Goal: Transaction & Acquisition: Book appointment/travel/reservation

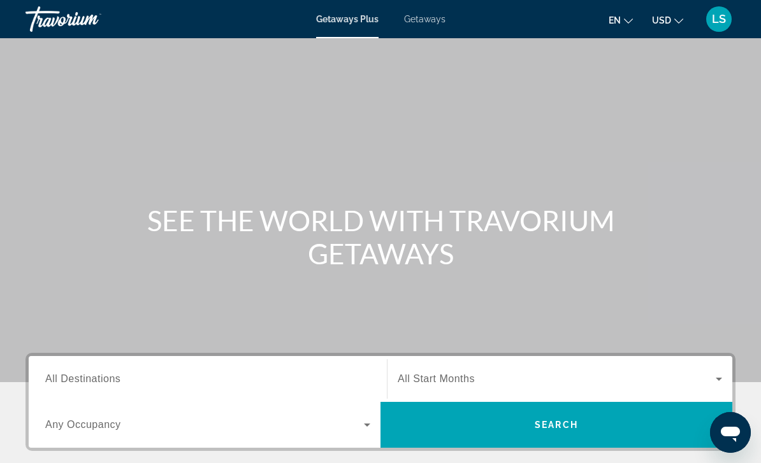
click at [432, 15] on span "Getaways" at bounding box center [424, 19] width 41 height 10
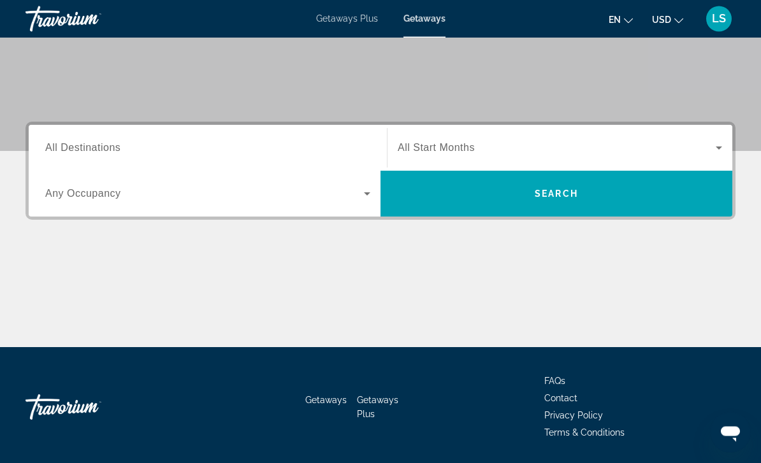
scroll to position [230, 0]
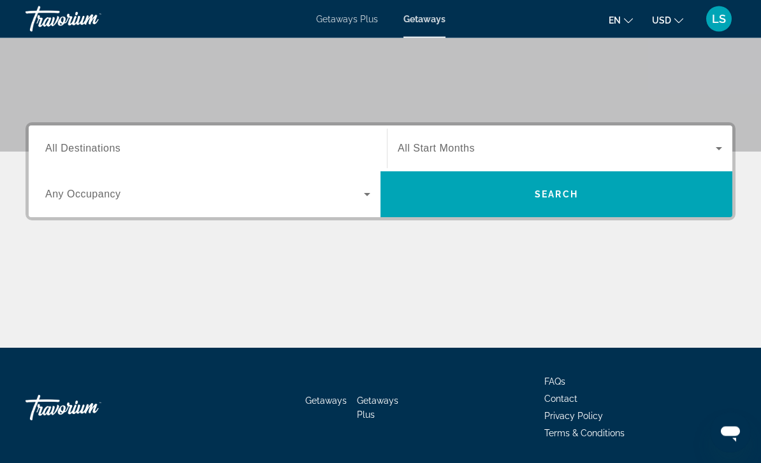
click at [92, 143] on span "All Destinations" at bounding box center [82, 148] width 75 height 11
click at [92, 143] on input "Destination All Destinations" at bounding box center [207, 149] width 325 height 15
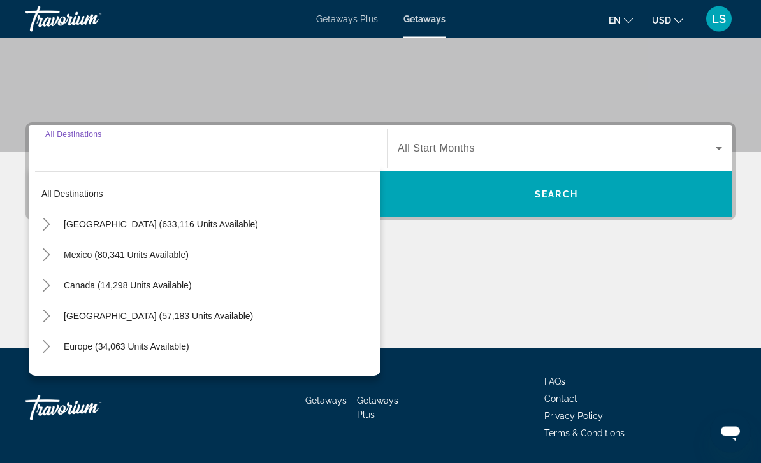
scroll to position [231, 0]
click at [94, 254] on span "Mexico (80,341 units available)" at bounding box center [126, 255] width 125 height 10
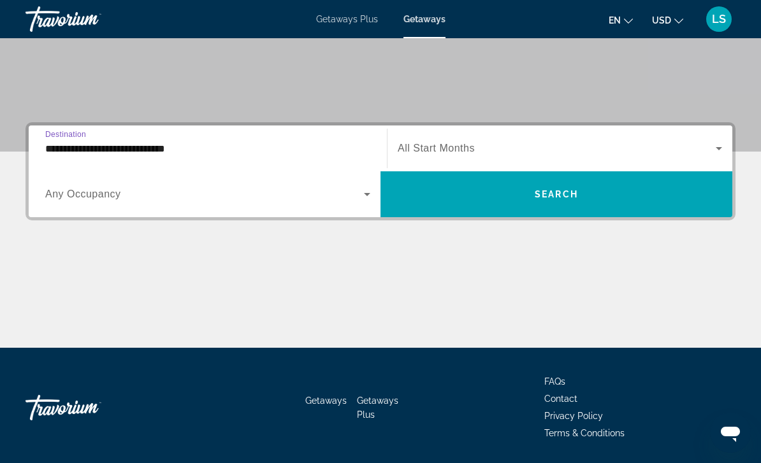
click at [126, 143] on input "**********" at bounding box center [207, 149] width 325 height 15
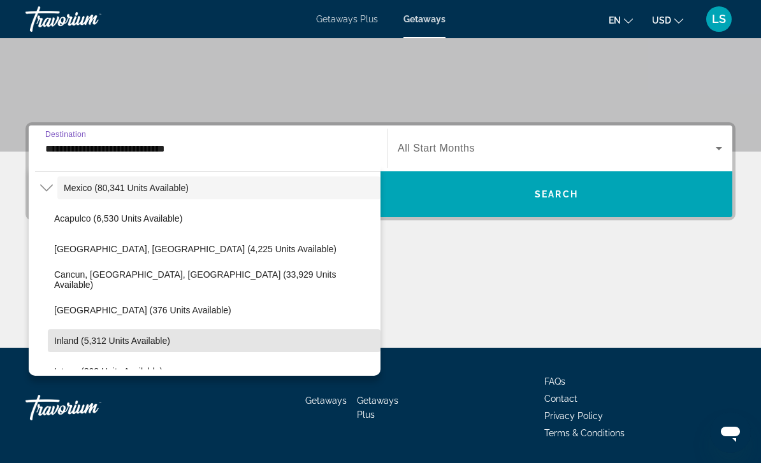
scroll to position [66, 0]
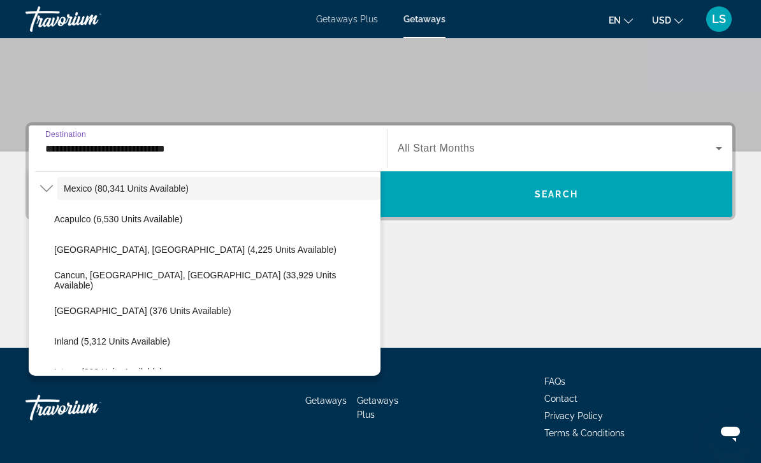
click at [184, 281] on span "Cancun, [GEOGRAPHIC_DATA], [GEOGRAPHIC_DATA] (33,929 units available)" at bounding box center [214, 280] width 320 height 20
type input "**********"
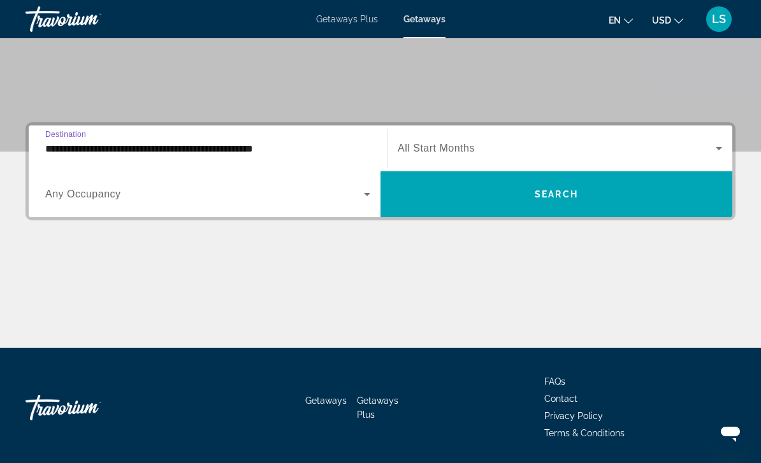
click at [527, 193] on span "Search widget" at bounding box center [557, 194] width 352 height 31
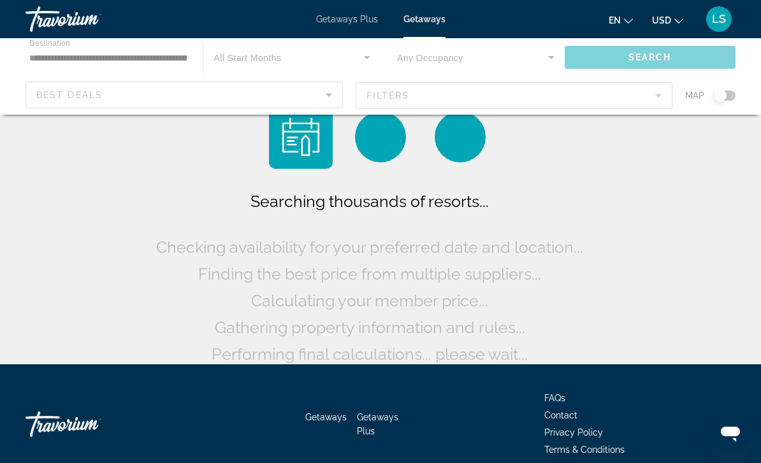
scroll to position [17, 0]
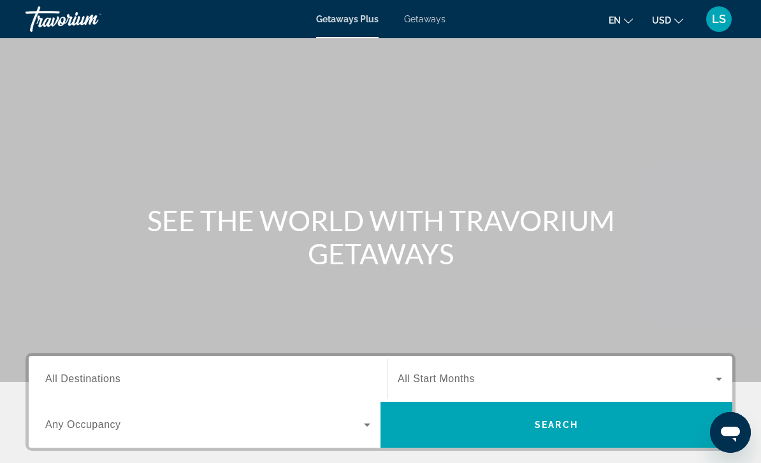
click at [423, 24] on span "Getaways" at bounding box center [424, 19] width 41 height 10
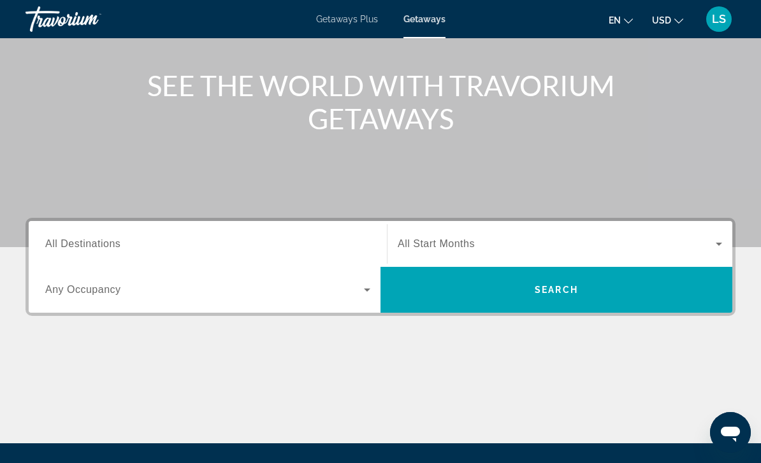
scroll to position [135, 0]
click at [80, 240] on span "All Destinations" at bounding box center [82, 244] width 75 height 11
click at [80, 240] on input "Destination All Destinations" at bounding box center [207, 245] width 325 height 15
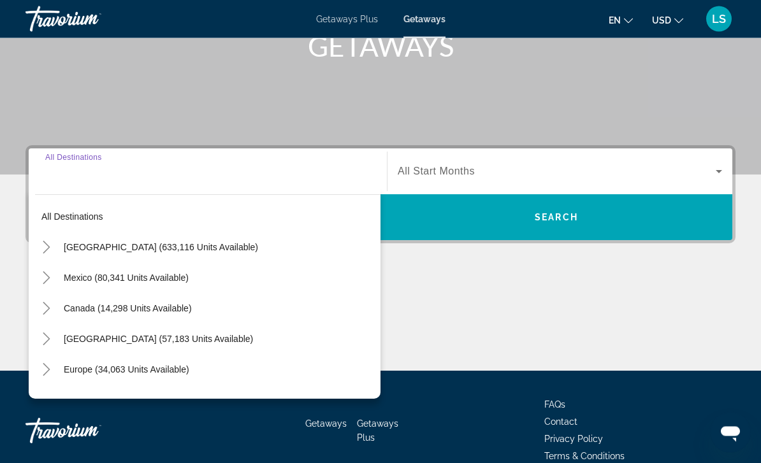
scroll to position [231, 0]
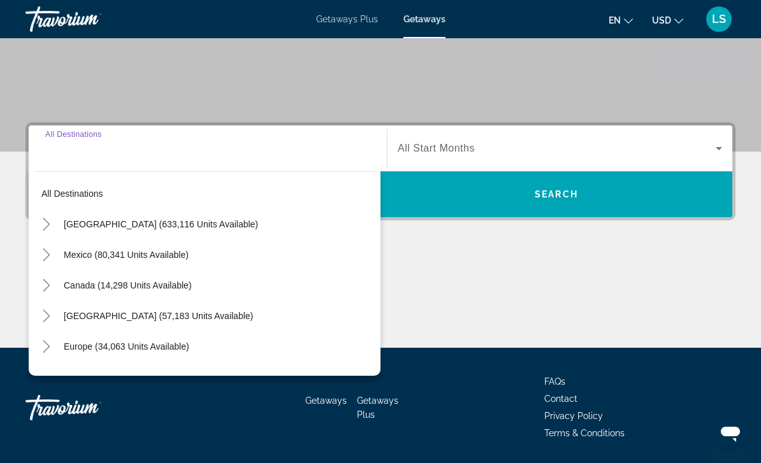
click at [81, 252] on span "Mexico (80,341 units available)" at bounding box center [126, 255] width 125 height 10
type input "**********"
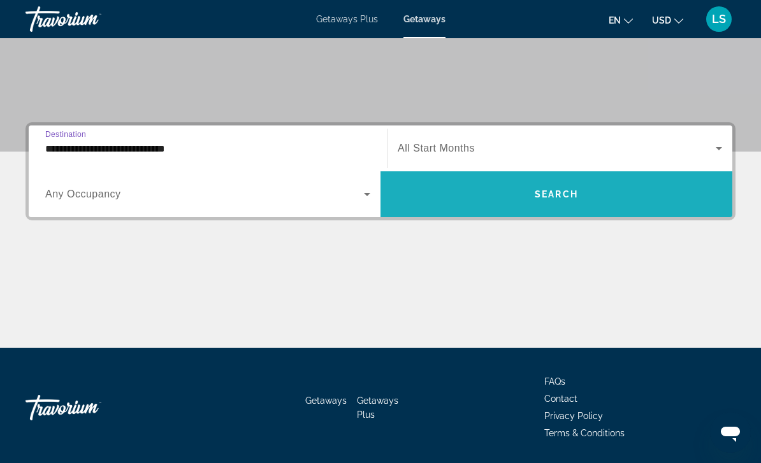
click at [549, 191] on span "Search" at bounding box center [556, 194] width 43 height 10
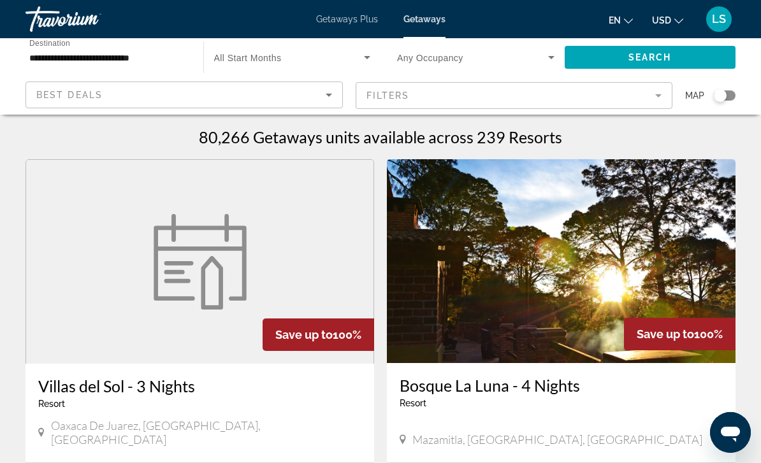
click at [653, 93] on mat-form-field "Filters" at bounding box center [514, 95] width 317 height 27
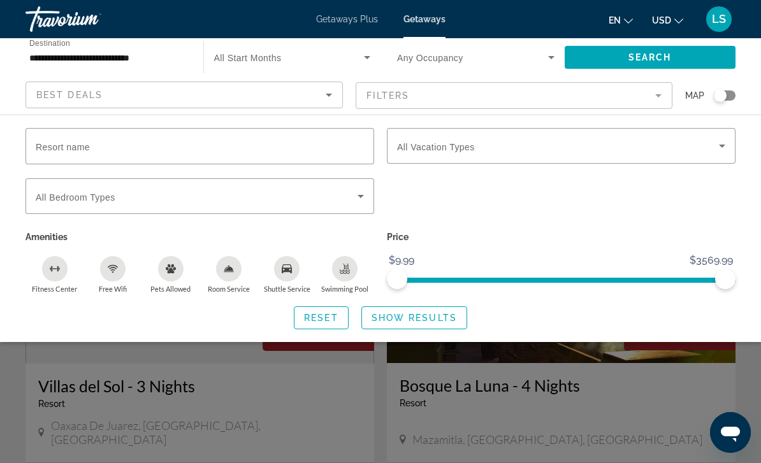
click at [112, 271] on icon "Free Wifi" at bounding box center [113, 269] width 10 height 10
click at [294, 274] on div "Shuttle Service" at bounding box center [287, 269] width 26 height 26
click at [352, 270] on div "Swimming Pool" at bounding box center [345, 269] width 26 height 26
click at [348, 191] on span "Search widget" at bounding box center [197, 196] width 322 height 15
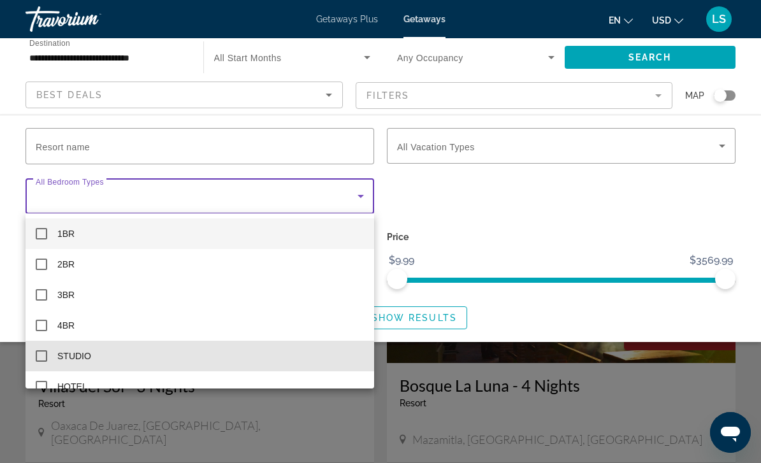
click at [45, 354] on mat-pseudo-checkbox at bounding box center [41, 356] width 11 height 11
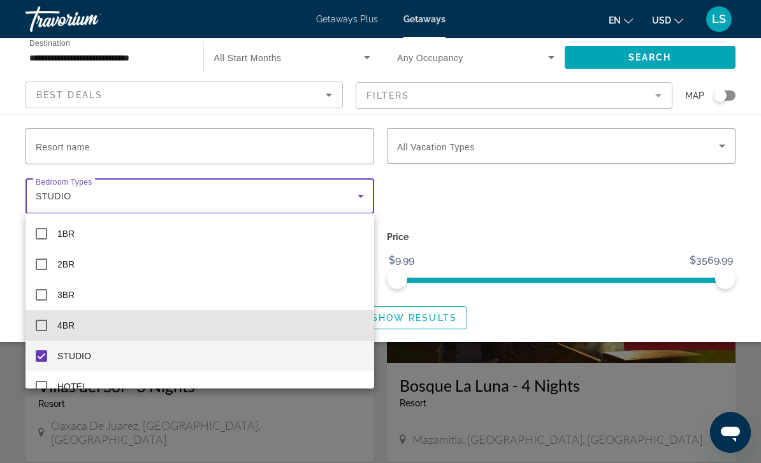
click at [49, 327] on mat-option "4BR" at bounding box center [200, 325] width 349 height 31
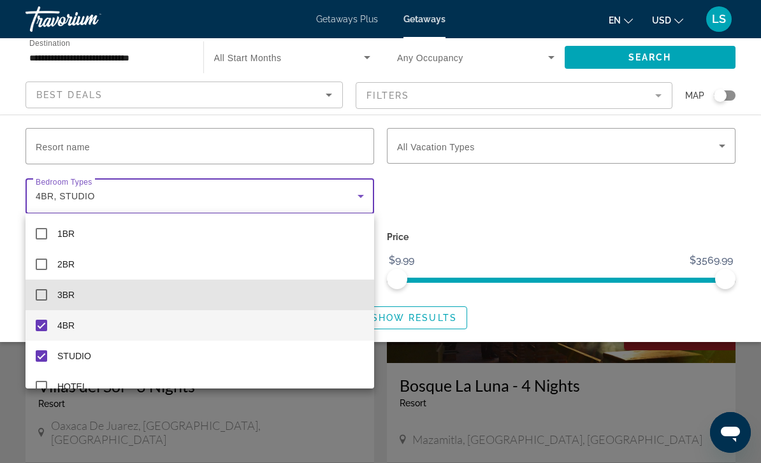
click at [44, 291] on mat-pseudo-checkbox at bounding box center [41, 294] width 11 height 11
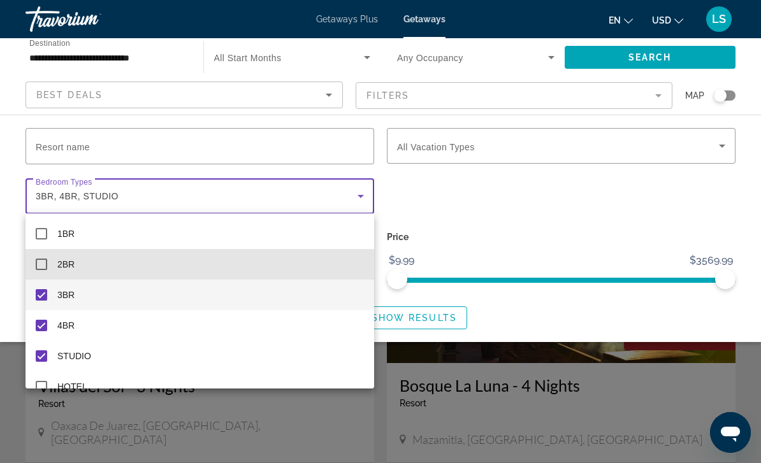
click at [42, 266] on mat-pseudo-checkbox at bounding box center [41, 264] width 11 height 11
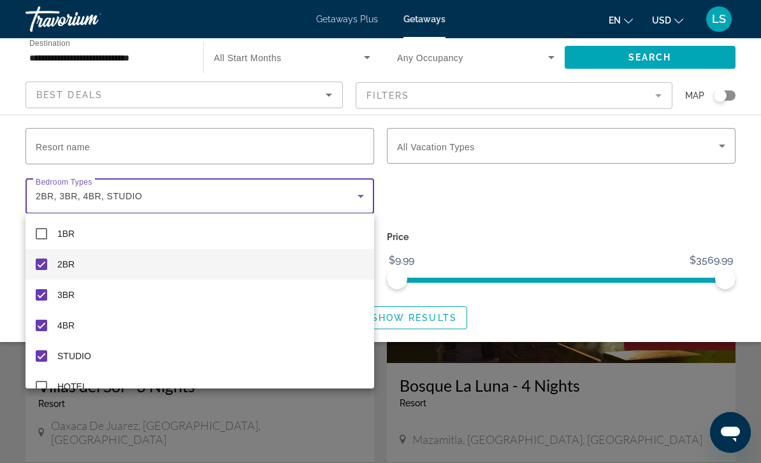
click at [513, 202] on div at bounding box center [380, 231] width 761 height 463
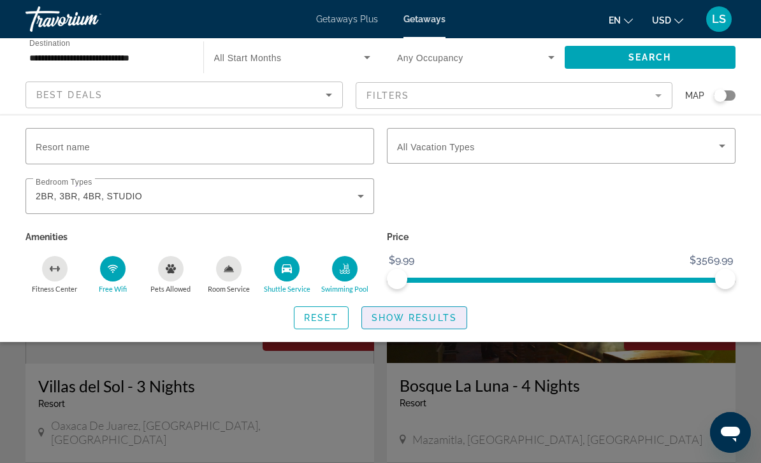
click at [427, 313] on span "Show Results" at bounding box center [414, 318] width 85 height 10
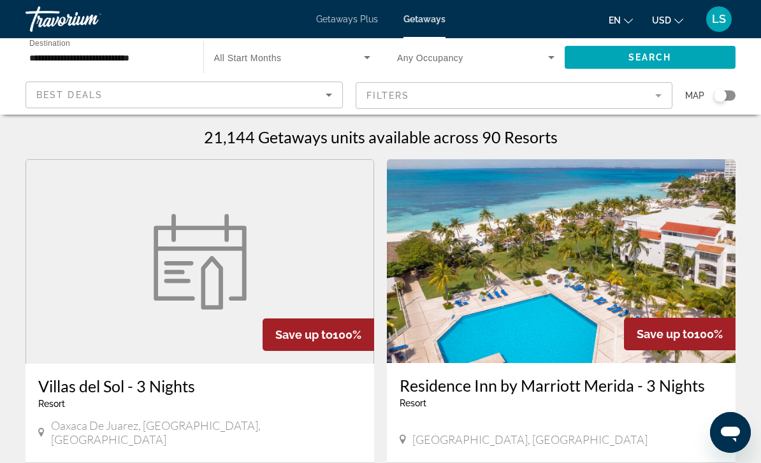
click at [650, 102] on mat-form-field "Filters" at bounding box center [514, 95] width 317 height 27
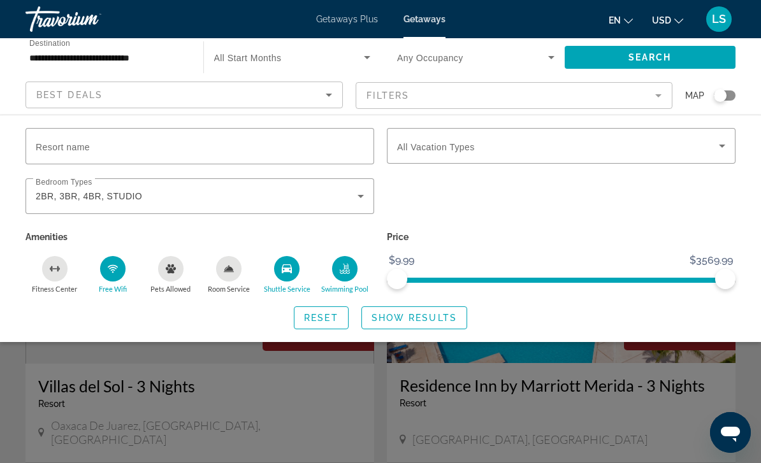
click at [628, 143] on span "Search widget" at bounding box center [558, 145] width 322 height 15
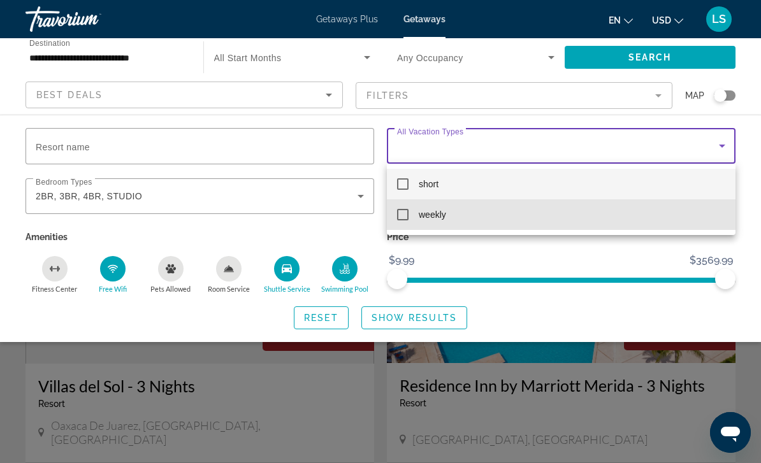
click at [405, 214] on mat-pseudo-checkbox at bounding box center [402, 214] width 11 height 11
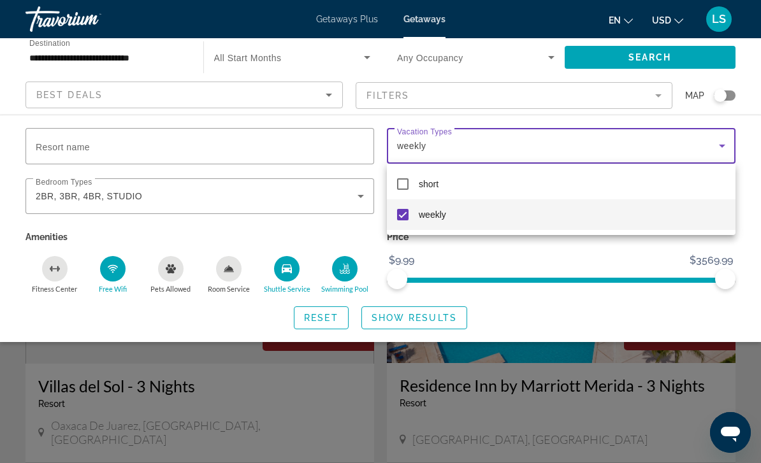
click at [522, 247] on div at bounding box center [380, 231] width 761 height 463
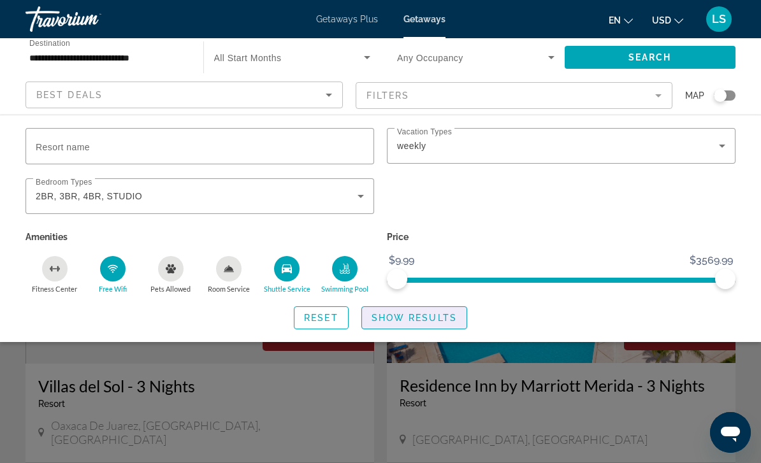
click at [434, 317] on span "Show Results" at bounding box center [414, 318] width 85 height 10
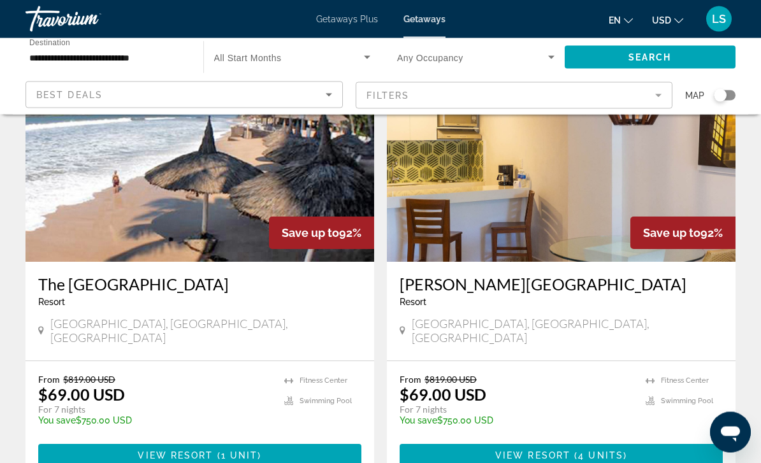
scroll to position [2368, 0]
click at [187, 451] on span "View Resort" at bounding box center [175, 456] width 75 height 10
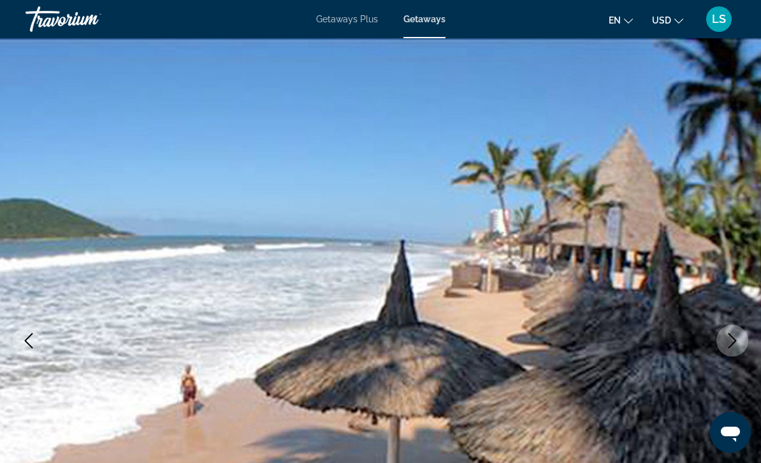
click at [727, 340] on icon "Next image" at bounding box center [732, 340] width 15 height 15
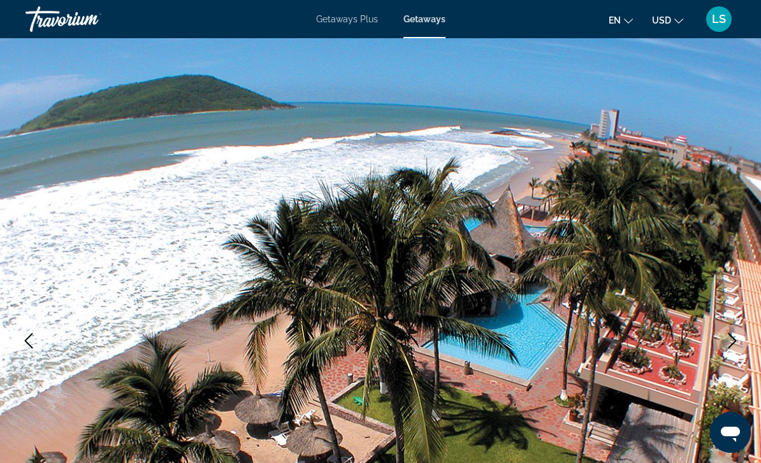
click at [734, 338] on icon "Next image" at bounding box center [732, 340] width 15 height 15
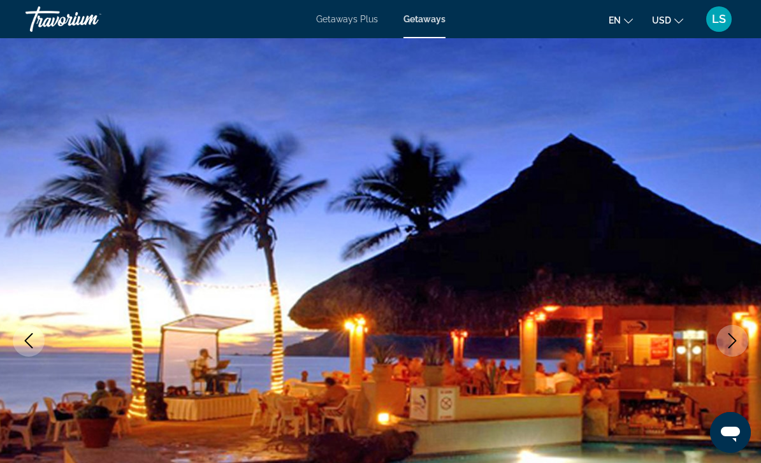
click at [730, 342] on icon "Next image" at bounding box center [732, 340] width 15 height 15
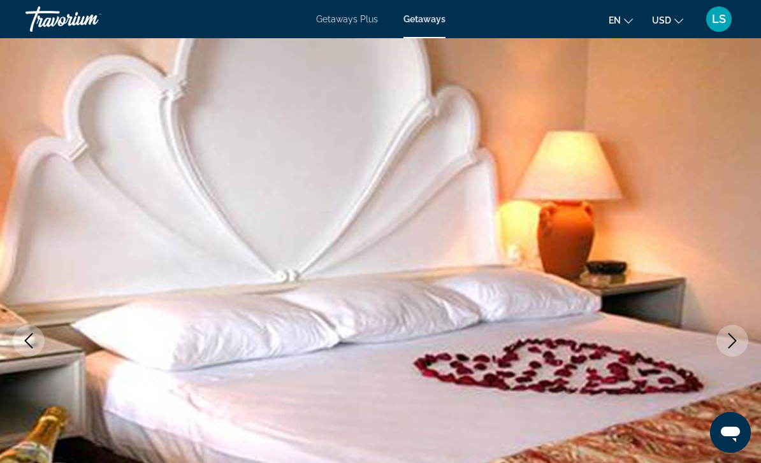
click at [731, 342] on icon "Next image" at bounding box center [732, 340] width 15 height 15
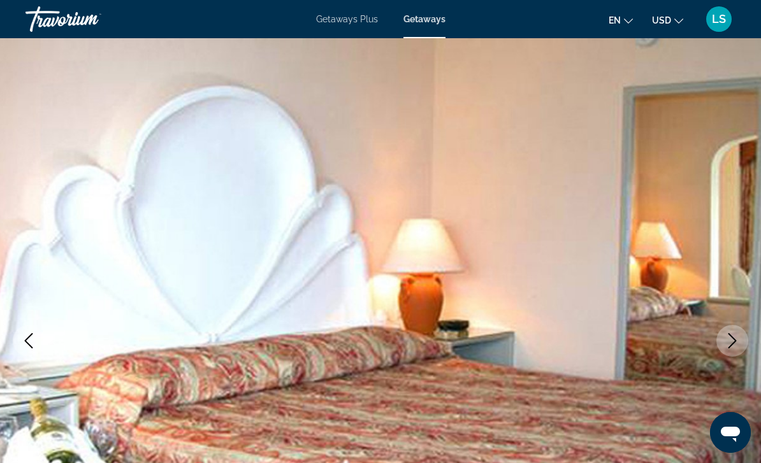
click at [726, 345] on icon "Next image" at bounding box center [732, 340] width 15 height 15
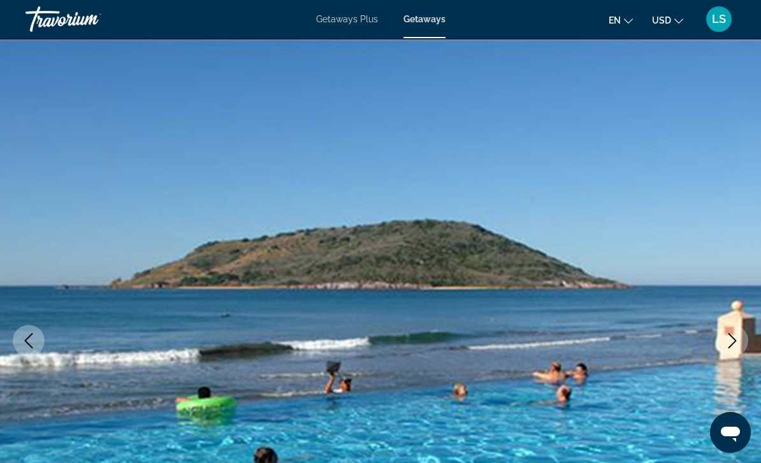
click at [729, 346] on icon "Next image" at bounding box center [732, 340] width 15 height 15
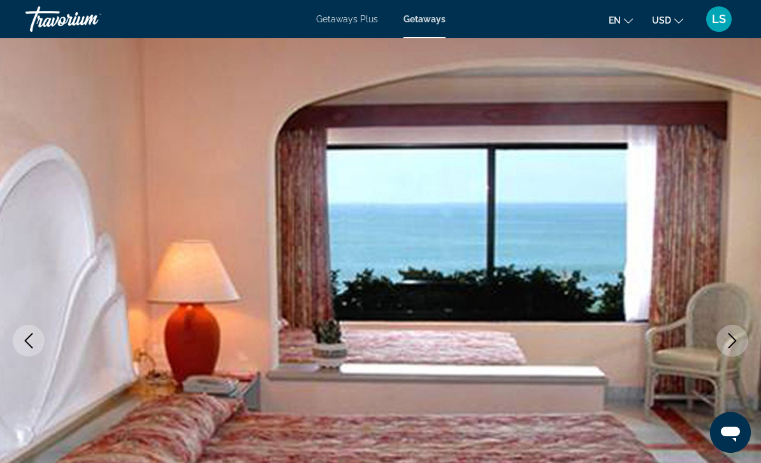
click at [729, 344] on icon "Next image" at bounding box center [732, 340] width 15 height 15
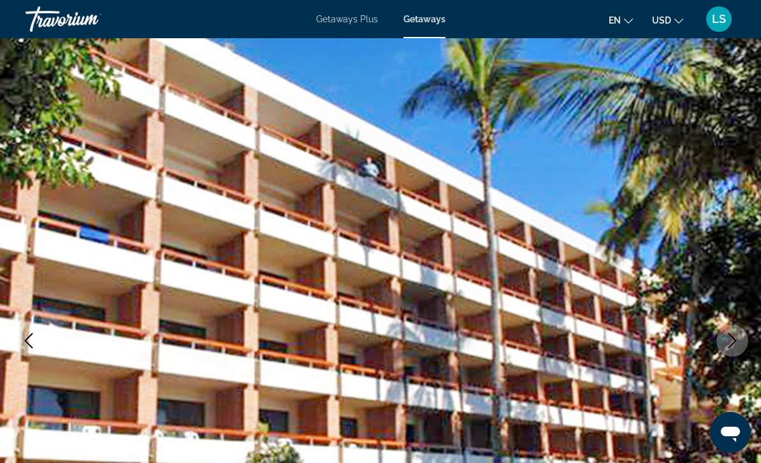
click at [731, 347] on icon "Next image" at bounding box center [733, 340] width 8 height 15
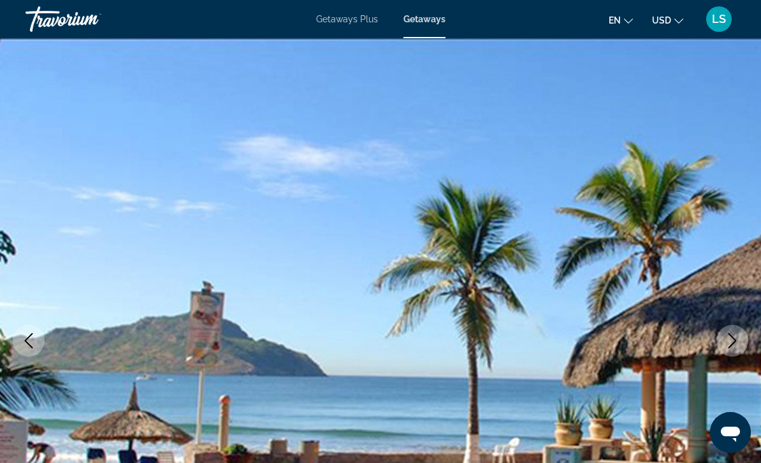
click at [730, 347] on icon "Next image" at bounding box center [733, 340] width 8 height 15
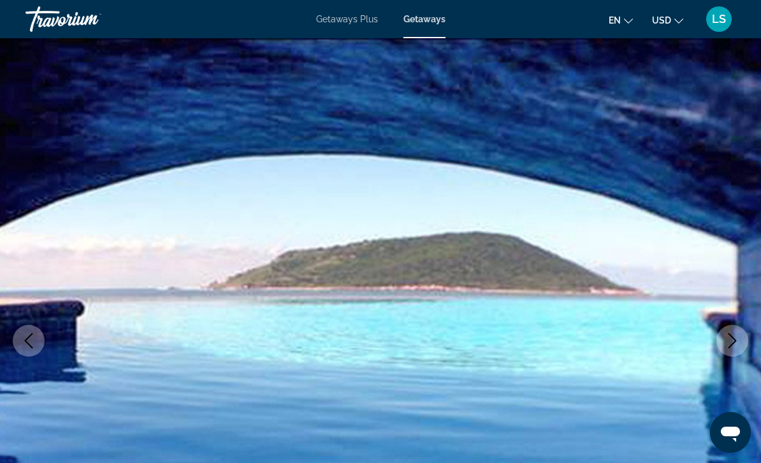
click at [730, 346] on icon "Next image" at bounding box center [732, 340] width 15 height 15
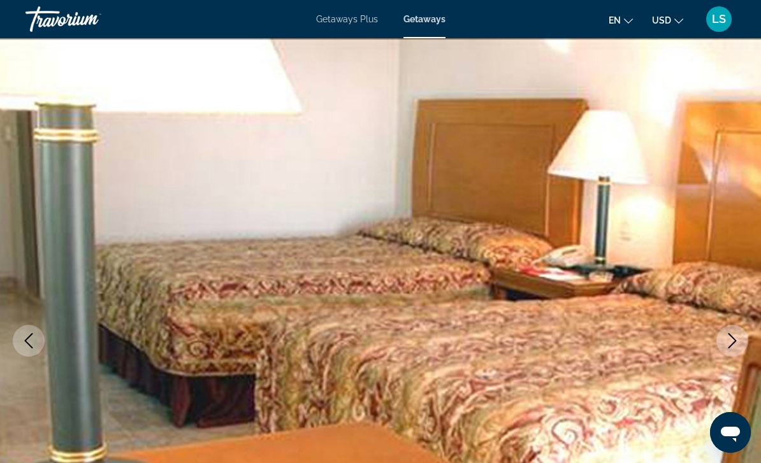
click at [731, 353] on button "Next image" at bounding box center [733, 341] width 32 height 32
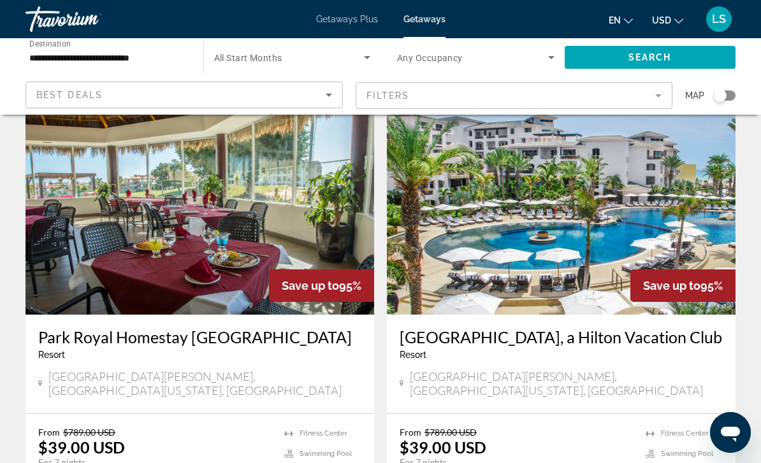
scroll to position [117, 0]
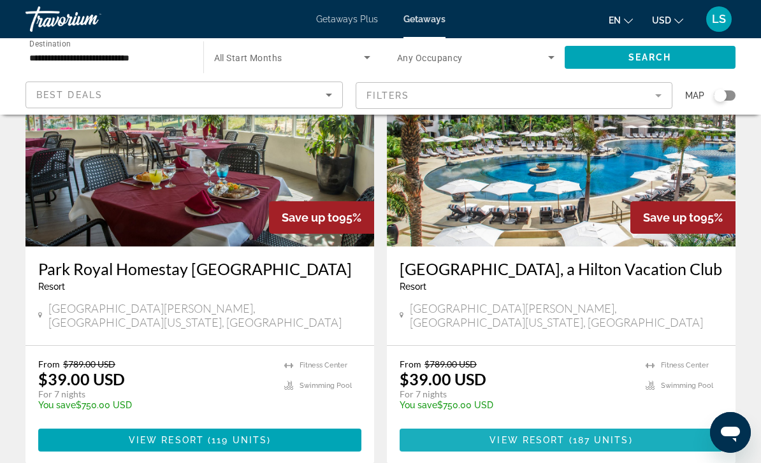
click at [620, 434] on span "Main content" at bounding box center [561, 440] width 323 height 31
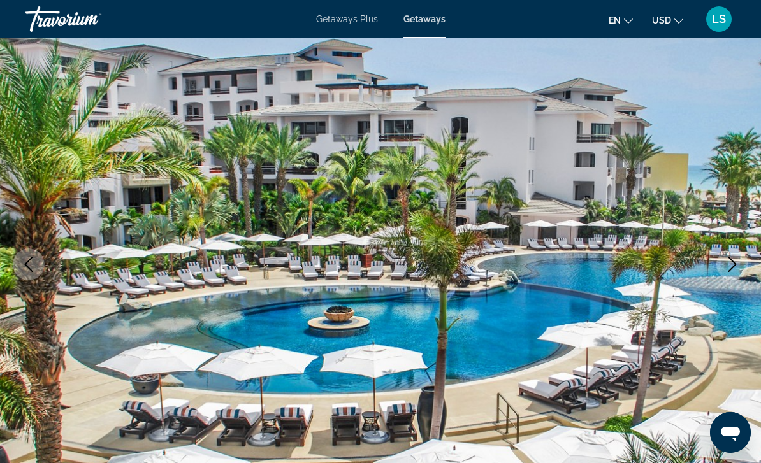
scroll to position [77, 0]
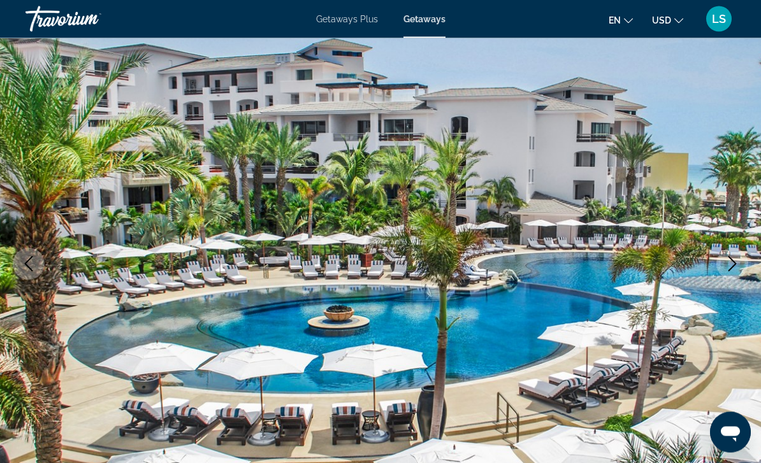
click at [733, 267] on icon "Next image" at bounding box center [733, 264] width 8 height 15
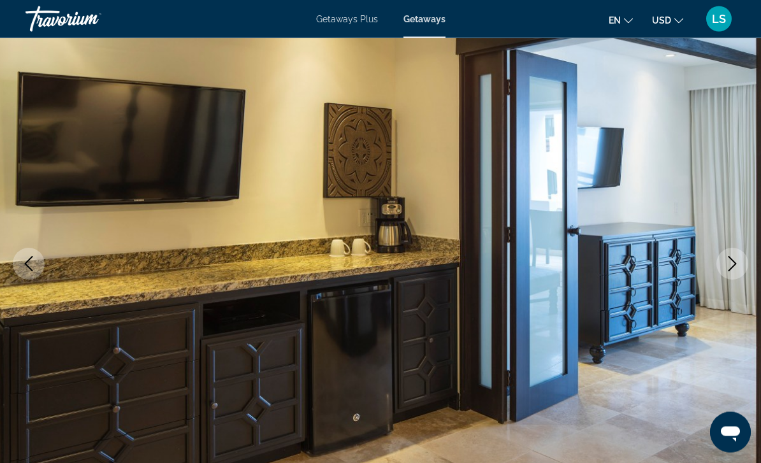
click at [733, 260] on icon "Next image" at bounding box center [732, 264] width 15 height 15
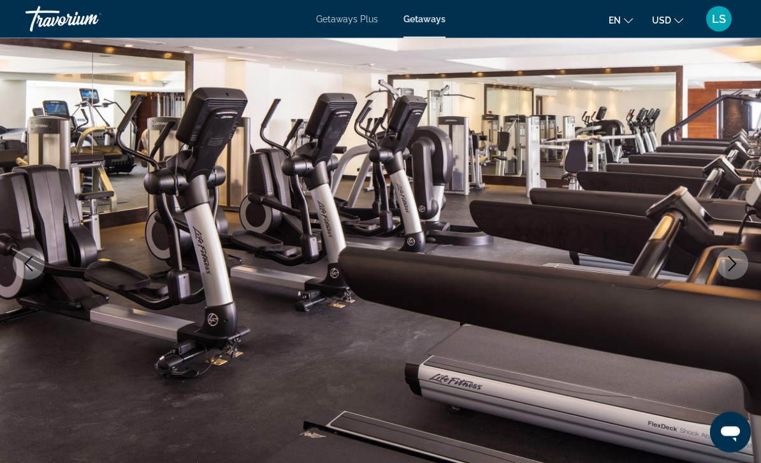
click at [734, 267] on icon "Next image" at bounding box center [732, 264] width 15 height 15
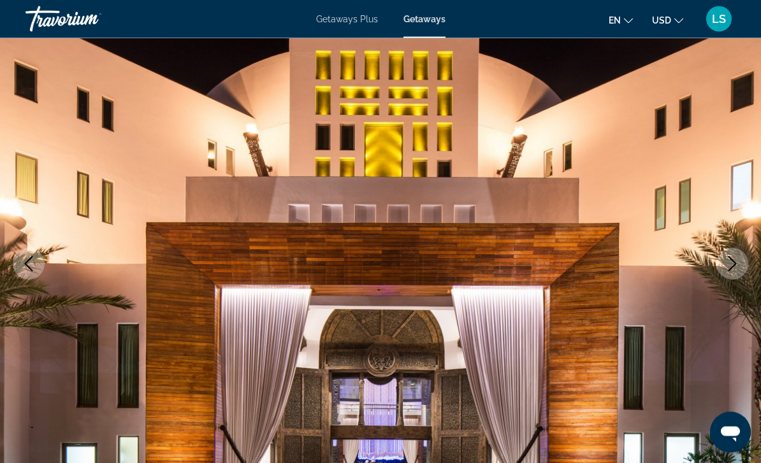
click at [728, 261] on icon "Next image" at bounding box center [732, 264] width 15 height 15
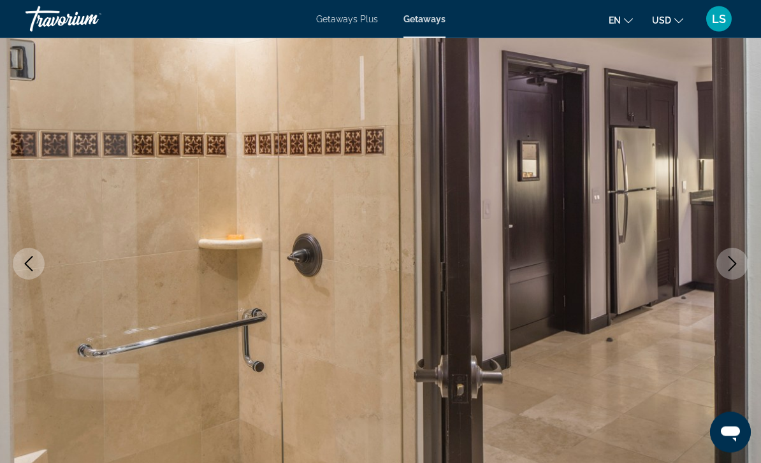
click at [727, 268] on icon "Next image" at bounding box center [732, 264] width 15 height 15
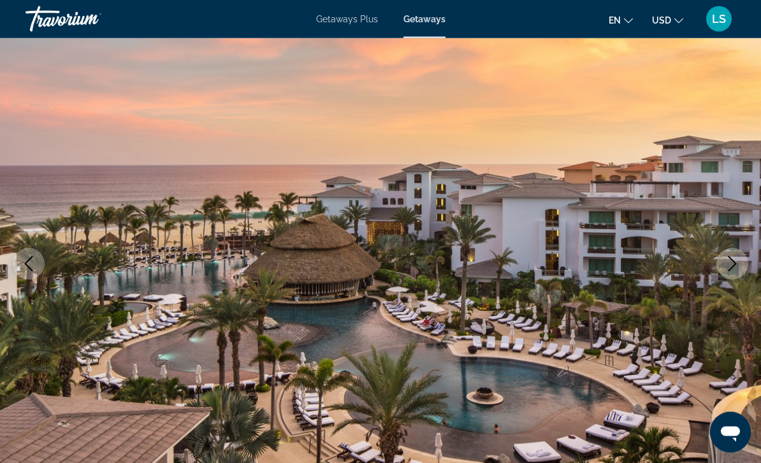
scroll to position [77, 0]
click at [724, 270] on button "Next image" at bounding box center [733, 264] width 32 height 32
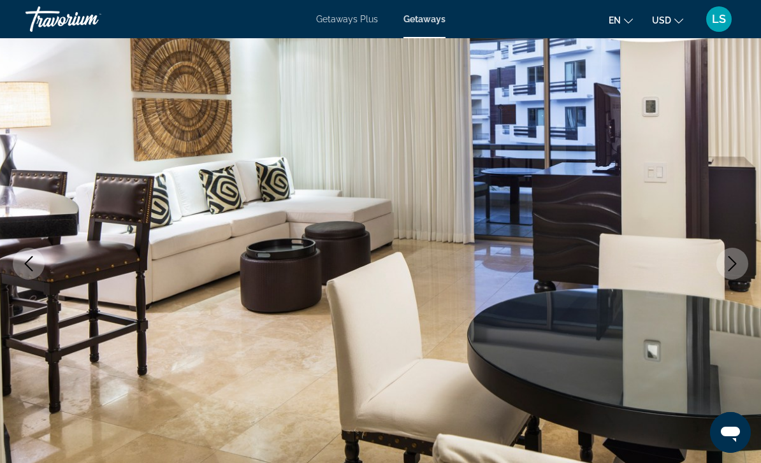
click at [731, 270] on icon "Next image" at bounding box center [732, 263] width 15 height 15
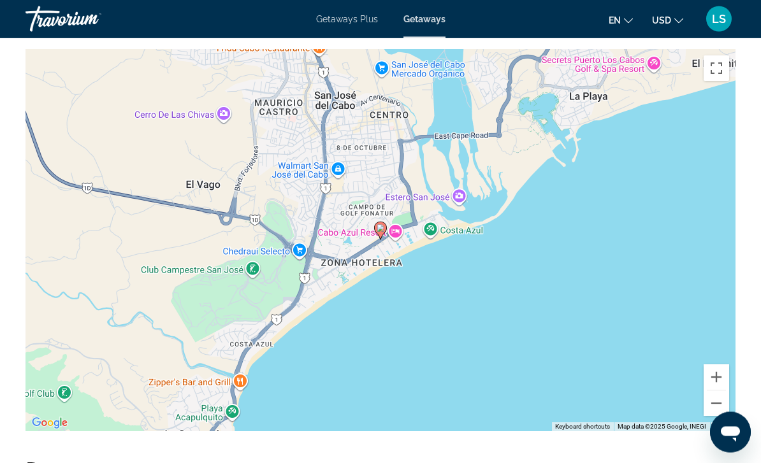
scroll to position [1865, 0]
click at [717, 391] on button "Zoom out" at bounding box center [717, 404] width 26 height 26
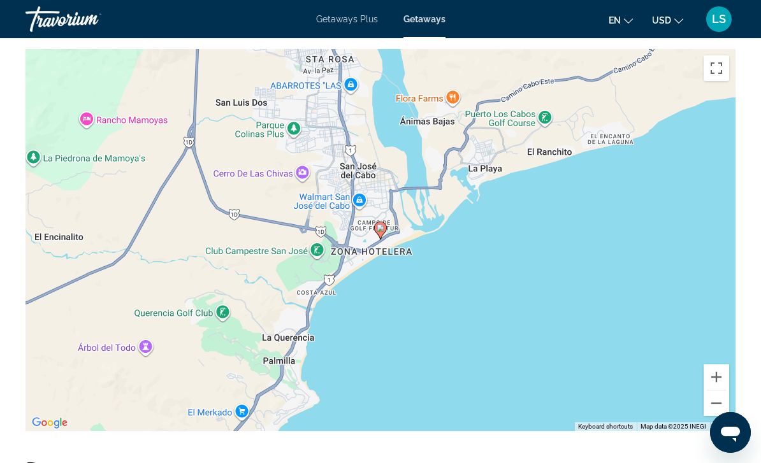
click at [715, 391] on button "Zoom out" at bounding box center [717, 404] width 26 height 26
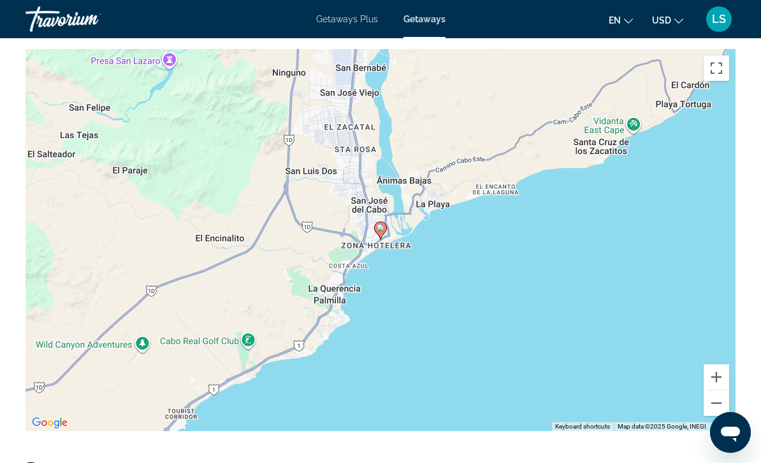
click at [716, 391] on button "Zoom out" at bounding box center [717, 404] width 26 height 26
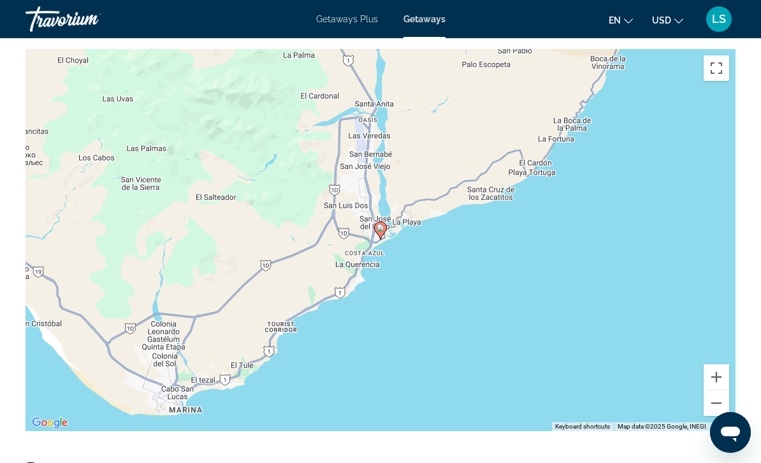
click at [715, 391] on button "Zoom out" at bounding box center [717, 404] width 26 height 26
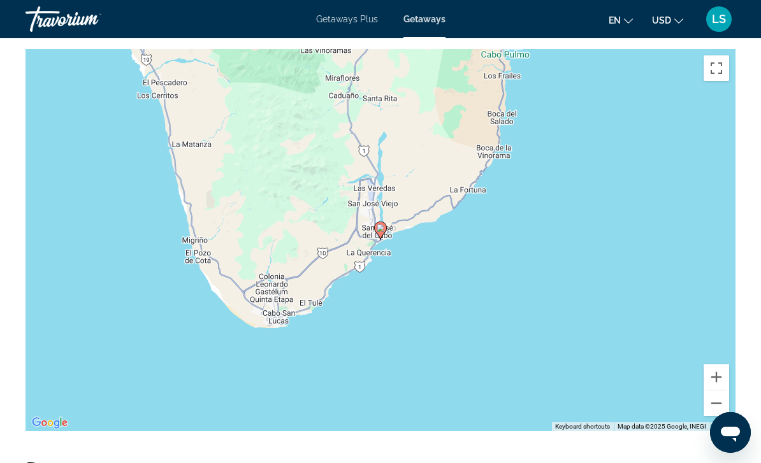
click at [715, 391] on button "Zoom out" at bounding box center [717, 404] width 26 height 26
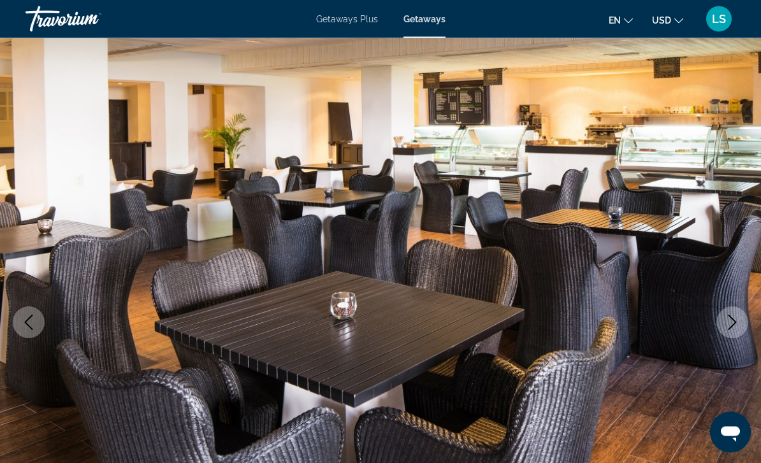
scroll to position [0, 0]
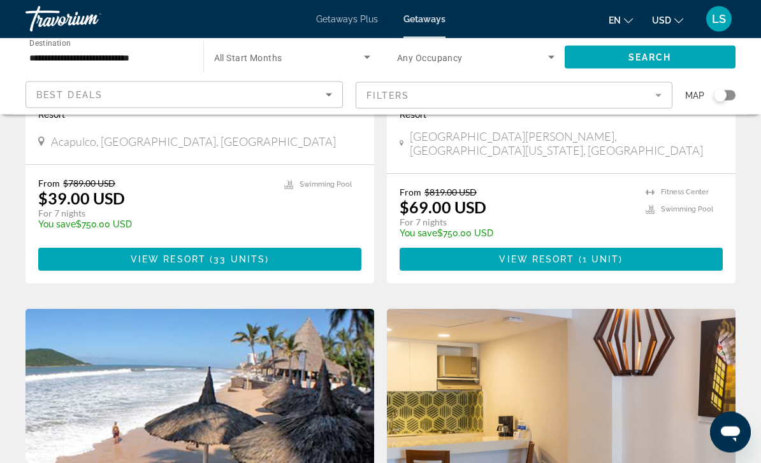
scroll to position [2115, 0]
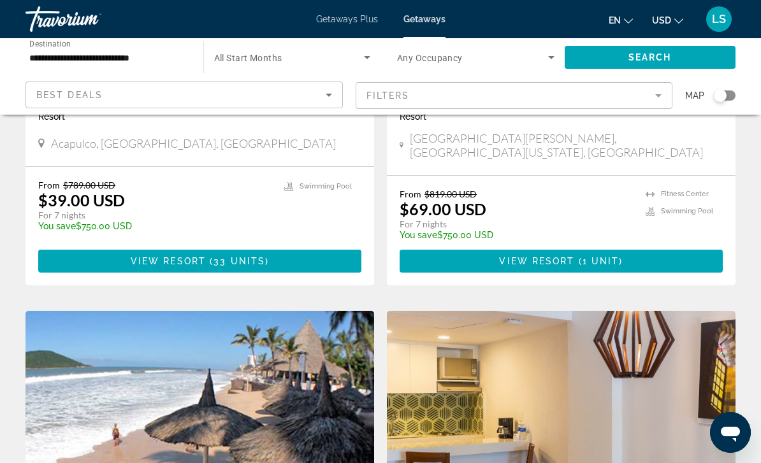
click at [724, 98] on div "Search widget" at bounding box center [720, 95] width 13 height 13
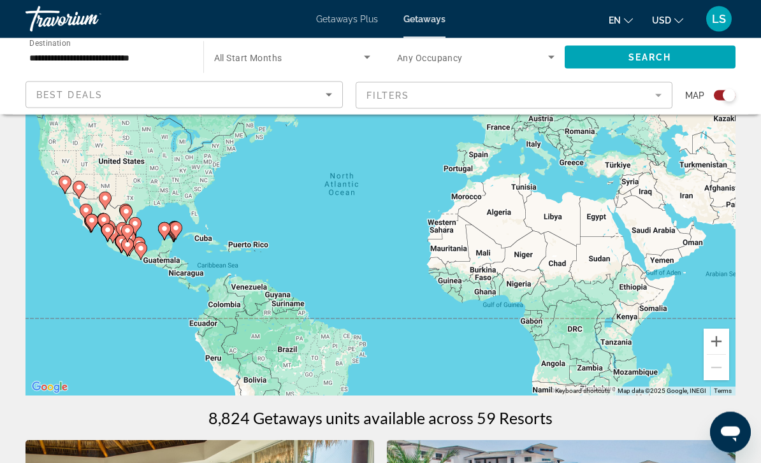
scroll to position [91, 0]
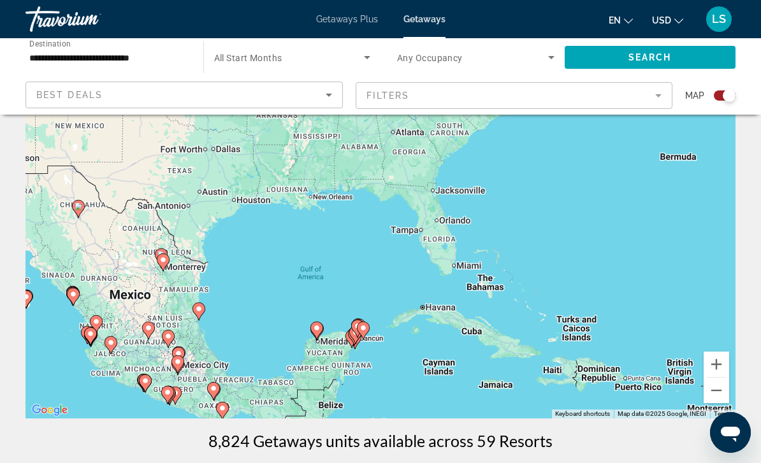
click at [716, 363] on button "Zoom in" at bounding box center [717, 365] width 26 height 26
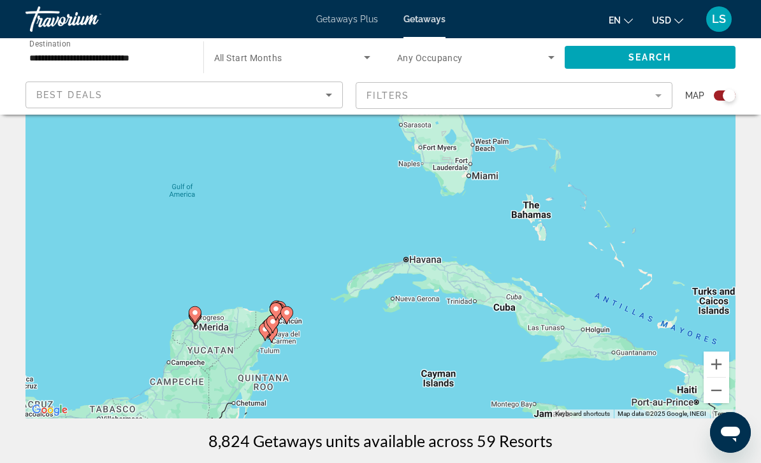
click at [717, 365] on button "Zoom in" at bounding box center [717, 365] width 26 height 26
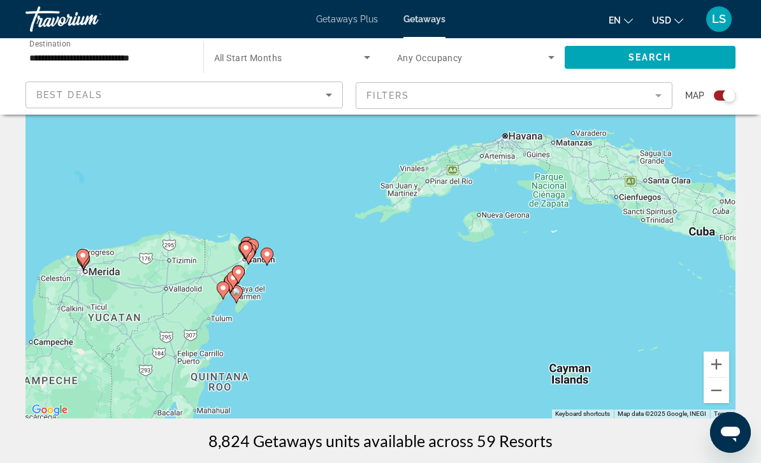
click at [720, 361] on button "Zoom in" at bounding box center [717, 365] width 26 height 26
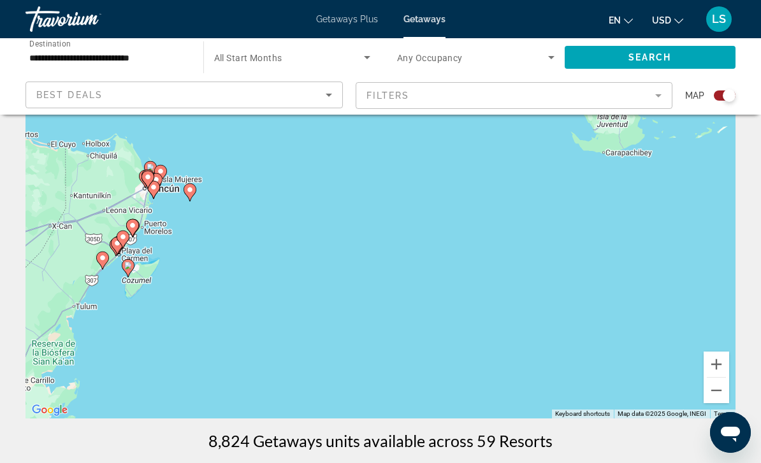
click at [710, 368] on button "Zoom in" at bounding box center [717, 365] width 26 height 26
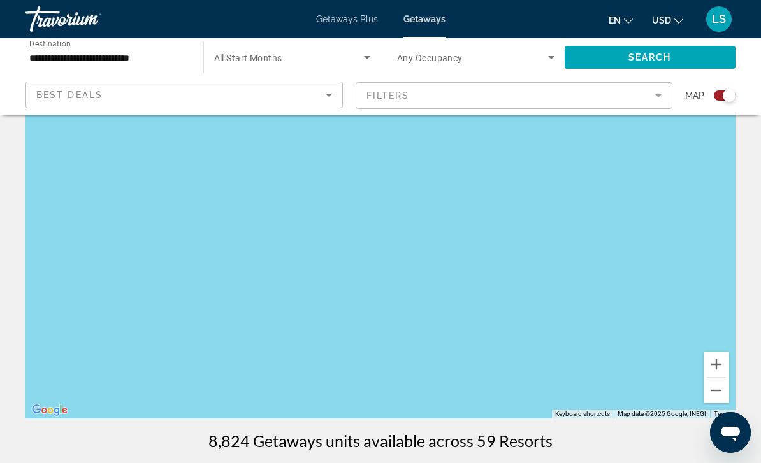
click at [713, 400] on button "Zoom out" at bounding box center [717, 391] width 26 height 26
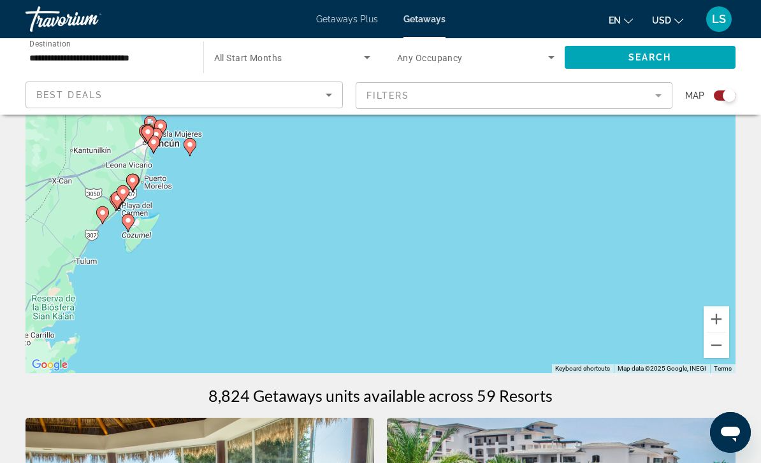
scroll to position [150, 0]
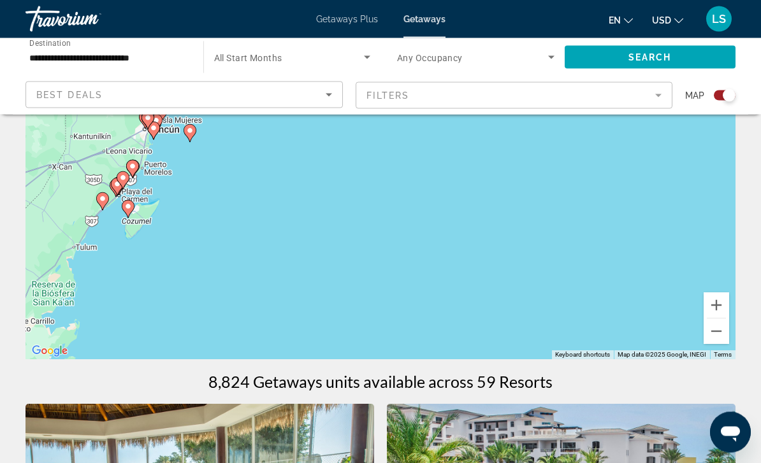
click at [84, 56] on input "**********" at bounding box center [107, 57] width 157 height 15
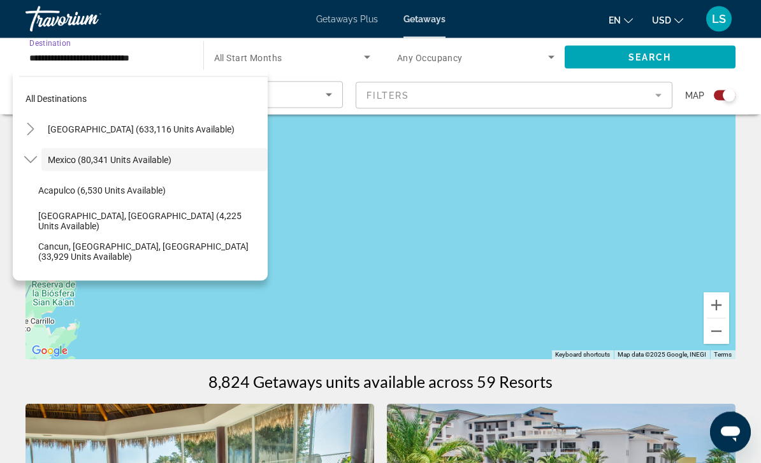
scroll to position [150, 0]
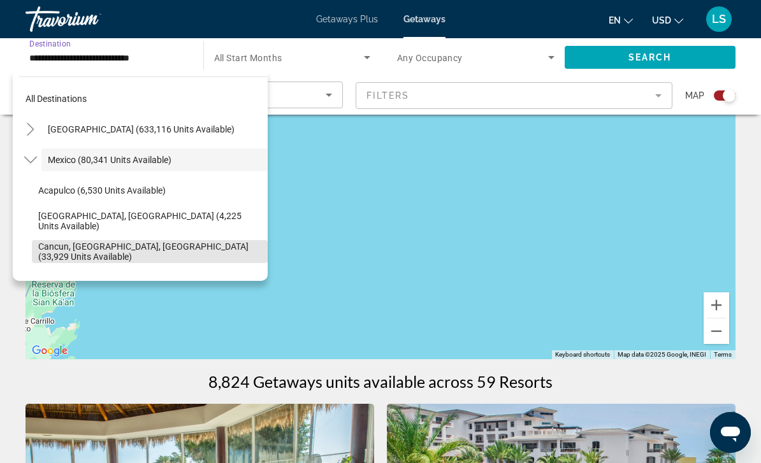
click at [149, 257] on span "Search widget" at bounding box center [150, 252] width 236 height 31
type input "**********"
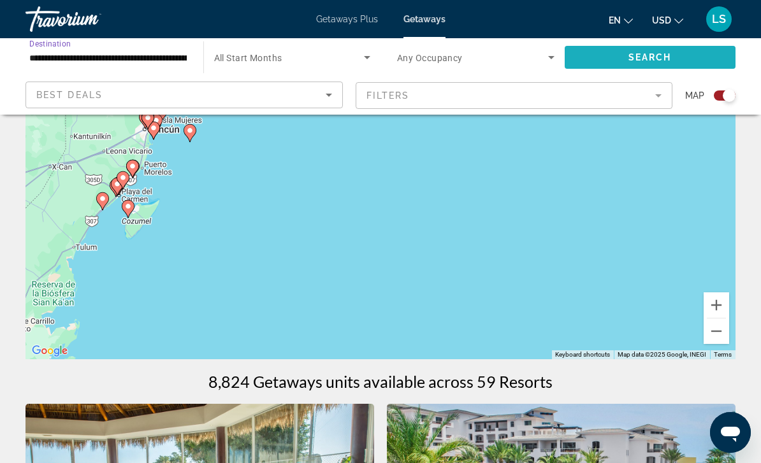
click at [671, 55] on span "Search" at bounding box center [650, 57] width 43 height 10
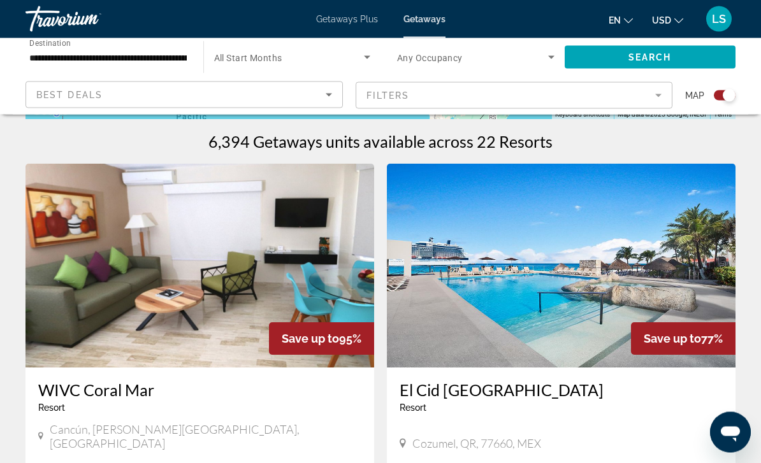
scroll to position [389, 0]
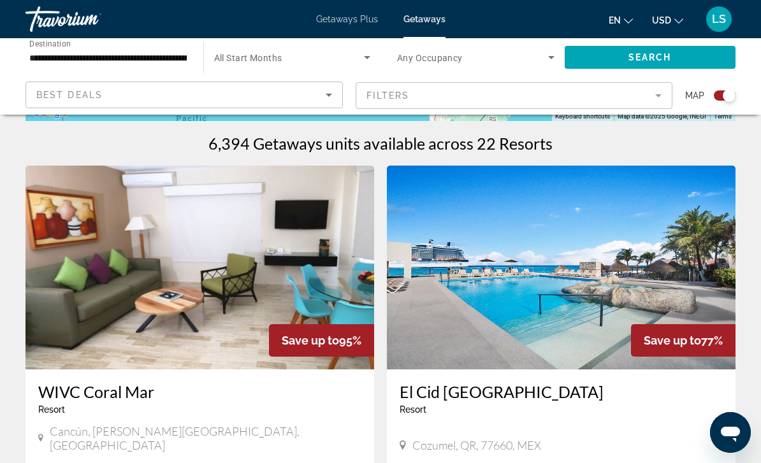
click at [655, 96] on mat-form-field "Filters" at bounding box center [514, 95] width 317 height 27
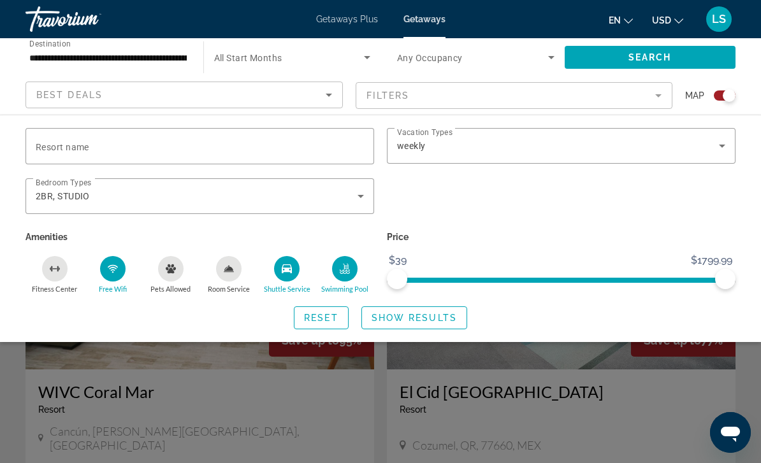
click at [364, 193] on icon "Search widget" at bounding box center [360, 196] width 15 height 15
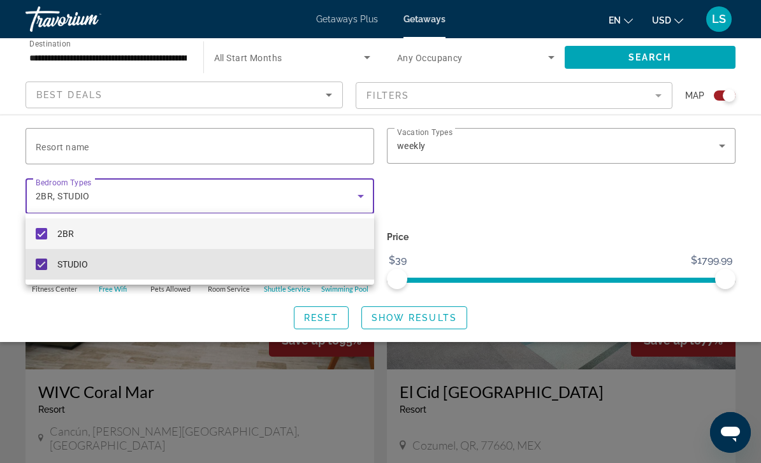
click at [43, 261] on mat-pseudo-checkbox at bounding box center [41, 264] width 11 height 11
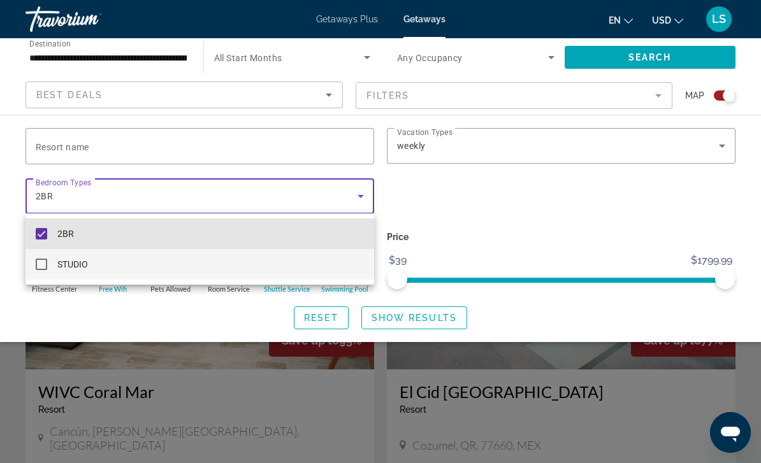
click at [40, 229] on mat-pseudo-checkbox at bounding box center [41, 233] width 11 height 11
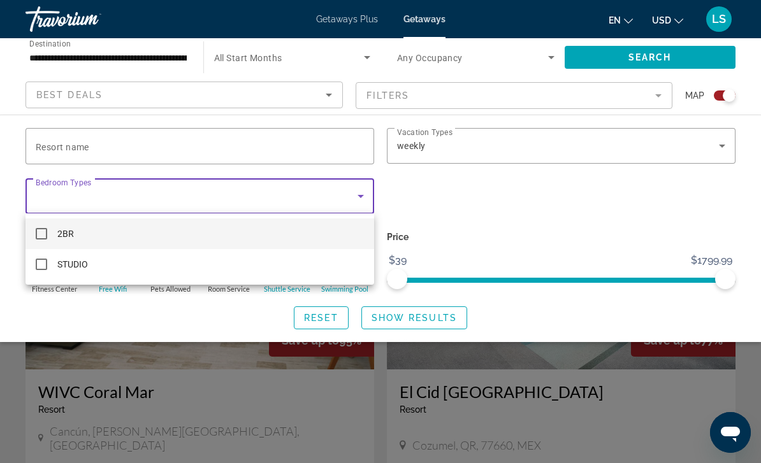
click at [509, 212] on div at bounding box center [380, 231] width 761 height 463
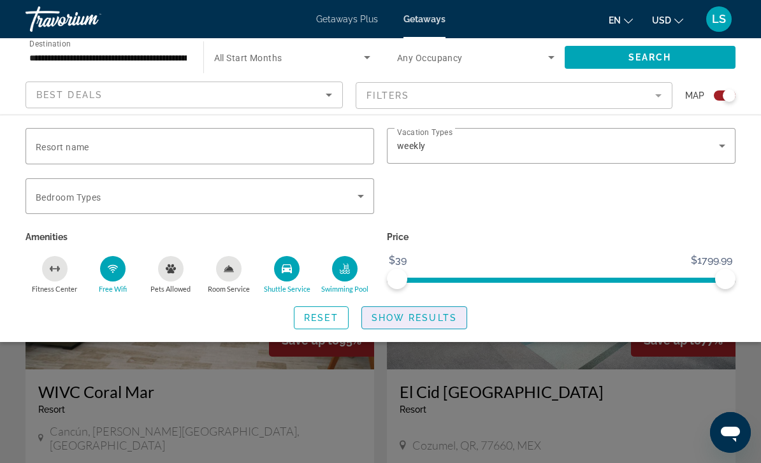
click at [423, 317] on span "Show Results" at bounding box center [414, 318] width 85 height 10
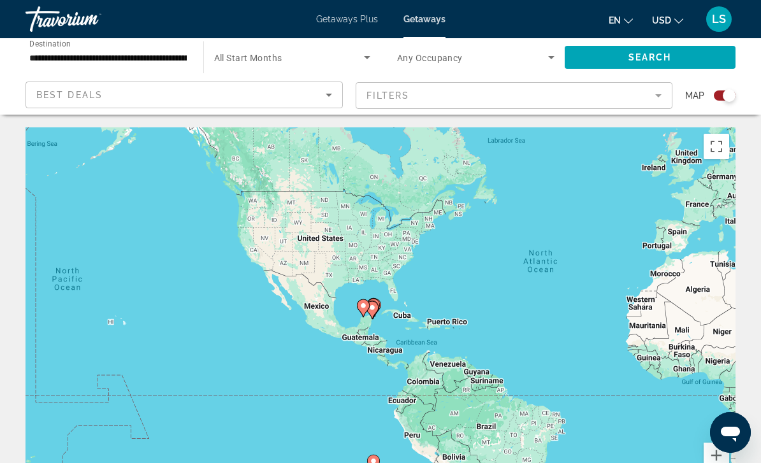
click at [635, 95] on mat-form-field "Filters" at bounding box center [514, 95] width 317 height 27
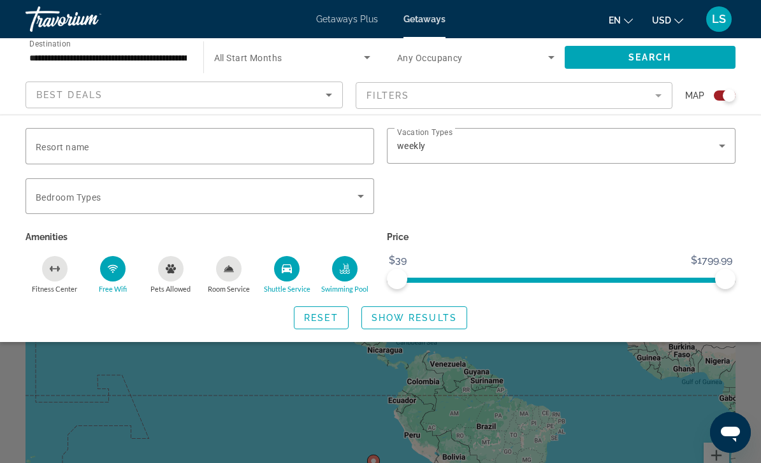
click at [358, 194] on icon "Search widget" at bounding box center [360, 196] width 15 height 15
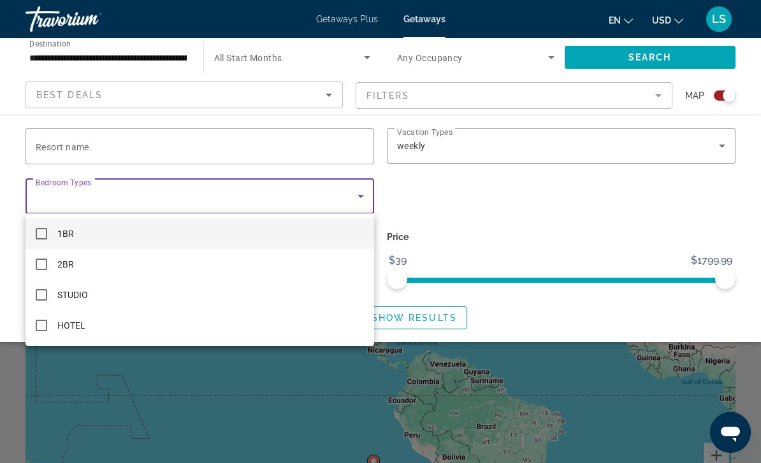
click at [662, 214] on div at bounding box center [380, 231] width 761 height 463
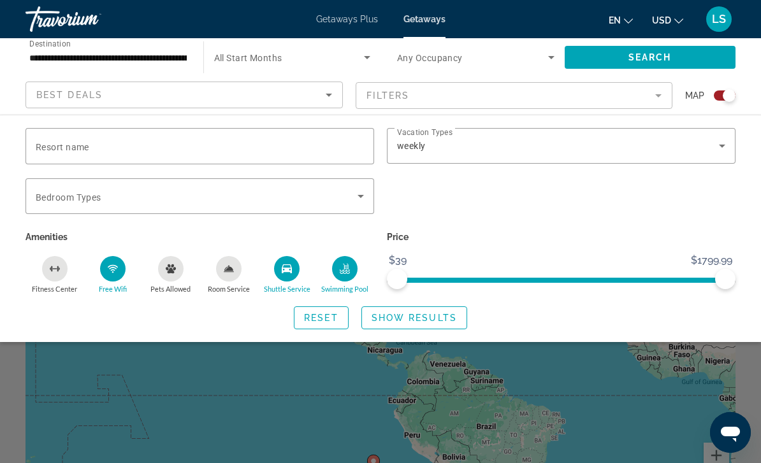
click at [427, 318] on span "Show Results" at bounding box center [414, 318] width 85 height 10
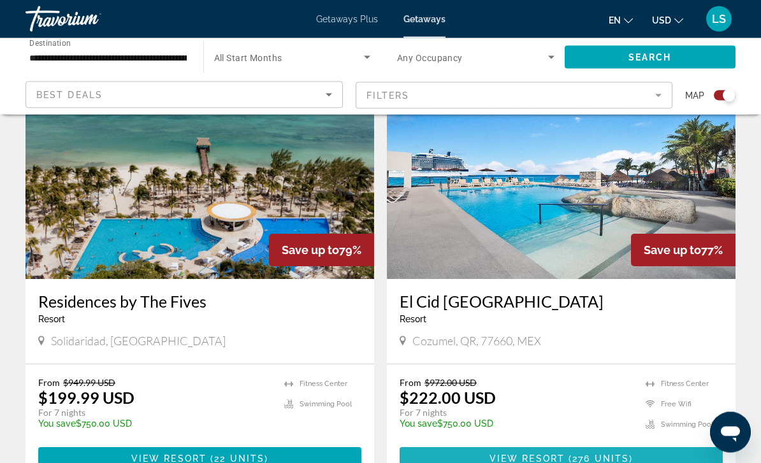
scroll to position [927, 0]
click at [543, 454] on span "View Resort" at bounding box center [527, 459] width 75 height 10
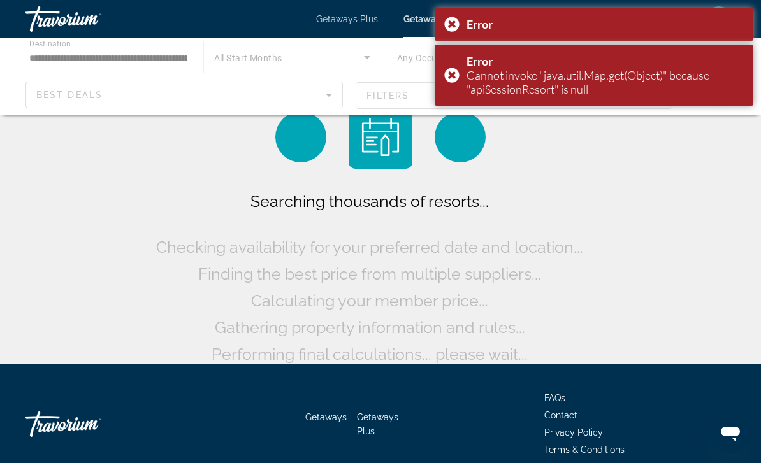
click at [462, 20] on div "Error" at bounding box center [594, 24] width 319 height 33
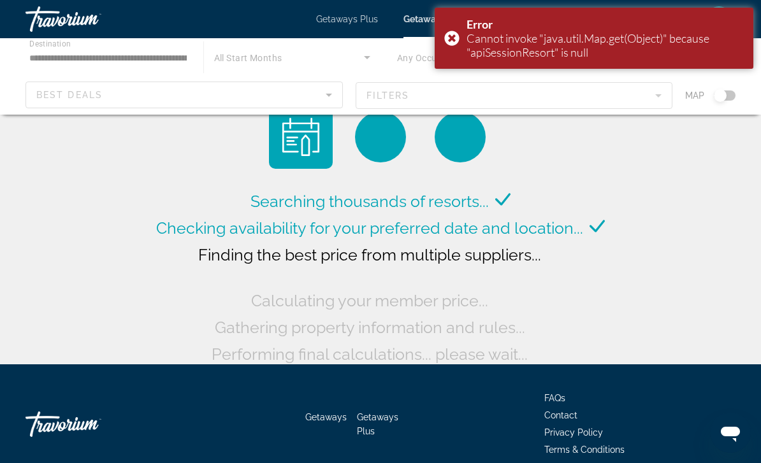
click at [457, 39] on div "Error Cannot invoke "java.util.Map.get(Object)" because "apiSessionResort" is n…" at bounding box center [594, 38] width 319 height 61
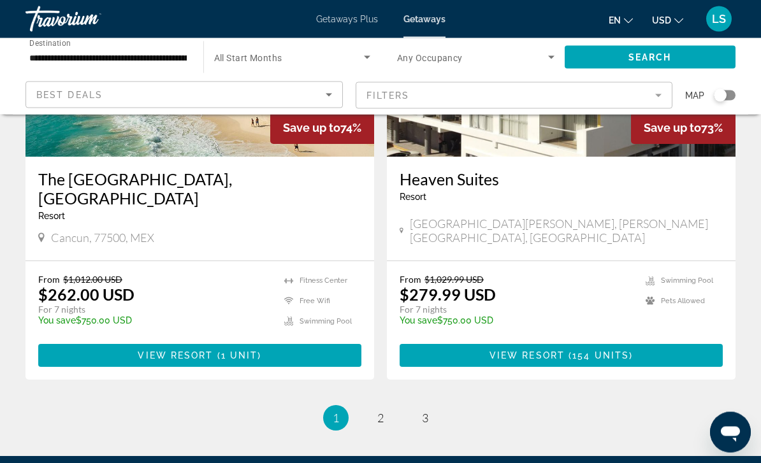
scroll to position [2464, 0]
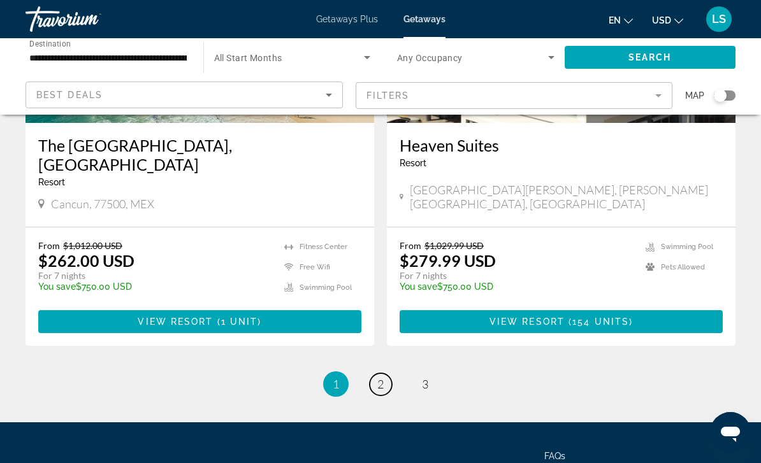
click at [380, 377] on span "2" at bounding box center [380, 384] width 6 height 14
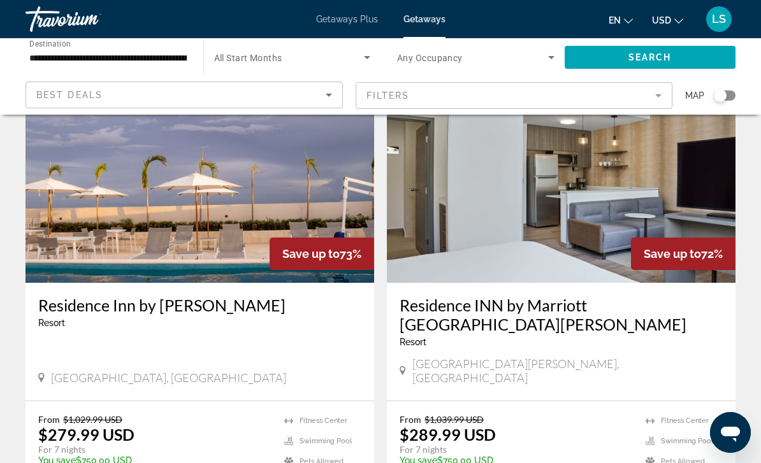
scroll to position [84, 0]
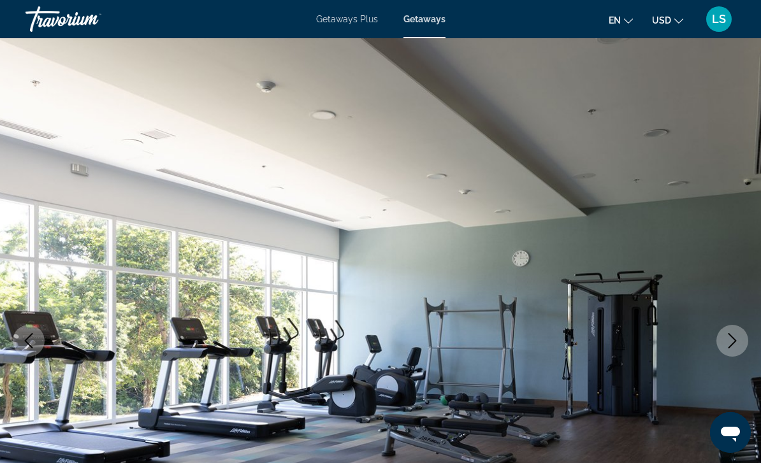
click at [731, 342] on icon "Next image" at bounding box center [732, 340] width 15 height 15
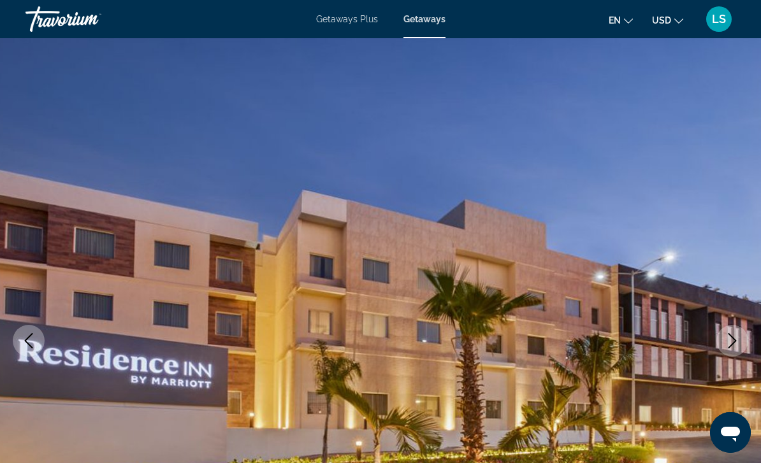
click at [726, 343] on icon "Next image" at bounding box center [732, 340] width 15 height 15
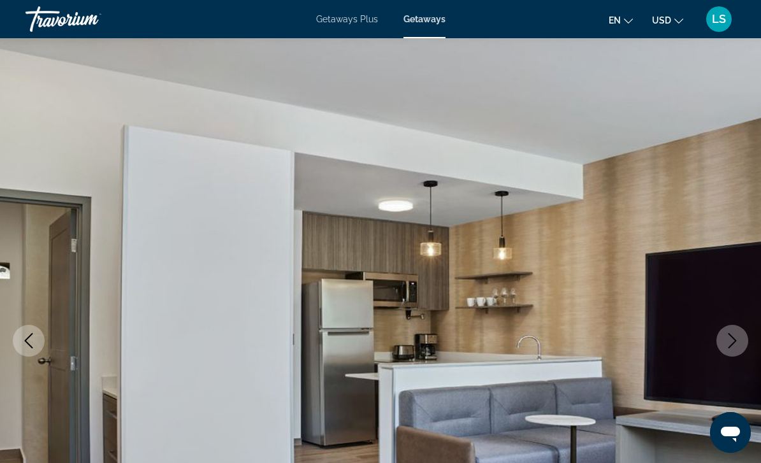
click at [724, 338] on button "Next image" at bounding box center [733, 341] width 32 height 32
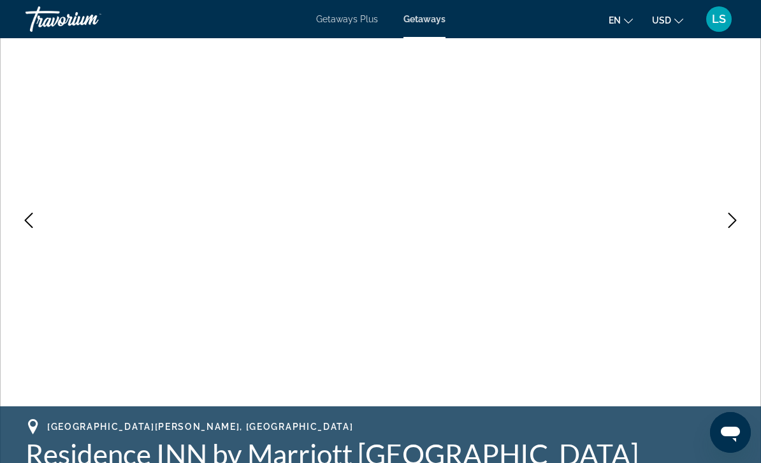
scroll to position [120, 0]
click at [736, 219] on icon "Next image" at bounding box center [732, 221] width 15 height 15
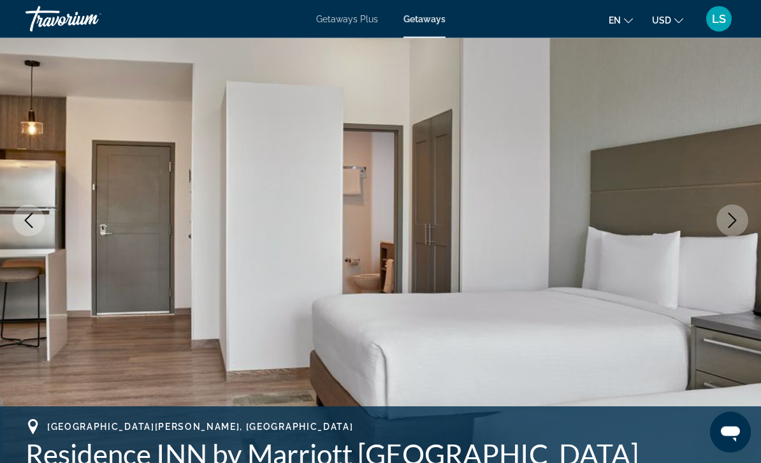
click at [742, 219] on button "Next image" at bounding box center [733, 221] width 32 height 32
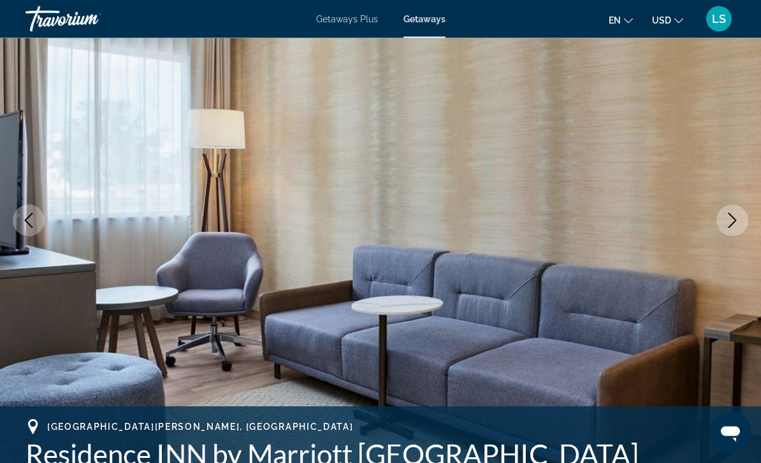
click at [745, 221] on button "Next image" at bounding box center [733, 221] width 32 height 32
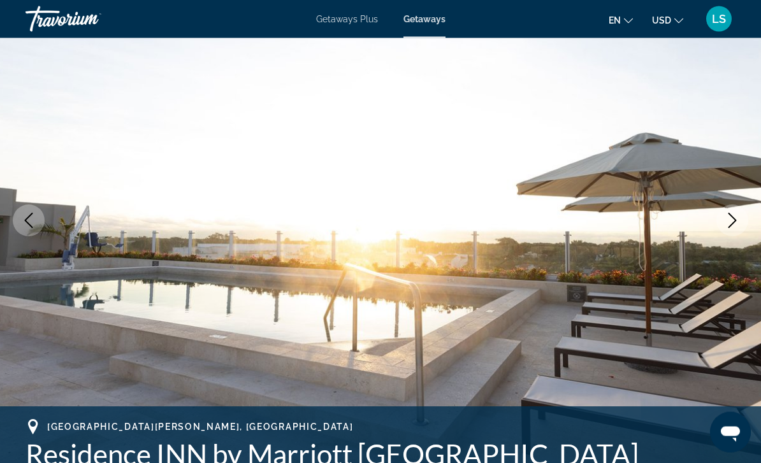
click at [741, 227] on button "Next image" at bounding box center [733, 221] width 32 height 32
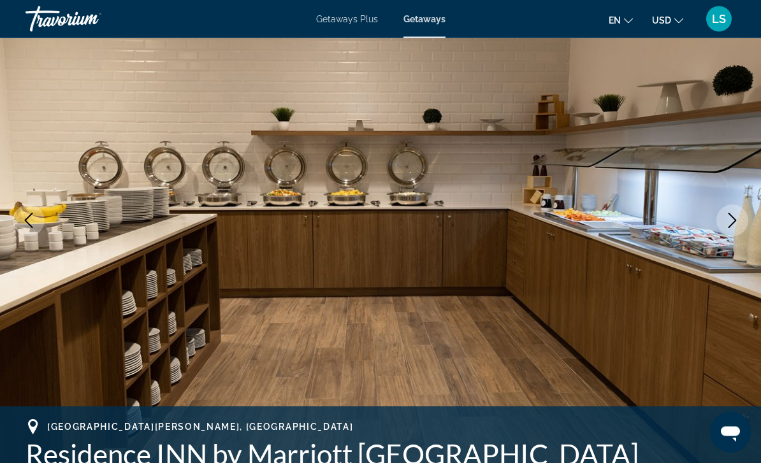
scroll to position [120, 0]
click at [740, 230] on button "Next image" at bounding box center [733, 221] width 32 height 32
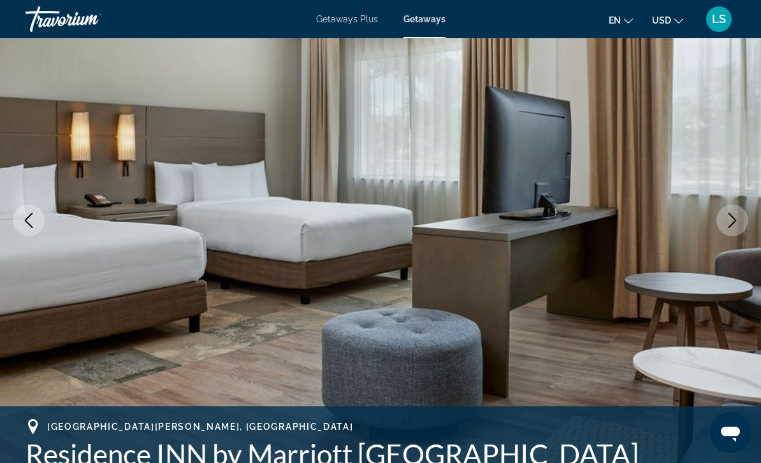
click at [731, 221] on icon "Next image" at bounding box center [732, 220] width 15 height 15
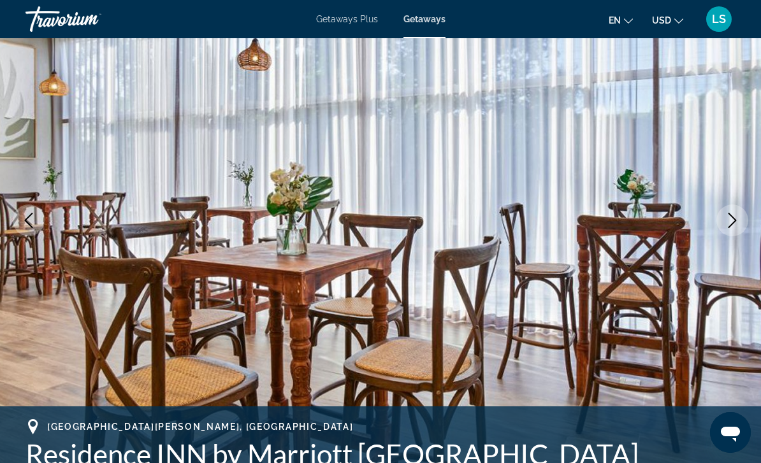
click at [728, 221] on icon "Next image" at bounding box center [732, 220] width 15 height 15
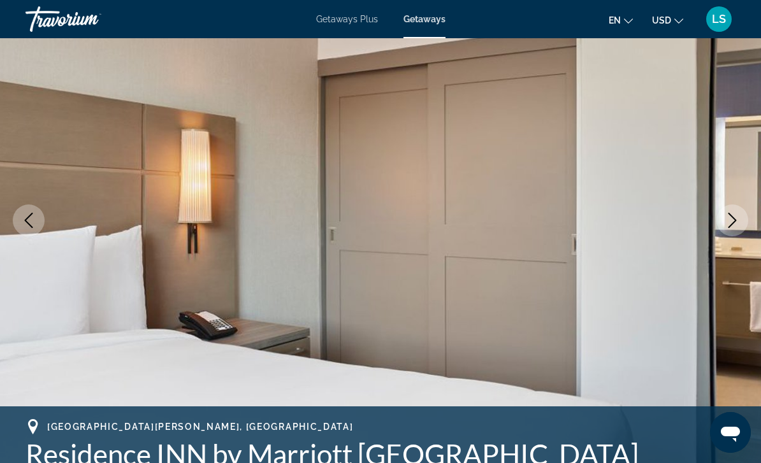
click at [727, 222] on icon "Next image" at bounding box center [732, 220] width 15 height 15
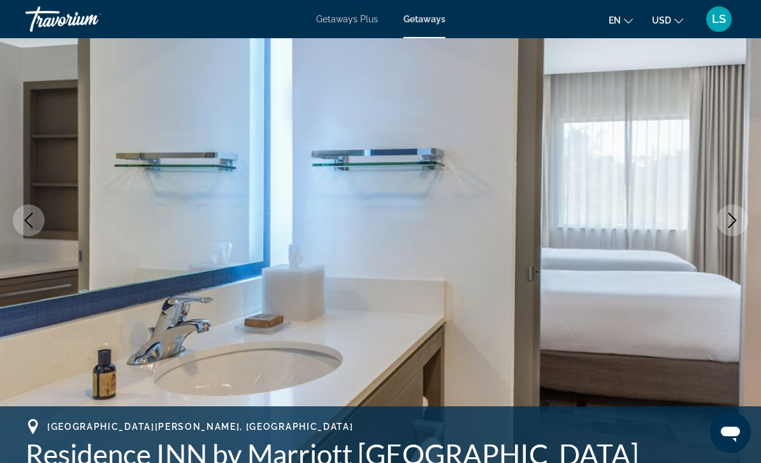
click at [725, 224] on icon "Next image" at bounding box center [732, 220] width 15 height 15
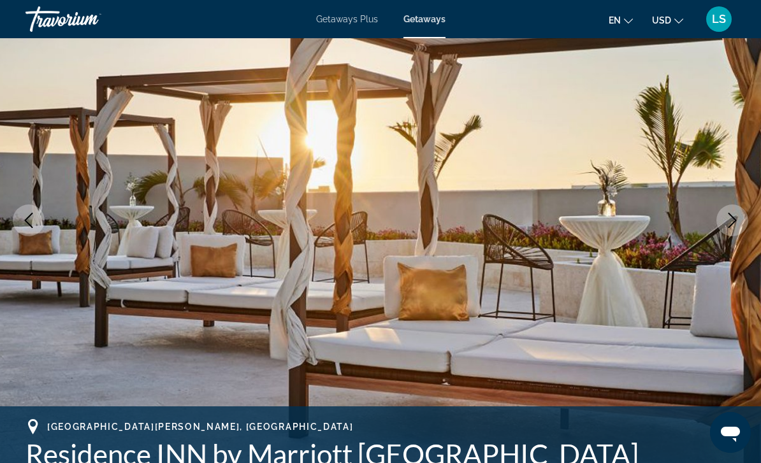
click at [721, 226] on button "Next image" at bounding box center [733, 221] width 32 height 32
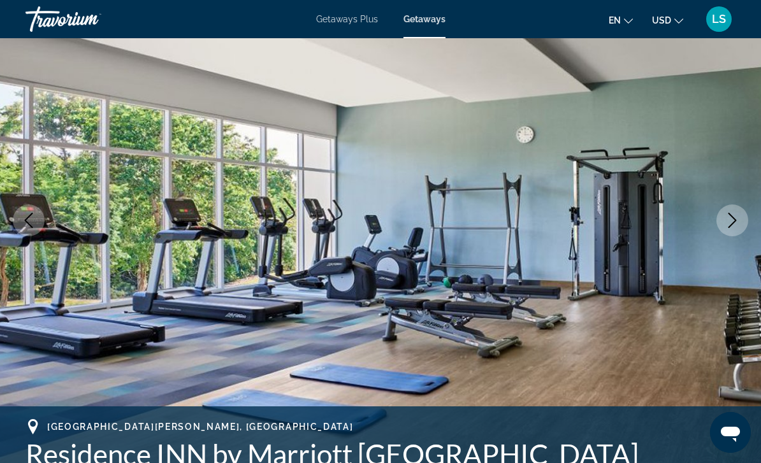
click at [716, 230] on img "Main content" at bounding box center [380, 221] width 761 height 606
click at [730, 226] on icon "Next image" at bounding box center [732, 220] width 15 height 15
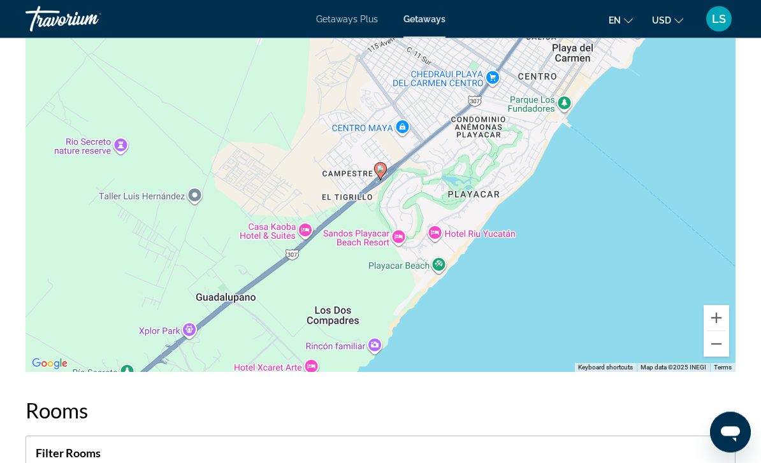
click at [718, 332] on button "Zoom out" at bounding box center [717, 345] width 26 height 26
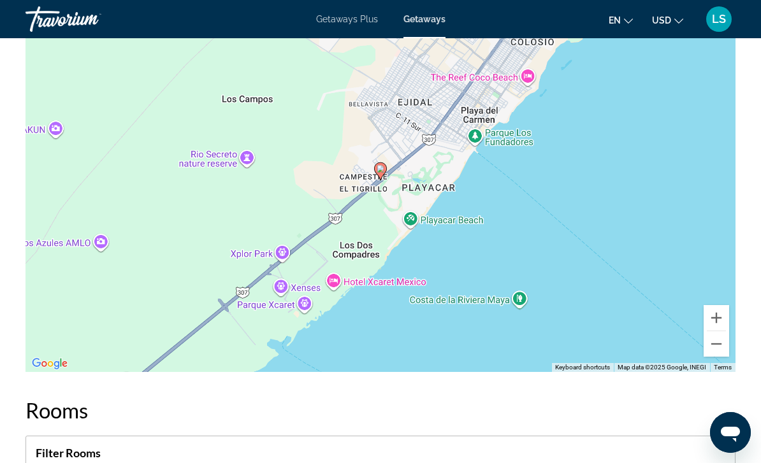
click at [713, 339] on button "Zoom out" at bounding box center [717, 345] width 26 height 26
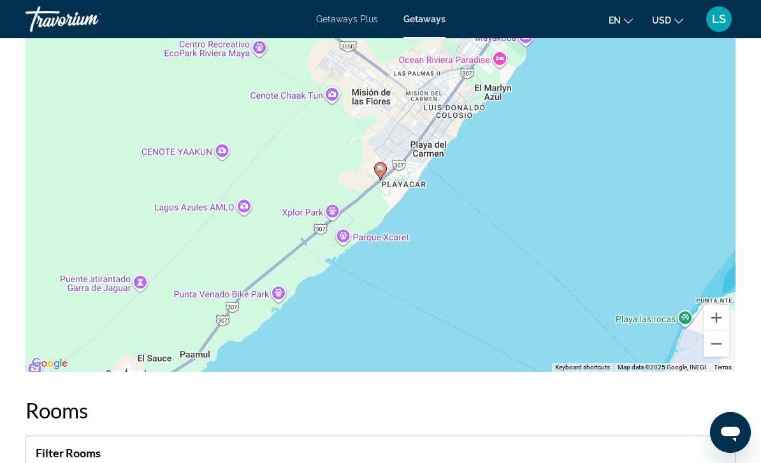
click at [713, 342] on button "Zoom out" at bounding box center [717, 345] width 26 height 26
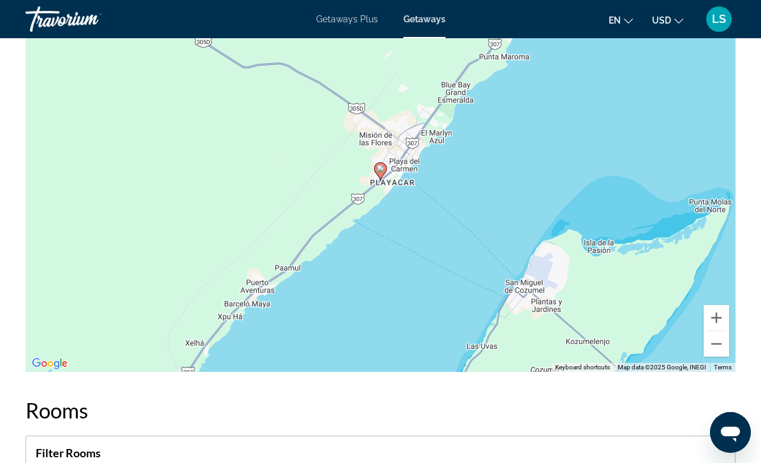
click at [713, 342] on button "Zoom out" at bounding box center [717, 345] width 26 height 26
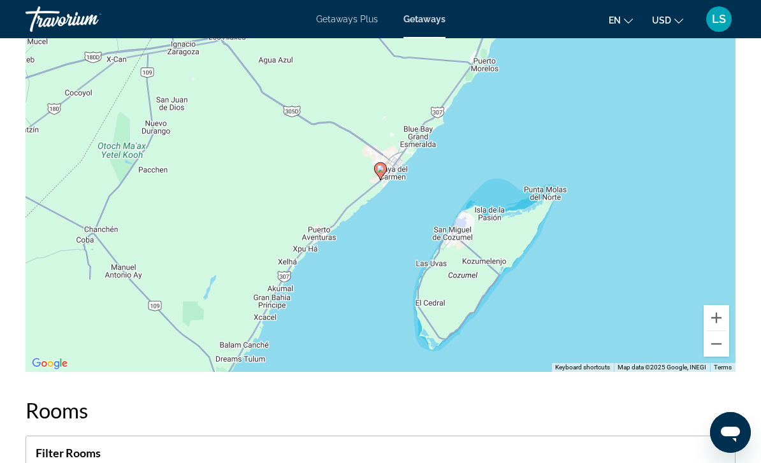
click at [712, 345] on div "To activate drag with keyboard, press Alt + Enter. Once in keyboard drag state,…" at bounding box center [381, 181] width 710 height 383
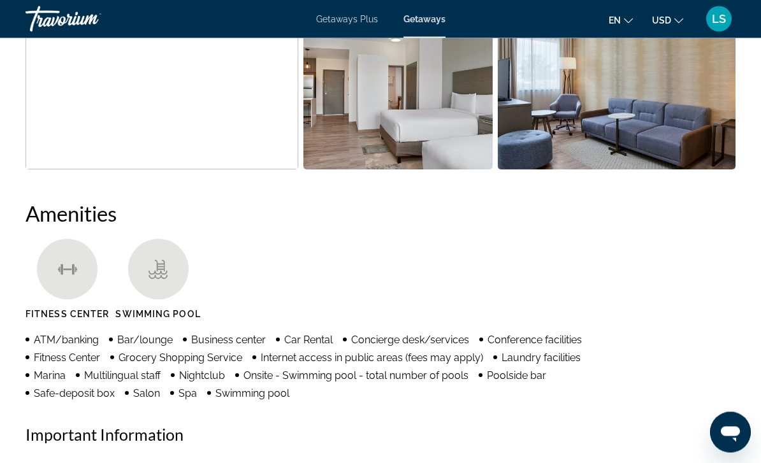
scroll to position [1049, 0]
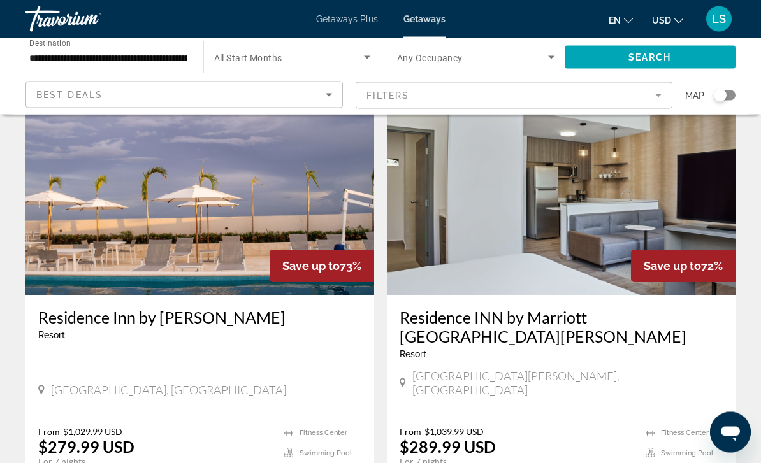
click at [101, 309] on h3 "Residence Inn by [PERSON_NAME]" at bounding box center [199, 318] width 323 height 19
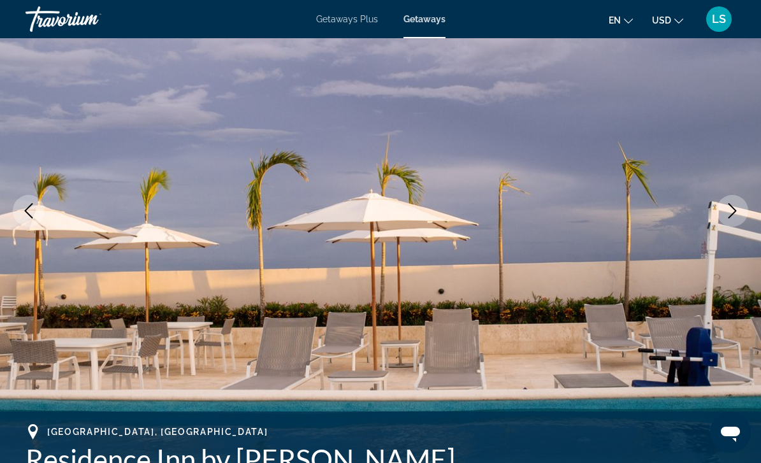
scroll to position [135, 0]
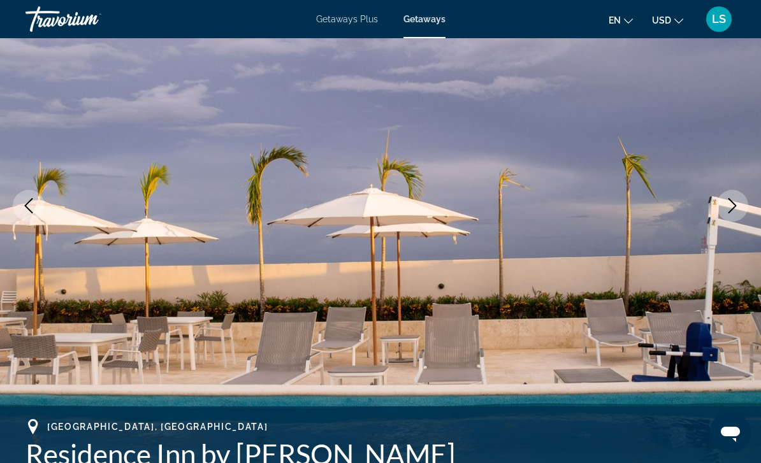
click at [723, 198] on button "Next image" at bounding box center [733, 206] width 32 height 32
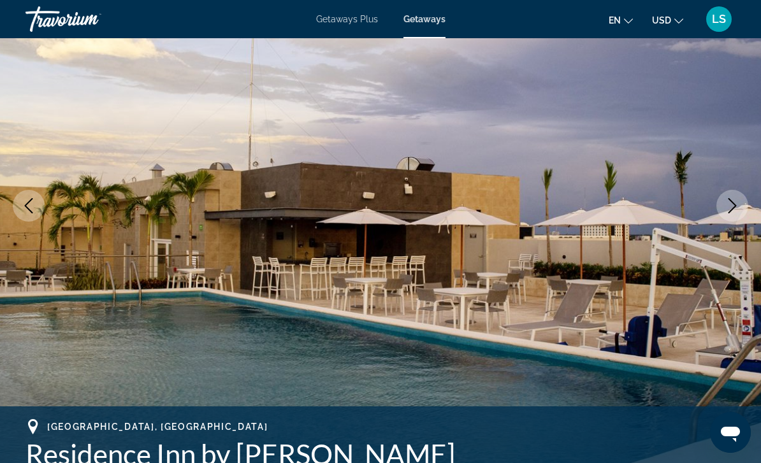
click at [714, 187] on img "Main content" at bounding box center [380, 206] width 761 height 606
click at [732, 201] on icon "Next image" at bounding box center [733, 205] width 8 height 15
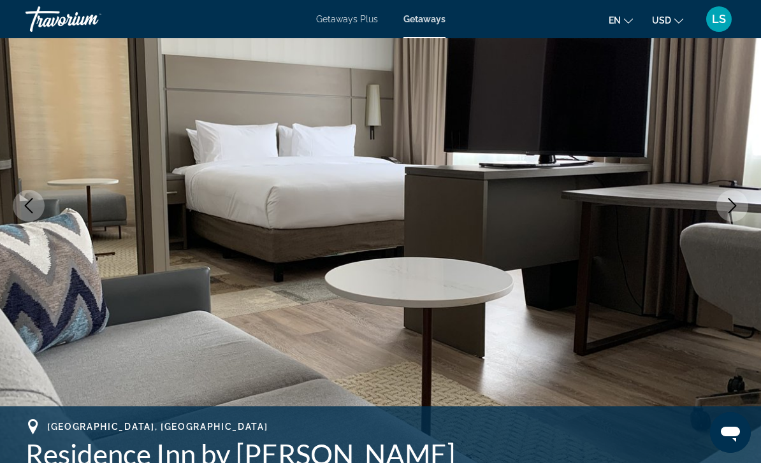
click at [718, 197] on button "Next image" at bounding box center [733, 206] width 32 height 32
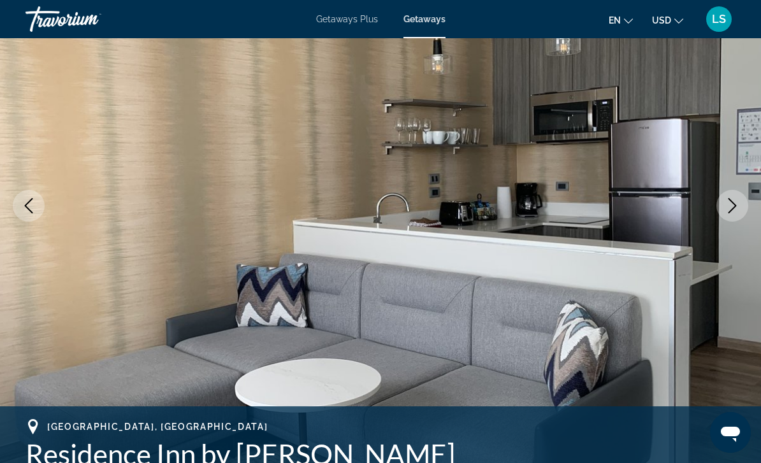
click at [707, 194] on img "Main content" at bounding box center [380, 206] width 761 height 606
click at [734, 206] on icon "Next image" at bounding box center [732, 205] width 15 height 15
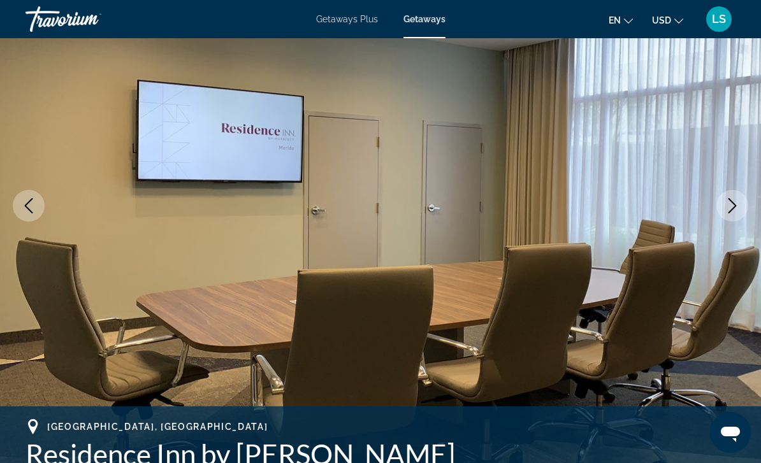
click at [712, 194] on img "Main content" at bounding box center [380, 206] width 761 height 606
click at [716, 193] on img "Main content" at bounding box center [380, 206] width 761 height 606
click at [734, 208] on icon "Next image" at bounding box center [732, 205] width 15 height 15
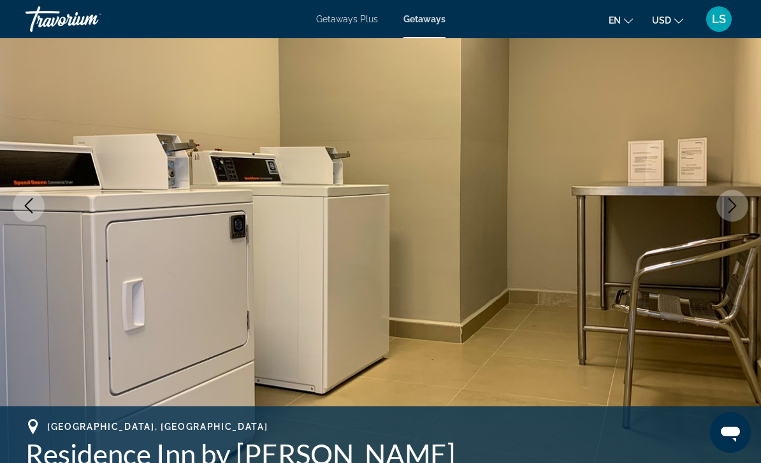
click at [724, 203] on button "Next image" at bounding box center [733, 206] width 32 height 32
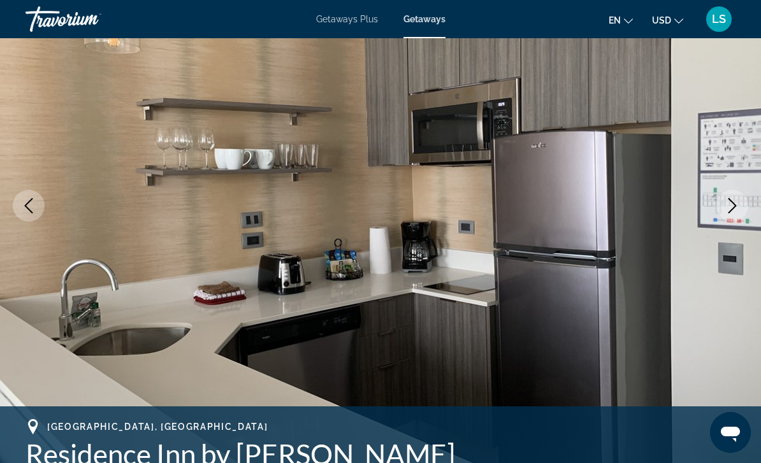
click at [718, 199] on button "Next image" at bounding box center [733, 206] width 32 height 32
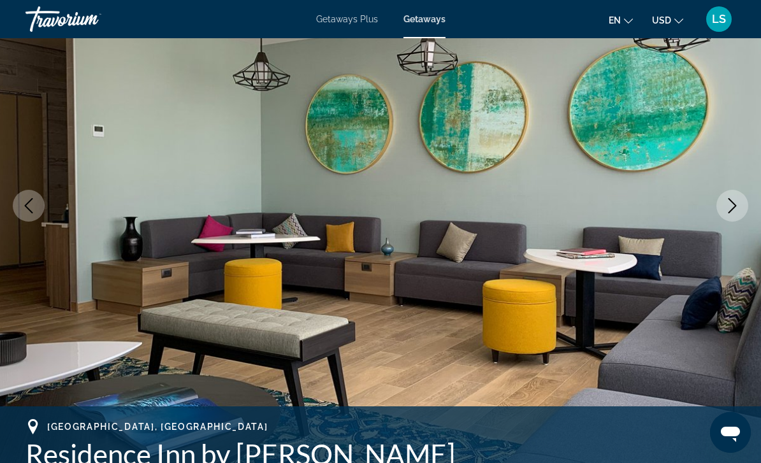
click at [710, 198] on img "Main content" at bounding box center [380, 206] width 761 height 606
click at [714, 198] on img "Main content" at bounding box center [380, 206] width 761 height 606
click at [731, 212] on icon "Next image" at bounding box center [732, 205] width 15 height 15
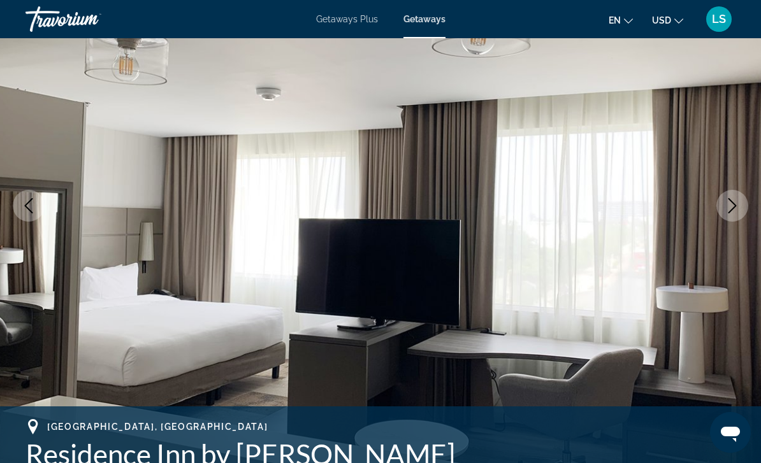
click at [725, 201] on icon "Next image" at bounding box center [732, 205] width 15 height 15
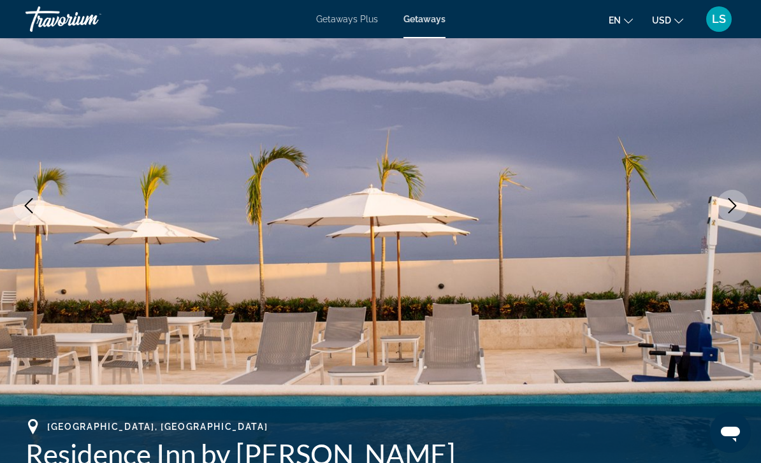
click at [722, 198] on button "Next image" at bounding box center [733, 206] width 32 height 32
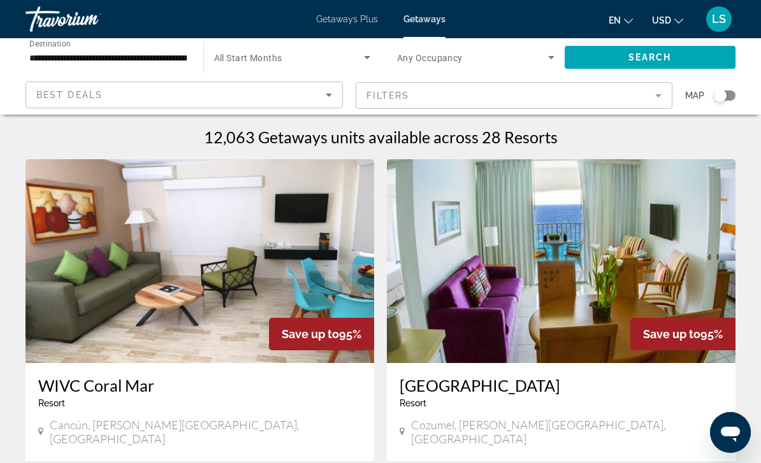
click at [67, 52] on input "**********" at bounding box center [107, 57] width 157 height 15
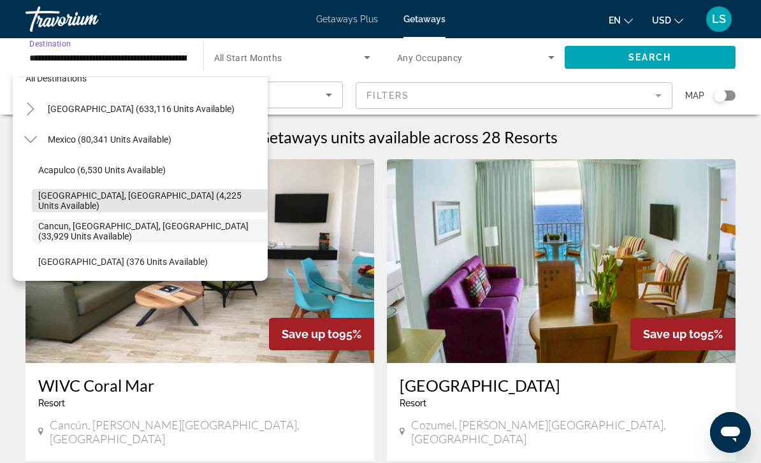
scroll to position [17, 0]
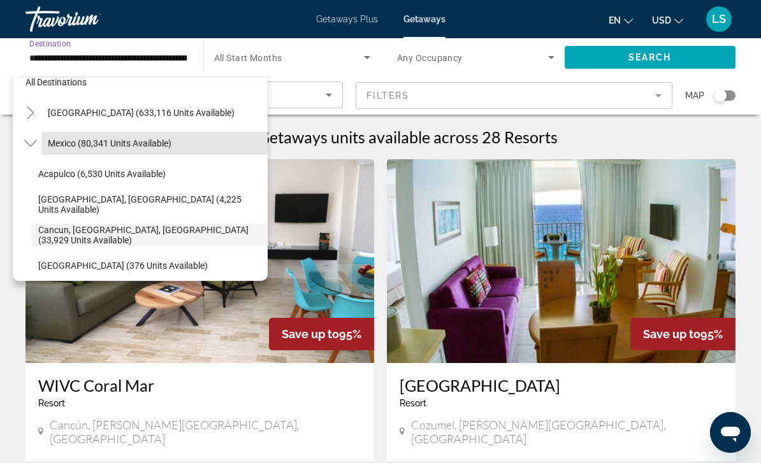
click at [64, 142] on span "Mexico (80,341 units available)" at bounding box center [110, 143] width 124 height 10
type input "**********"
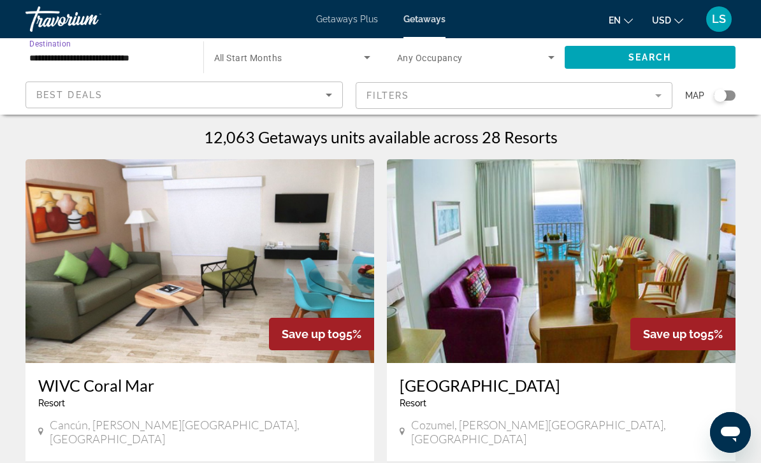
click at [645, 59] on span "Search" at bounding box center [650, 57] width 43 height 10
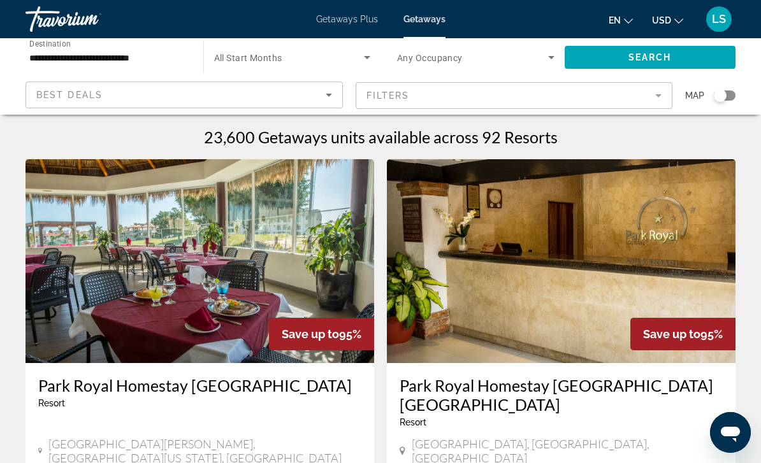
click at [616, 94] on mat-form-field "Filters" at bounding box center [514, 95] width 317 height 27
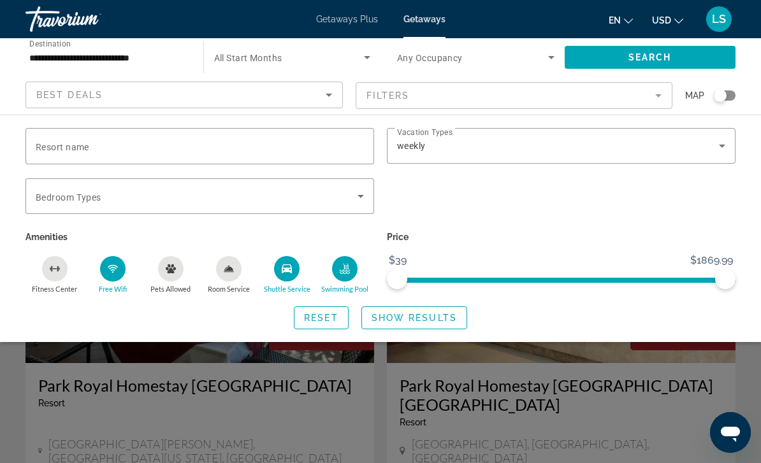
click at [356, 202] on icon "Search widget" at bounding box center [360, 196] width 15 height 15
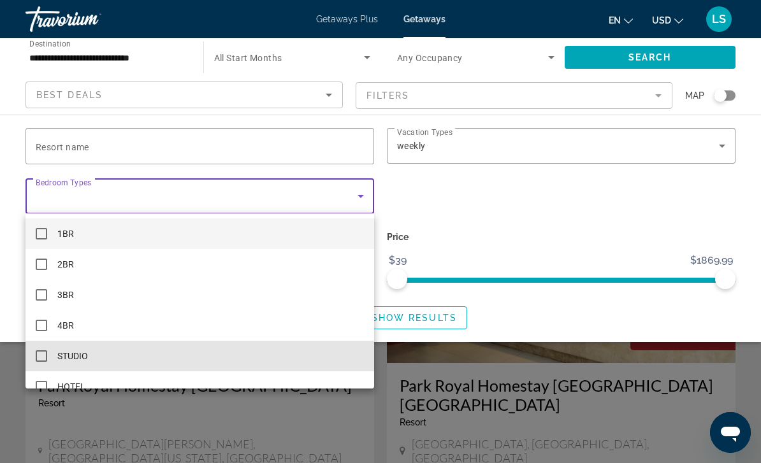
click at [42, 346] on mat-option "STUDIO" at bounding box center [200, 356] width 349 height 31
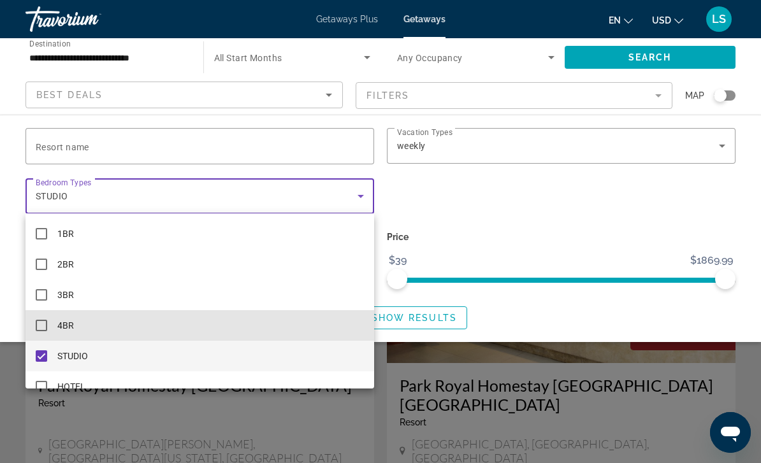
click at [40, 321] on mat-pseudo-checkbox at bounding box center [41, 325] width 11 height 11
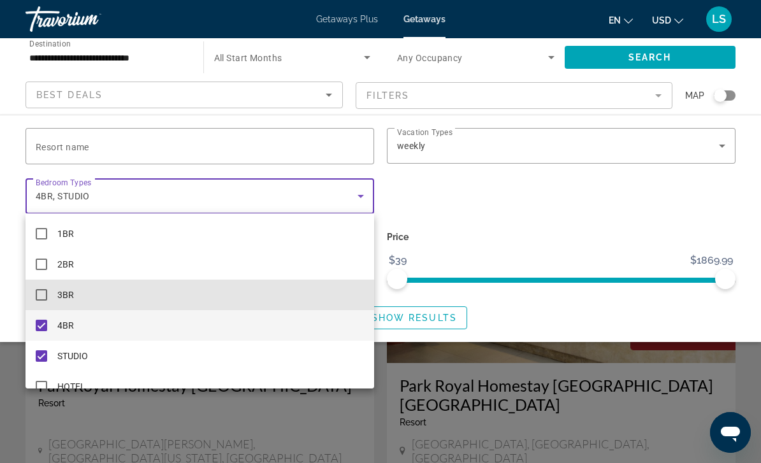
click at [42, 298] on mat-pseudo-checkbox at bounding box center [41, 294] width 11 height 11
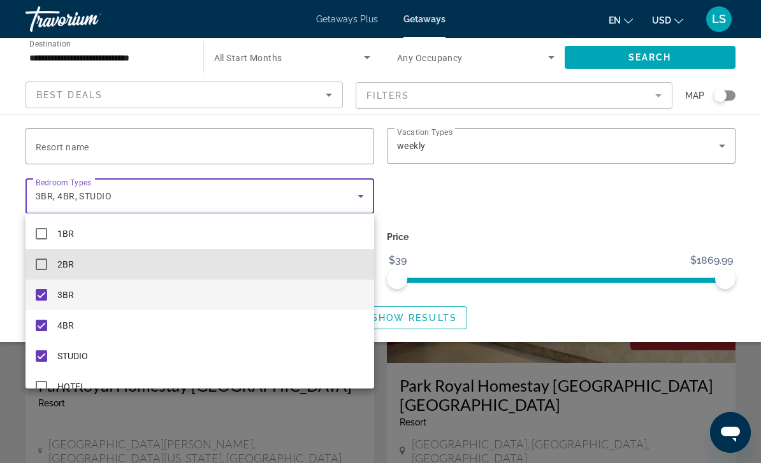
click at [41, 268] on mat-pseudo-checkbox at bounding box center [41, 264] width 11 height 11
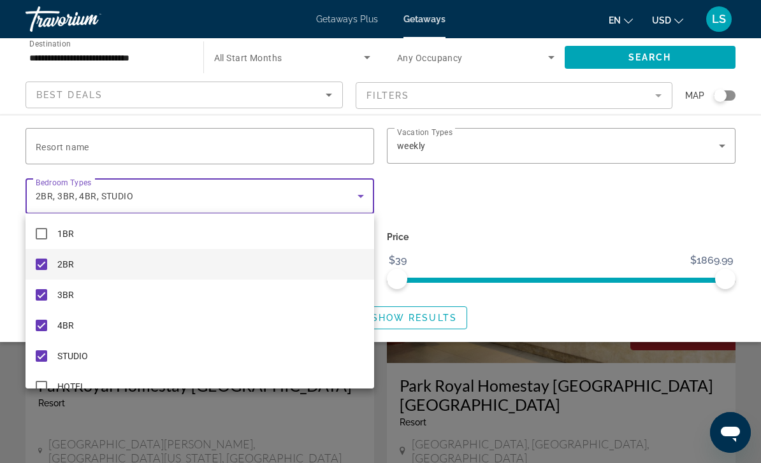
click at [584, 197] on div at bounding box center [380, 231] width 761 height 463
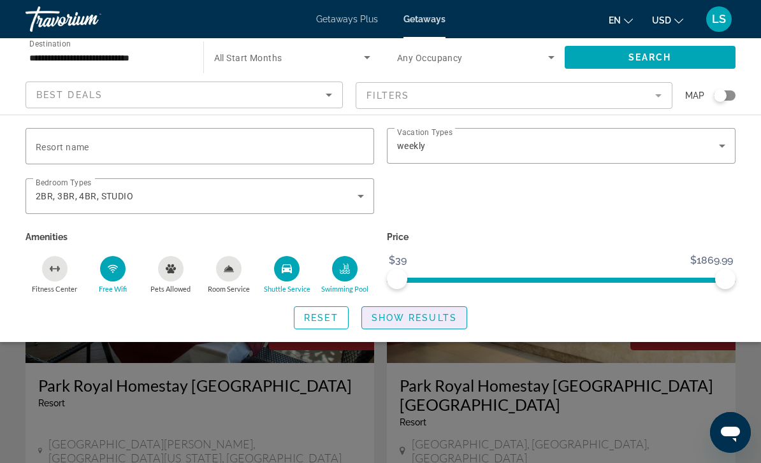
click at [425, 316] on span "Show Results" at bounding box center [414, 318] width 85 height 10
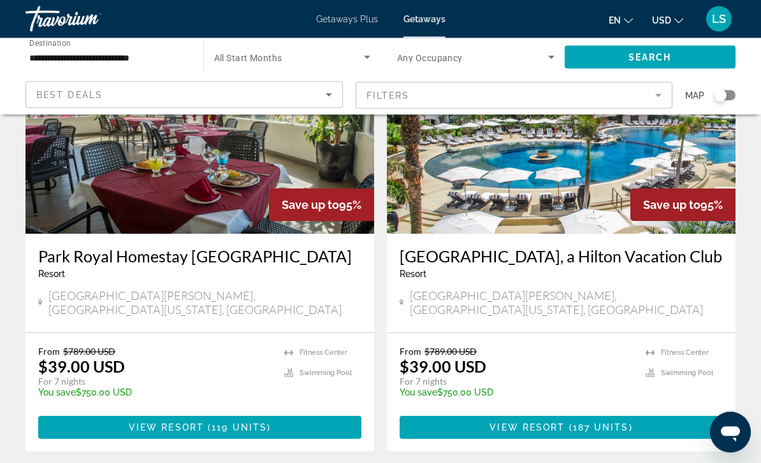
scroll to position [129, 0]
click at [529, 423] on span "View Resort" at bounding box center [527, 428] width 75 height 10
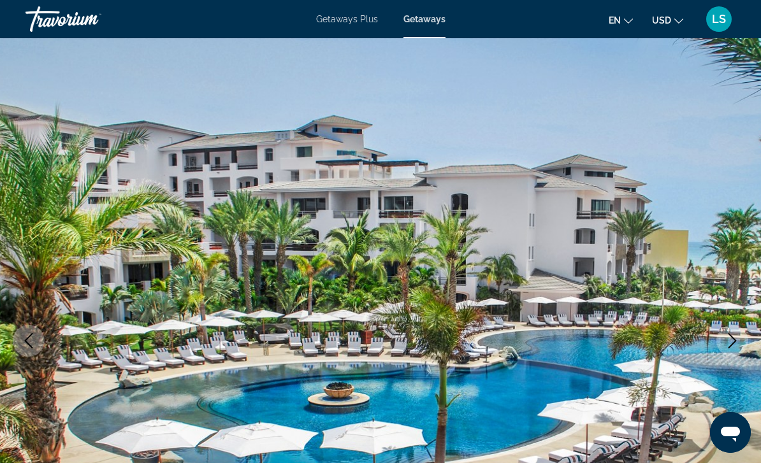
click at [753, 285] on img "Main content" at bounding box center [380, 341] width 761 height 606
click at [760, 303] on img "Main content" at bounding box center [380, 341] width 761 height 606
click at [730, 348] on icon "Next image" at bounding box center [732, 340] width 15 height 15
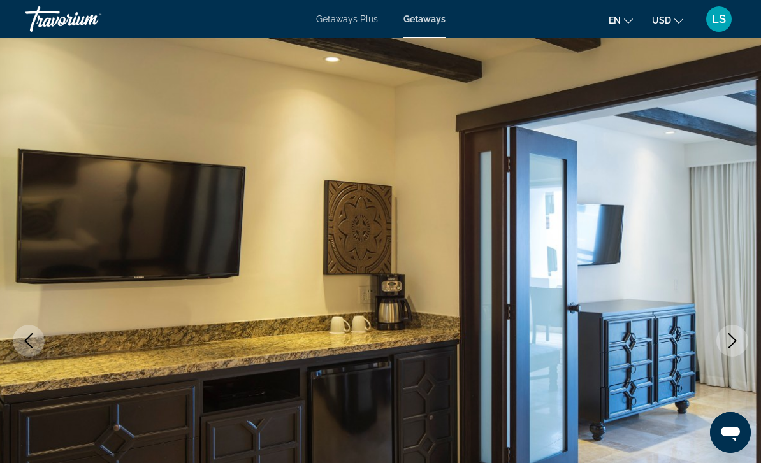
click at [721, 344] on button "Next image" at bounding box center [733, 341] width 32 height 32
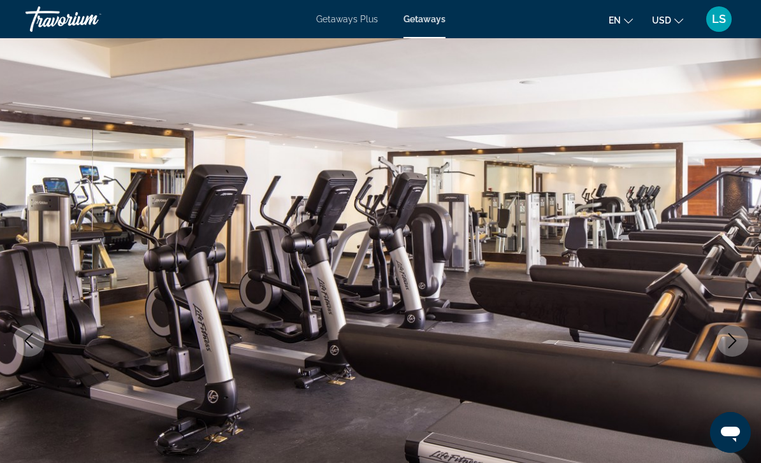
click at [726, 339] on icon "Next image" at bounding box center [732, 340] width 15 height 15
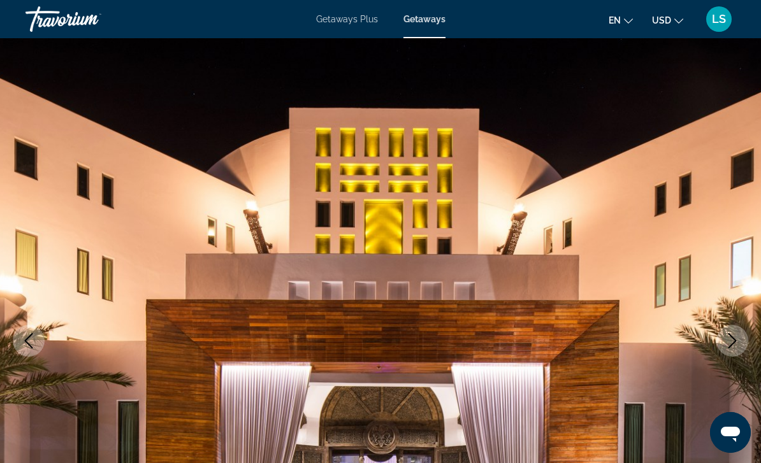
click at [733, 347] on icon "Next image" at bounding box center [732, 340] width 15 height 15
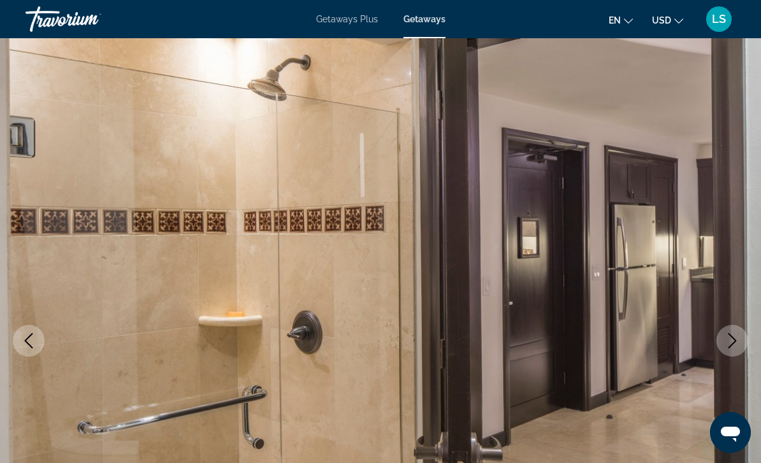
click at [731, 346] on icon "Next image" at bounding box center [733, 340] width 8 height 15
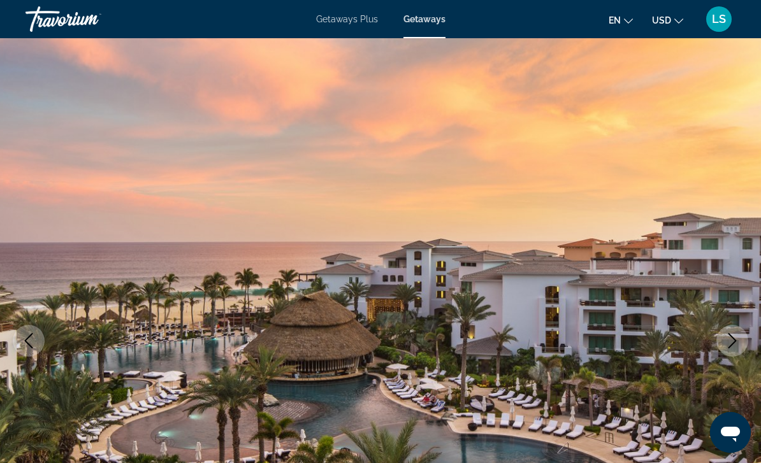
click at [727, 342] on icon "Next image" at bounding box center [732, 340] width 15 height 15
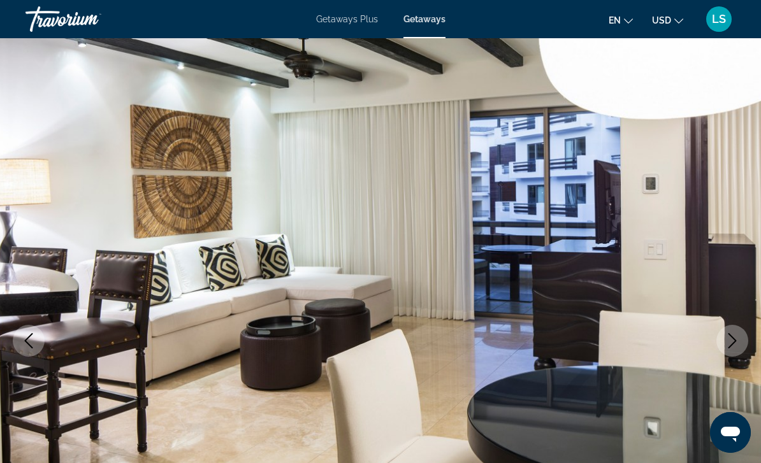
click at [26, 344] on icon "Previous image" at bounding box center [28, 340] width 15 height 15
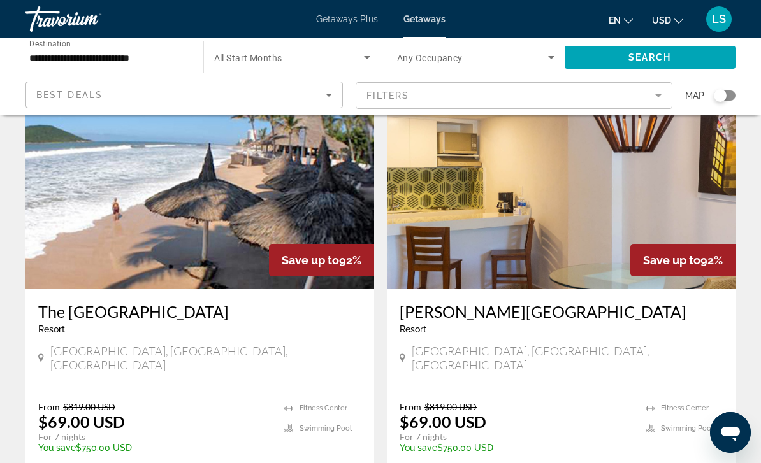
scroll to position [2502, 0]
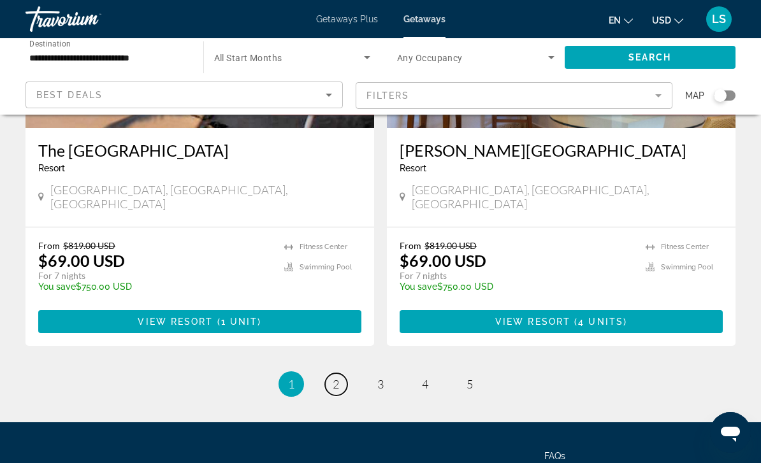
click at [335, 377] on span "2" at bounding box center [336, 384] width 6 height 14
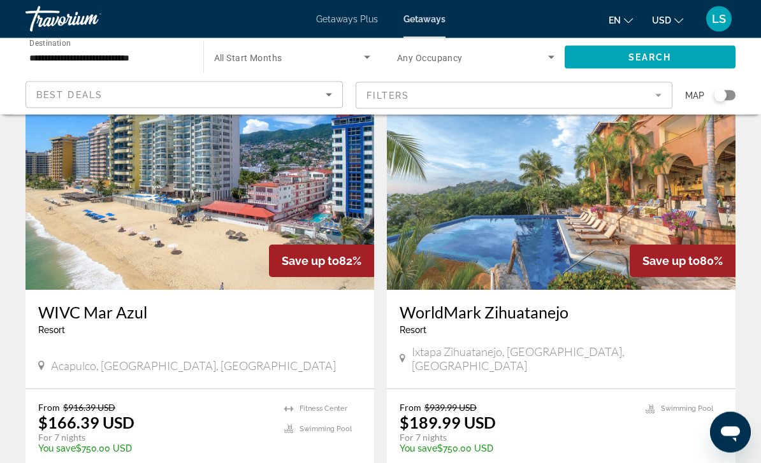
scroll to position [992, 0]
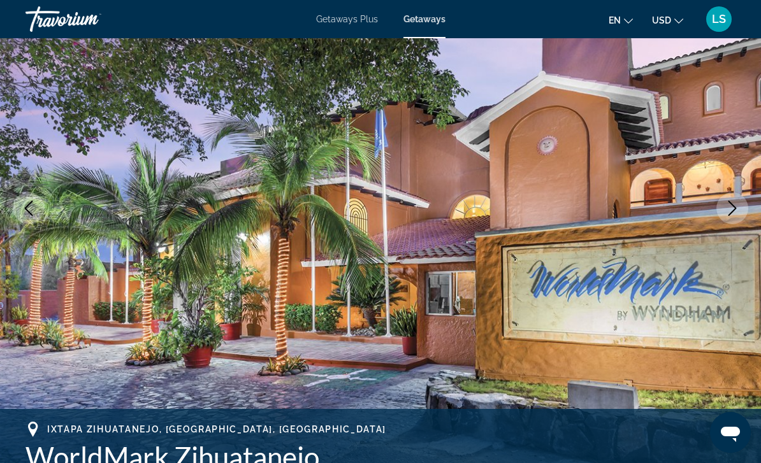
scroll to position [132, 0]
click at [730, 215] on icon "Next image" at bounding box center [733, 208] width 8 height 15
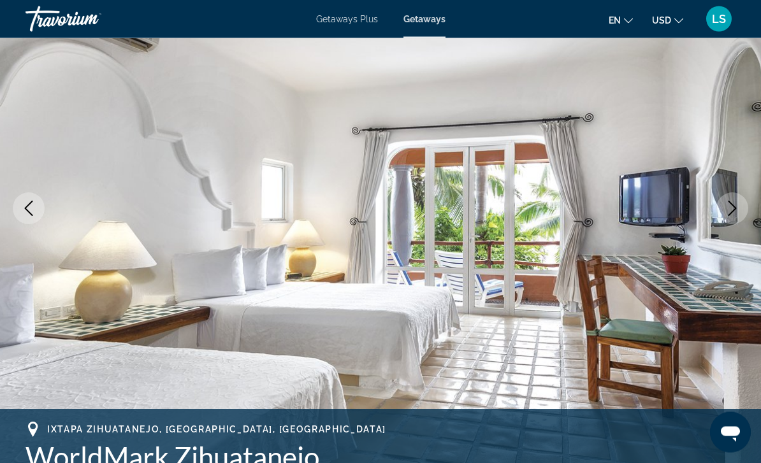
scroll to position [133, 0]
click at [736, 200] on button "Next image" at bounding box center [733, 209] width 32 height 32
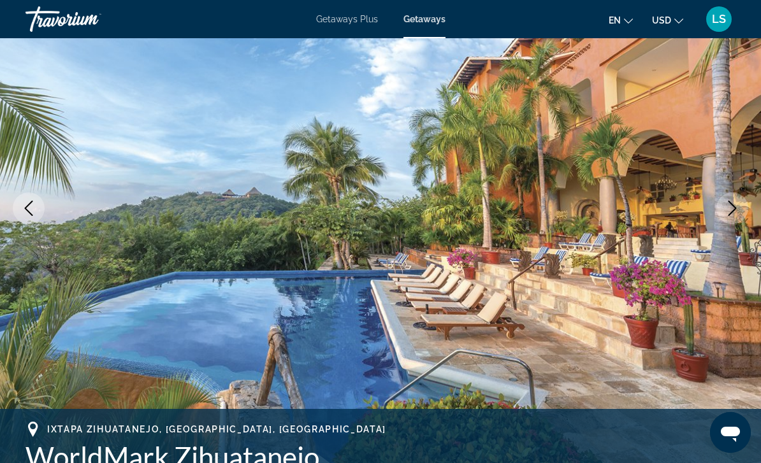
click at [737, 207] on icon "Next image" at bounding box center [732, 208] width 15 height 15
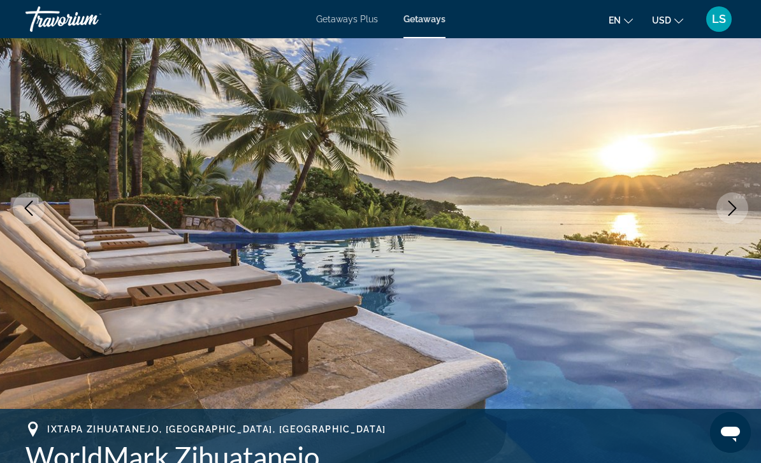
click at [730, 206] on icon "Next image" at bounding box center [732, 208] width 15 height 15
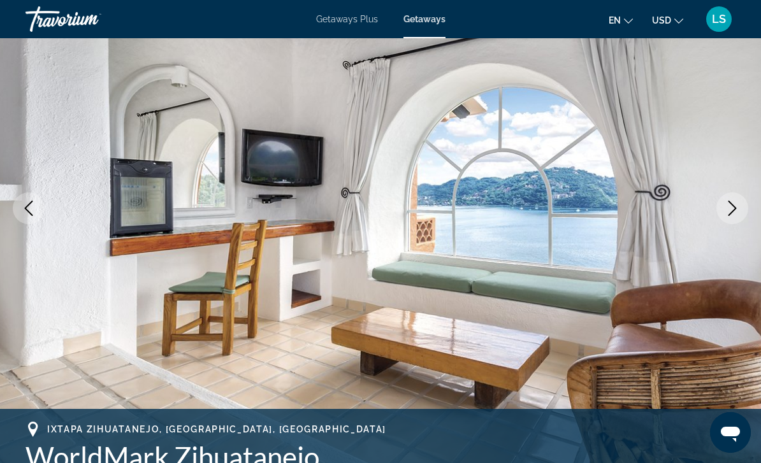
click at [734, 209] on icon "Next image" at bounding box center [732, 208] width 15 height 15
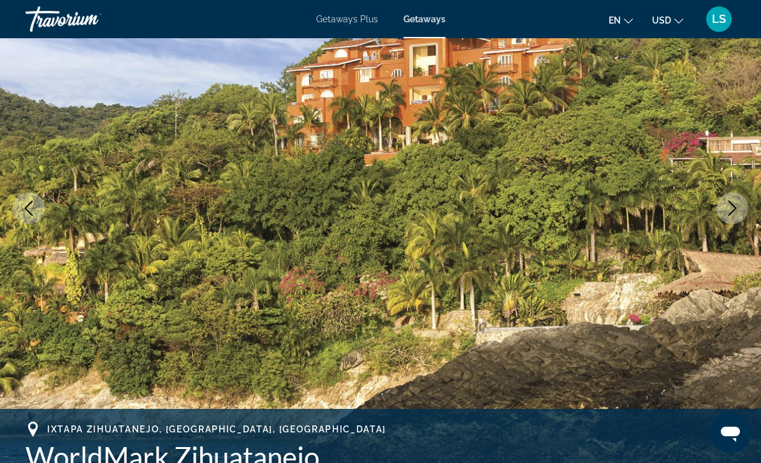
click at [730, 203] on icon "Next image" at bounding box center [733, 208] width 8 height 15
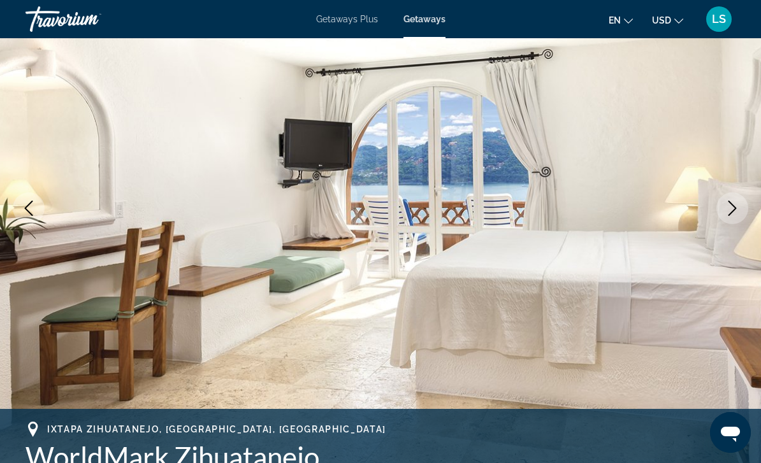
click at [735, 207] on icon "Next image" at bounding box center [732, 208] width 15 height 15
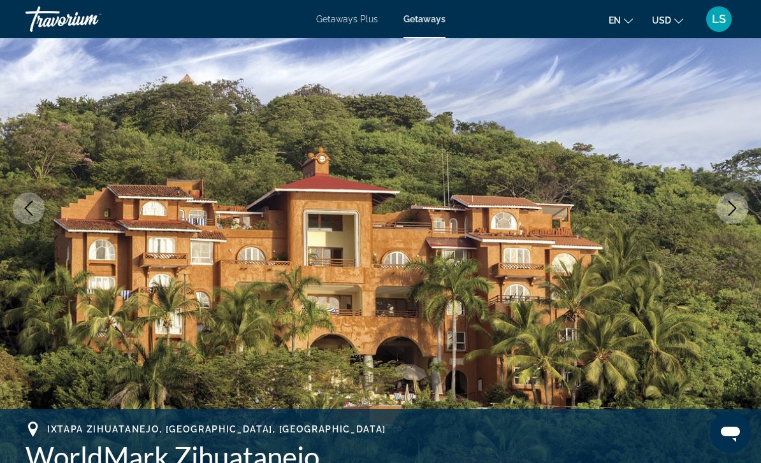
click at [733, 207] on icon "Next image" at bounding box center [732, 208] width 15 height 15
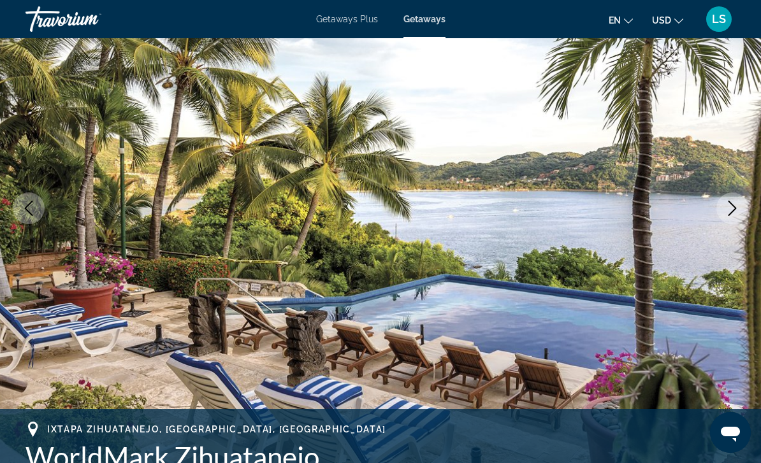
click at [742, 205] on button "Next image" at bounding box center [733, 209] width 32 height 32
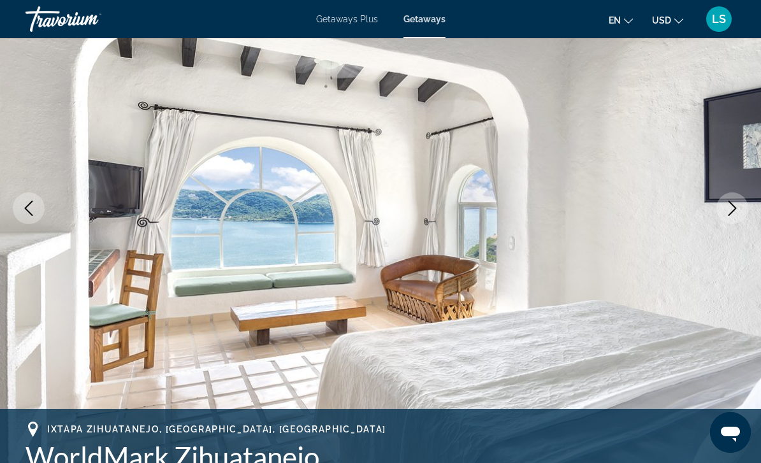
click at [738, 209] on icon "Next image" at bounding box center [732, 208] width 15 height 15
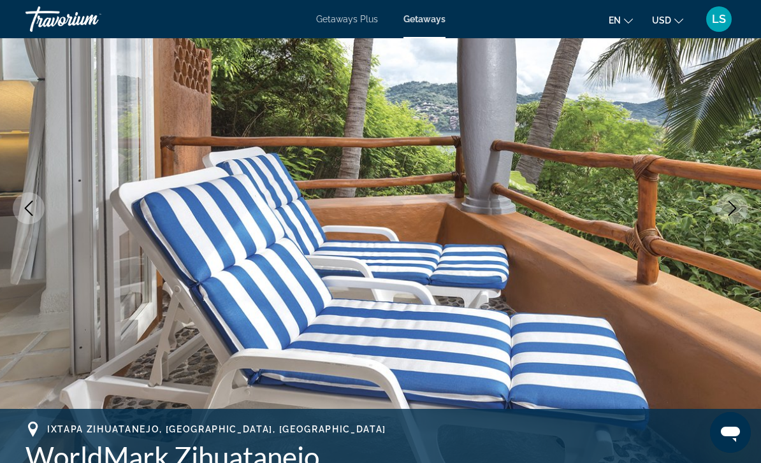
click at [732, 208] on icon "Next image" at bounding box center [732, 208] width 15 height 15
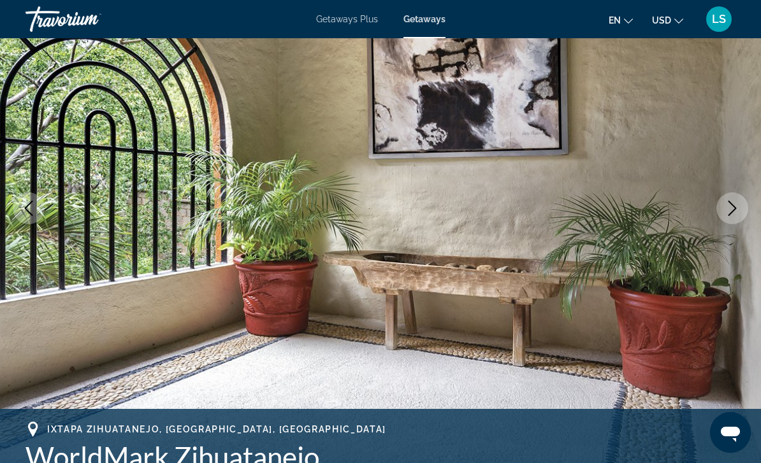
click at [739, 207] on icon "Next image" at bounding box center [732, 208] width 15 height 15
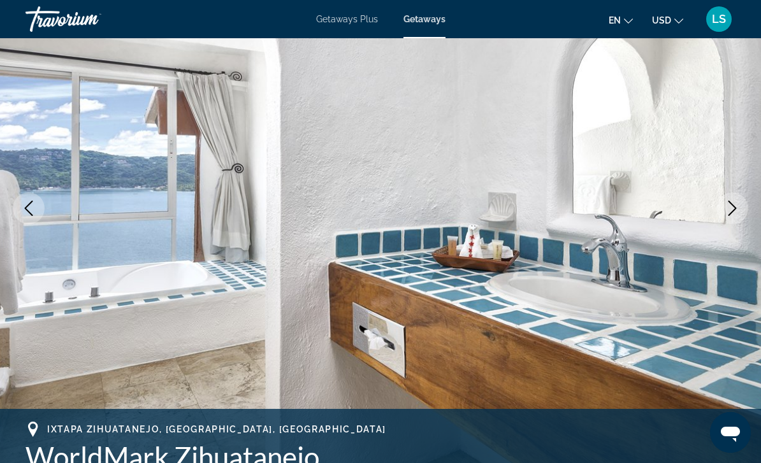
click at [740, 210] on button "Next image" at bounding box center [733, 209] width 32 height 32
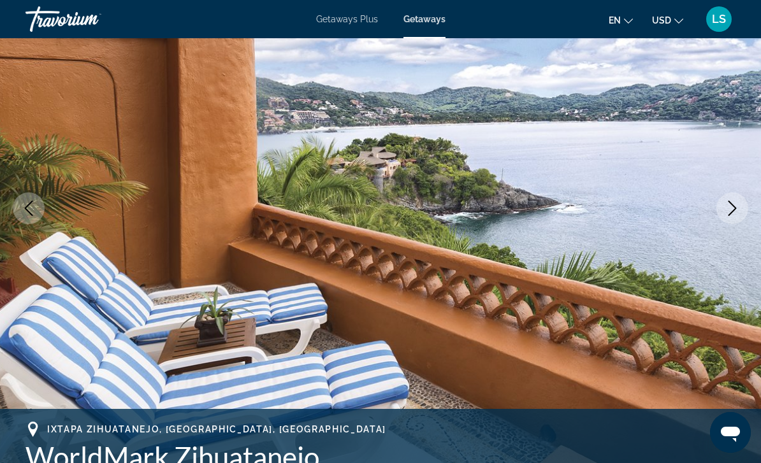
click at [741, 210] on button "Next image" at bounding box center [733, 209] width 32 height 32
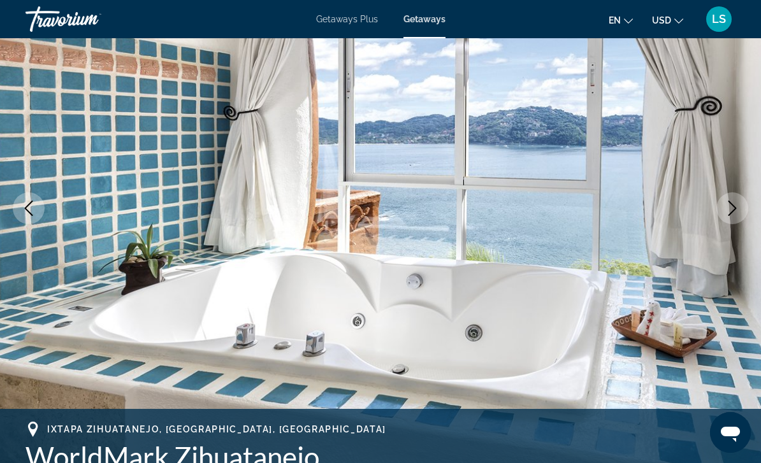
click at [737, 208] on icon "Next image" at bounding box center [732, 208] width 15 height 15
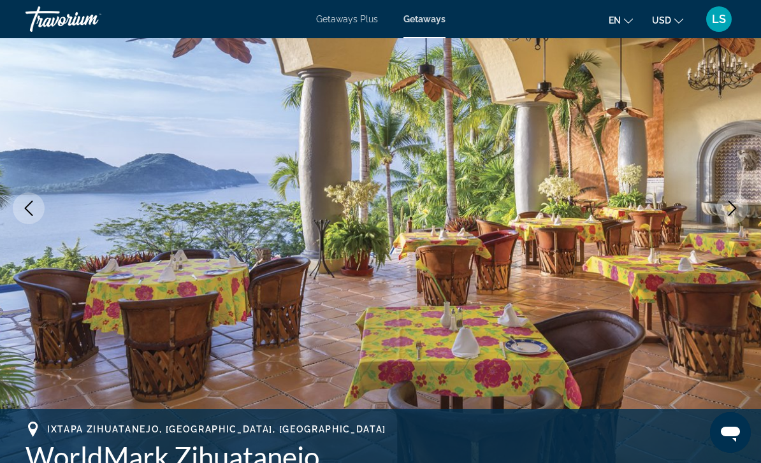
click at [738, 208] on icon "Next image" at bounding box center [732, 208] width 15 height 15
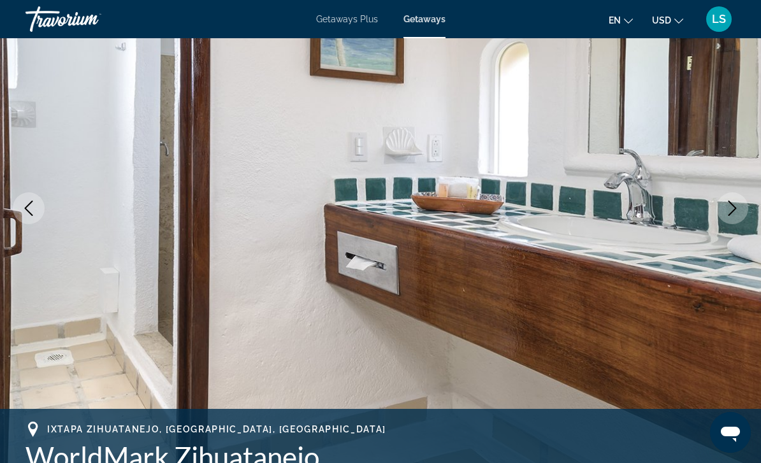
click at [739, 213] on icon "Next image" at bounding box center [732, 208] width 15 height 15
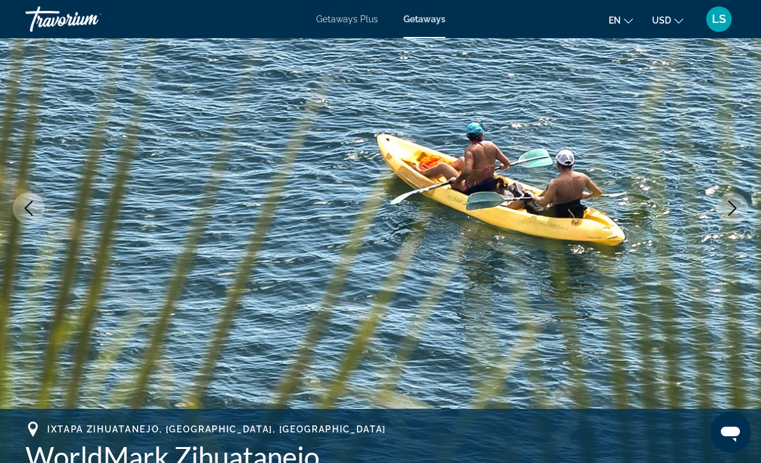
click at [733, 212] on icon "Next image" at bounding box center [733, 208] width 8 height 15
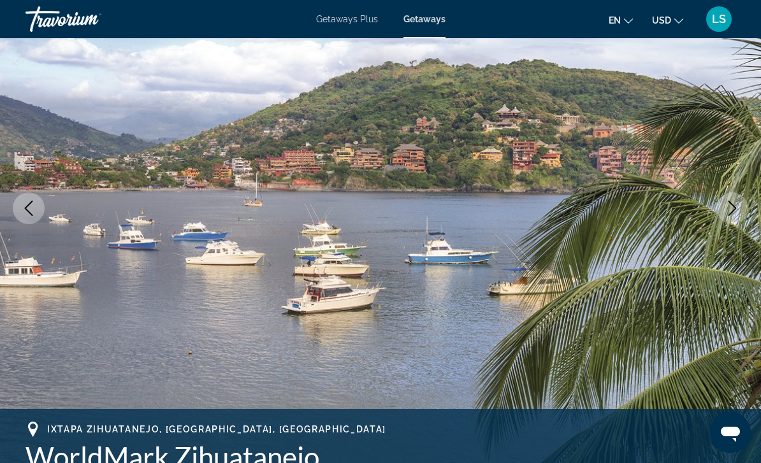
click at [739, 212] on icon "Next image" at bounding box center [732, 208] width 15 height 15
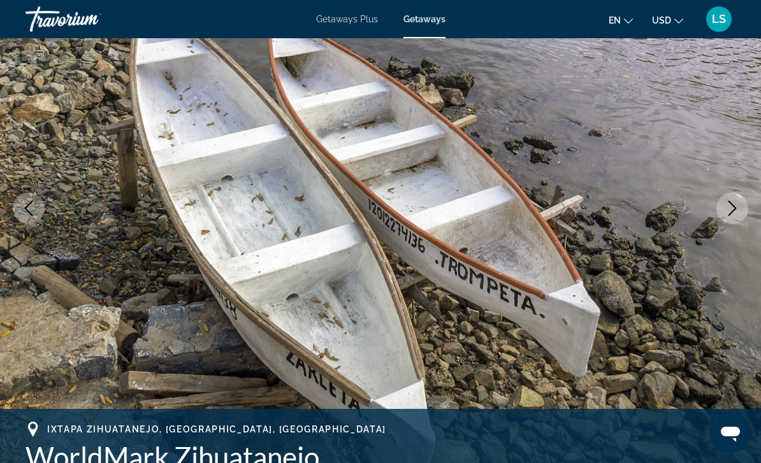
click at [734, 210] on icon "Next image" at bounding box center [733, 208] width 8 height 15
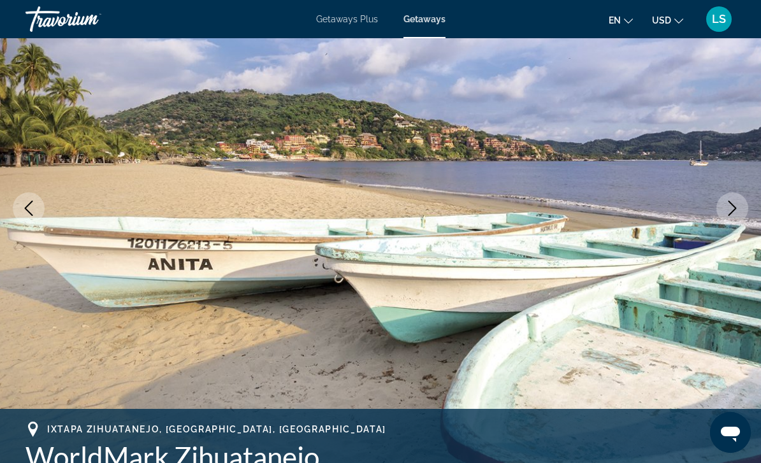
click at [735, 210] on icon "Next image" at bounding box center [732, 208] width 15 height 15
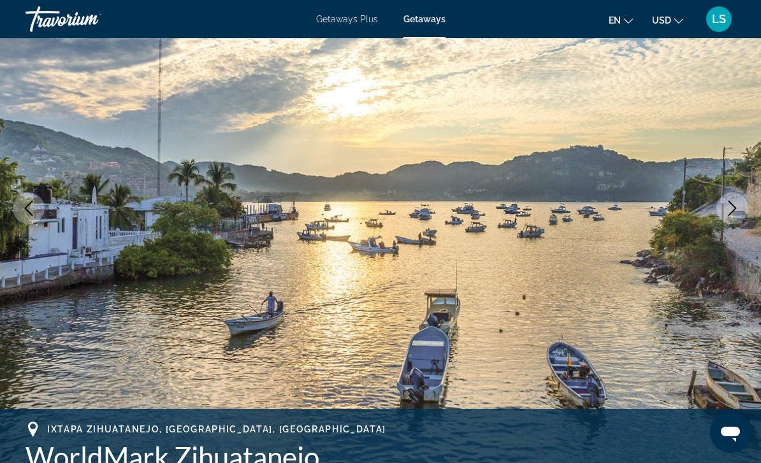
click at [736, 212] on icon "Next image" at bounding box center [732, 208] width 15 height 15
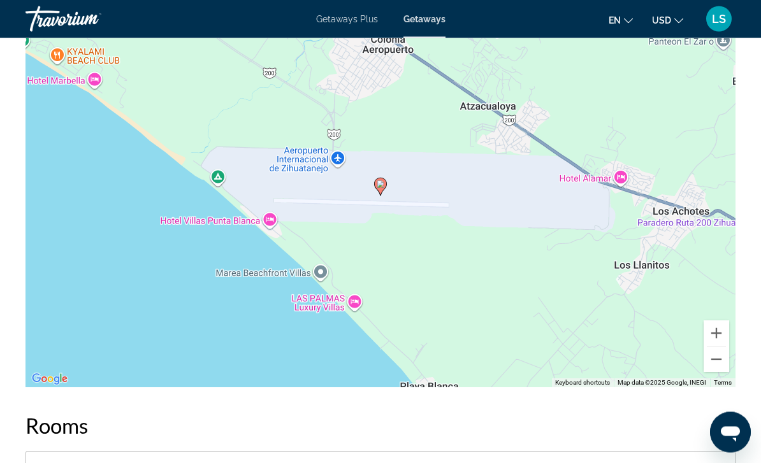
scroll to position [2210, 0]
click at [718, 350] on button "Zoom out" at bounding box center [717, 359] width 26 height 26
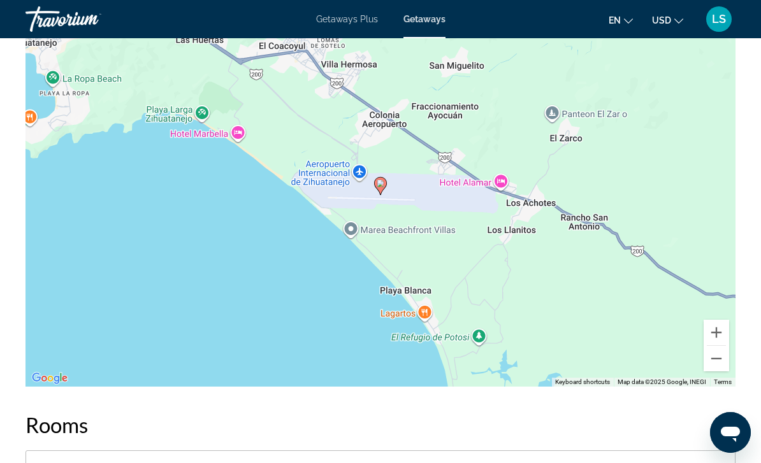
click at [722, 351] on button "Zoom out" at bounding box center [717, 359] width 26 height 26
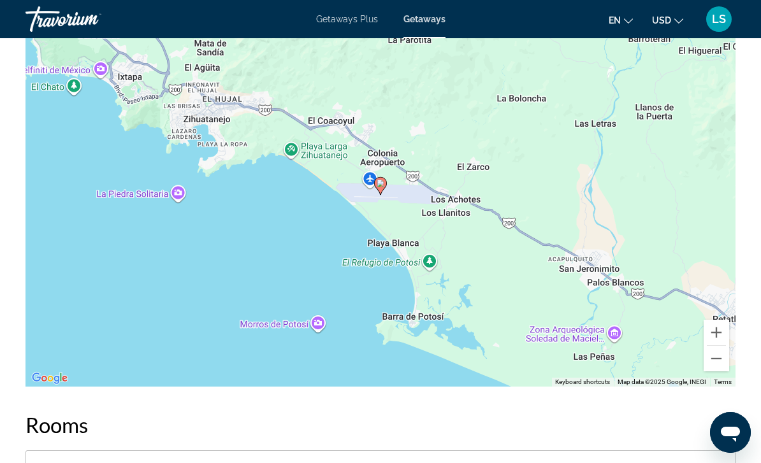
click at [718, 346] on button "Zoom out" at bounding box center [717, 359] width 26 height 26
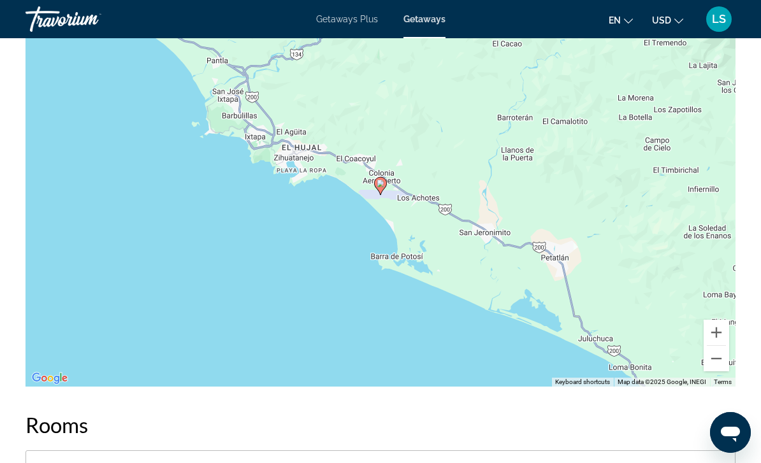
click at [724, 347] on button "Zoom out" at bounding box center [717, 359] width 26 height 26
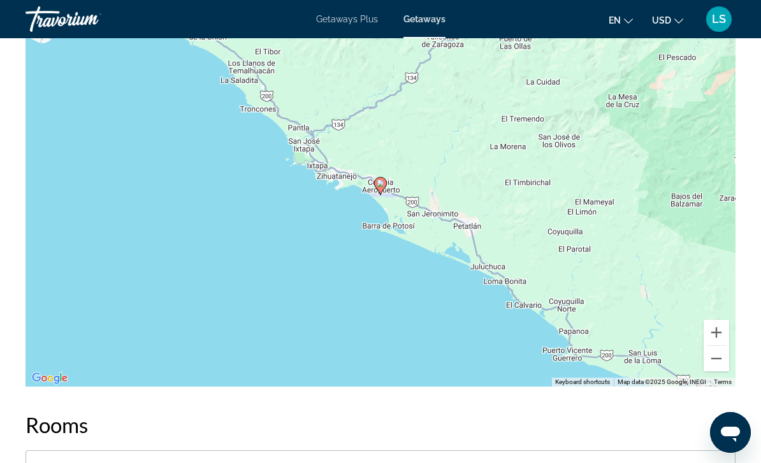
click at [711, 346] on button "Zoom out" at bounding box center [717, 359] width 26 height 26
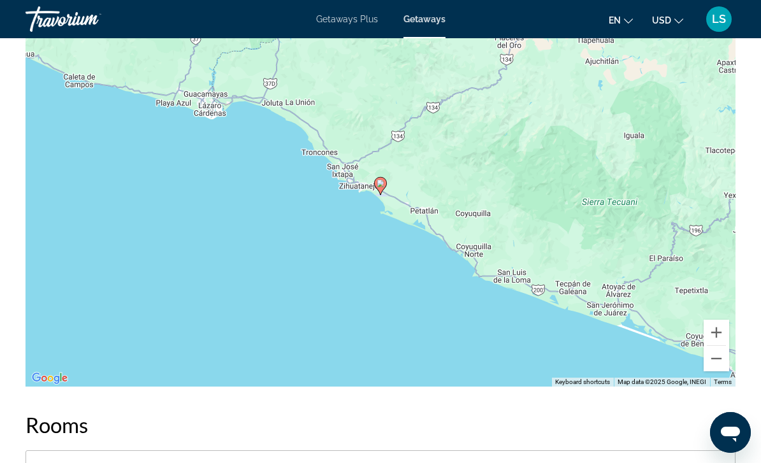
click at [717, 351] on button "Zoom out" at bounding box center [717, 359] width 26 height 26
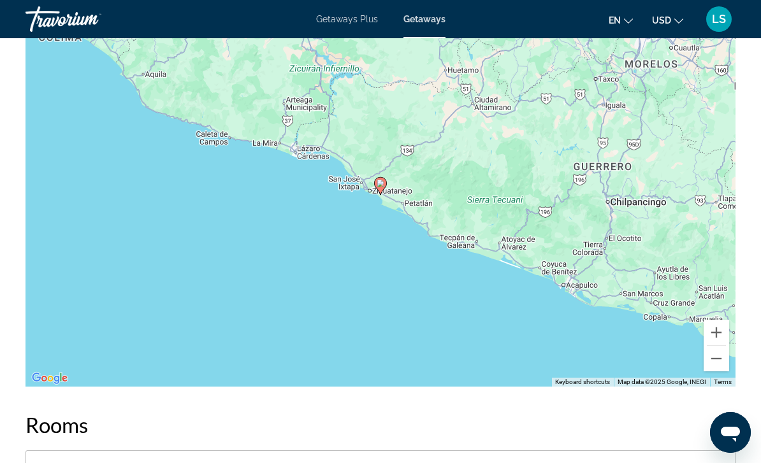
click at [717, 351] on button "Zoom out" at bounding box center [717, 359] width 26 height 26
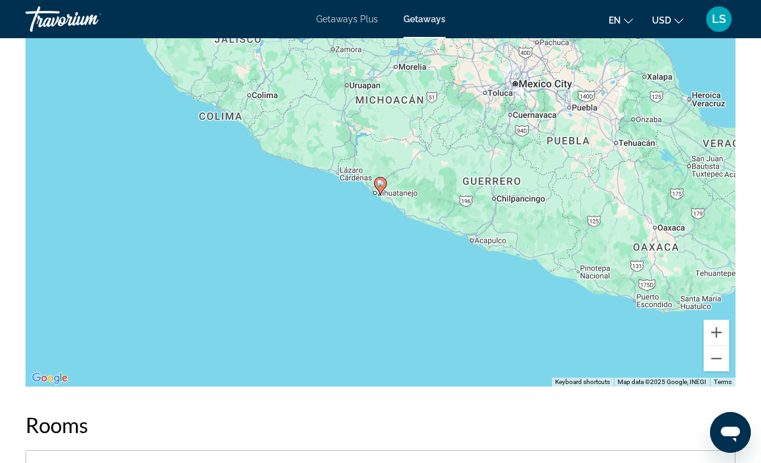
click at [718, 354] on button "Zoom out" at bounding box center [717, 359] width 26 height 26
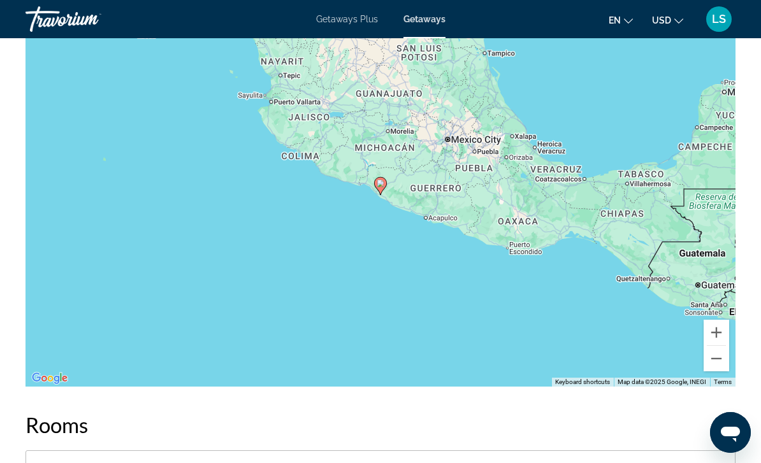
click at [715, 349] on button "Zoom out" at bounding box center [717, 359] width 26 height 26
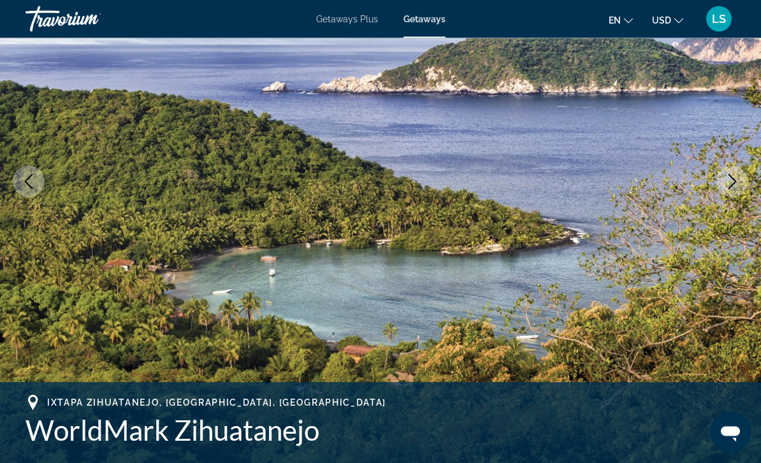
scroll to position [160, 0]
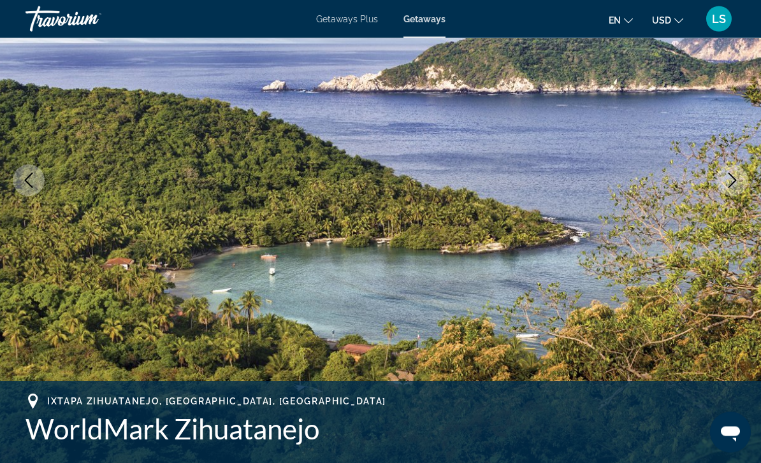
click at [733, 189] on button "Next image" at bounding box center [733, 181] width 32 height 32
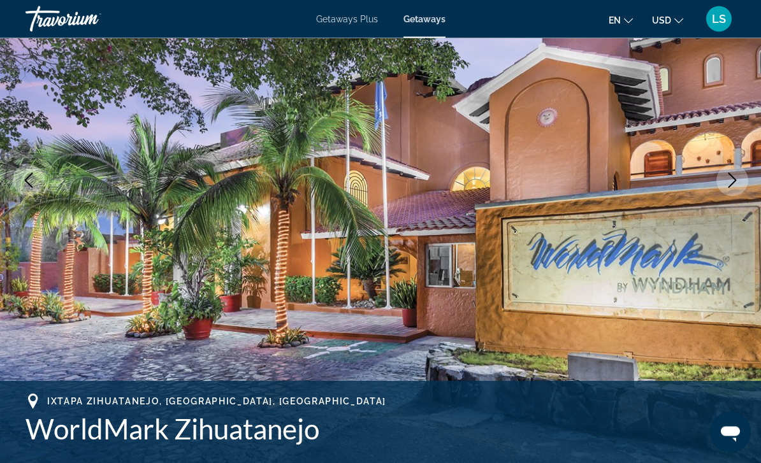
click at [733, 189] on button "Next image" at bounding box center [733, 181] width 32 height 32
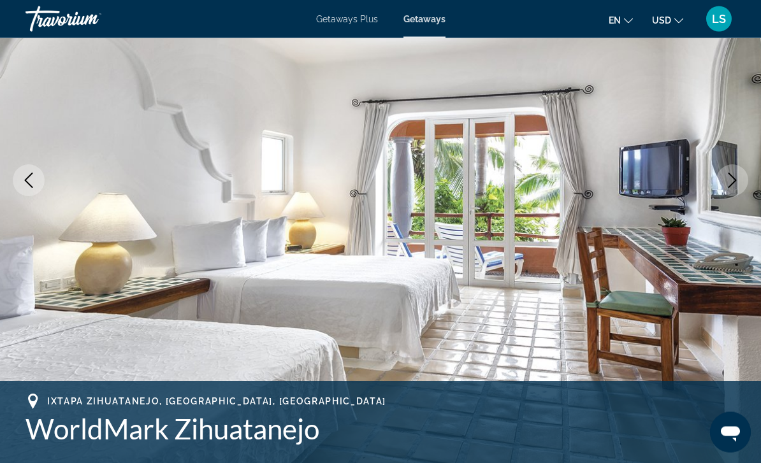
click at [739, 162] on img "Main content" at bounding box center [380, 181] width 761 height 606
click at [722, 174] on button "Next image" at bounding box center [733, 181] width 32 height 32
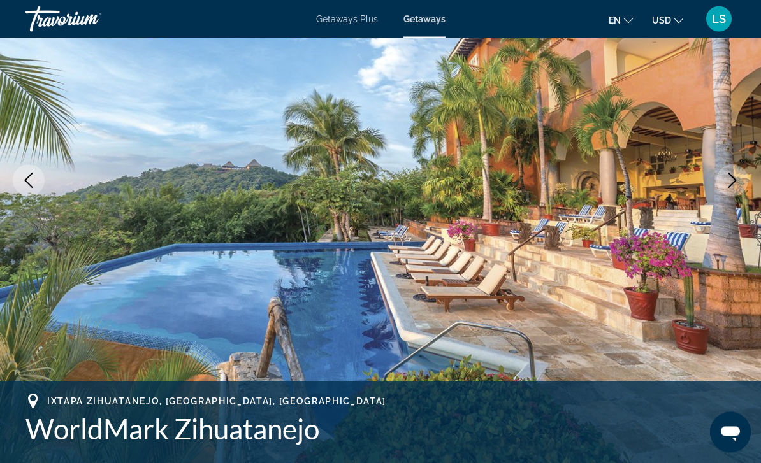
click at [737, 173] on icon "Next image" at bounding box center [732, 180] width 15 height 15
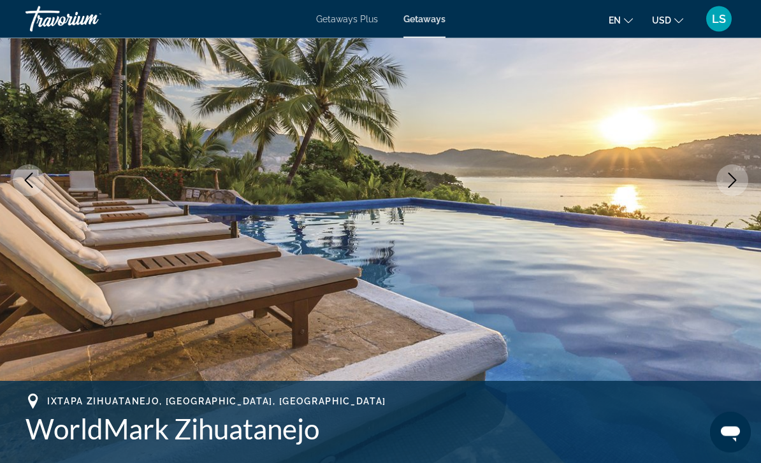
click at [742, 171] on button "Next image" at bounding box center [733, 181] width 32 height 32
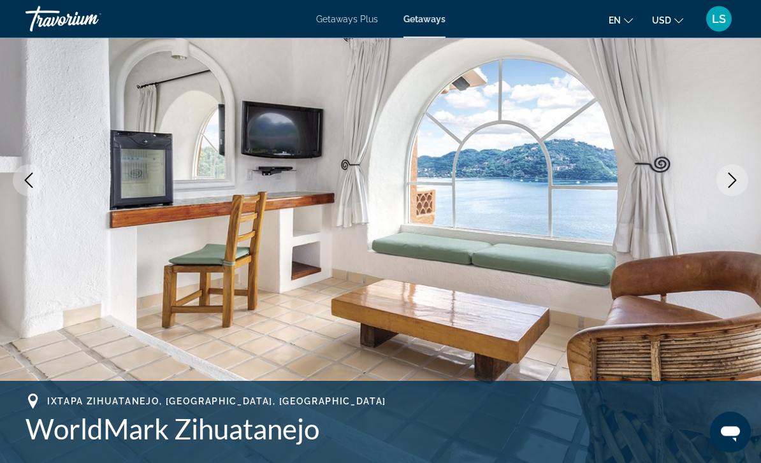
click at [733, 173] on icon "Next image" at bounding box center [732, 180] width 15 height 15
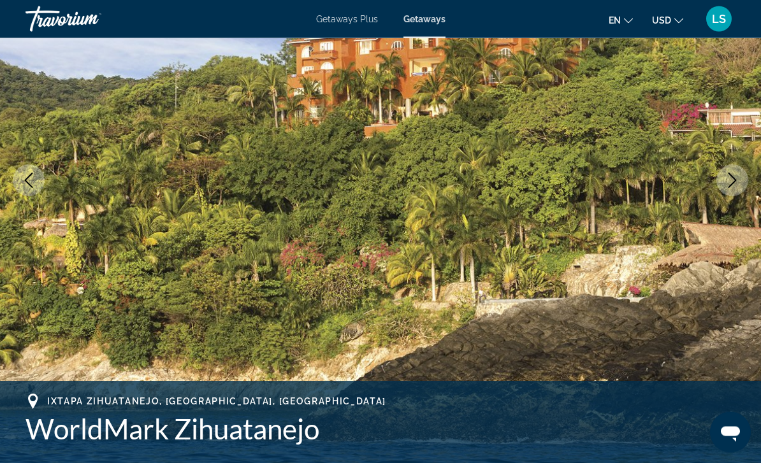
click at [735, 172] on button "Next image" at bounding box center [733, 181] width 32 height 32
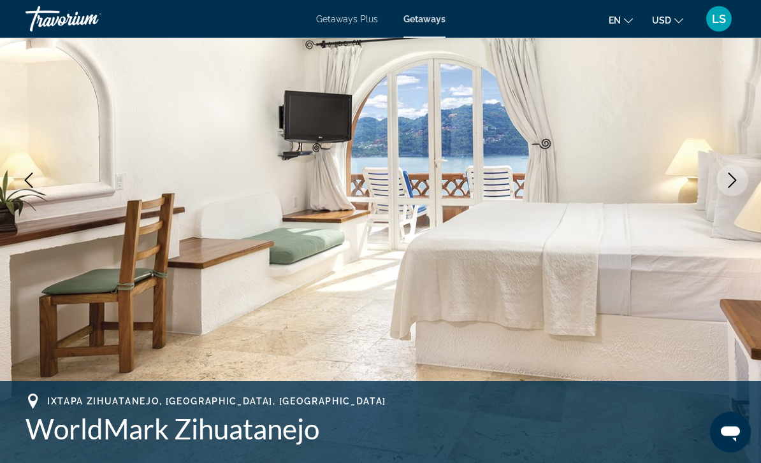
click at [733, 172] on button "Next image" at bounding box center [733, 181] width 32 height 32
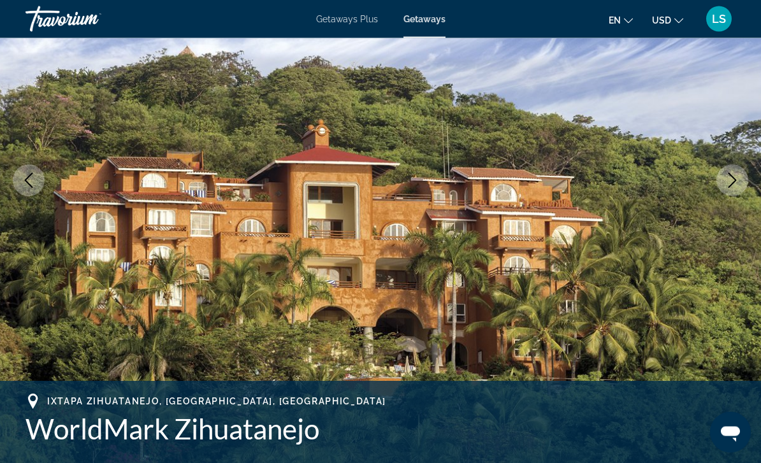
click at [734, 169] on button "Next image" at bounding box center [733, 181] width 32 height 32
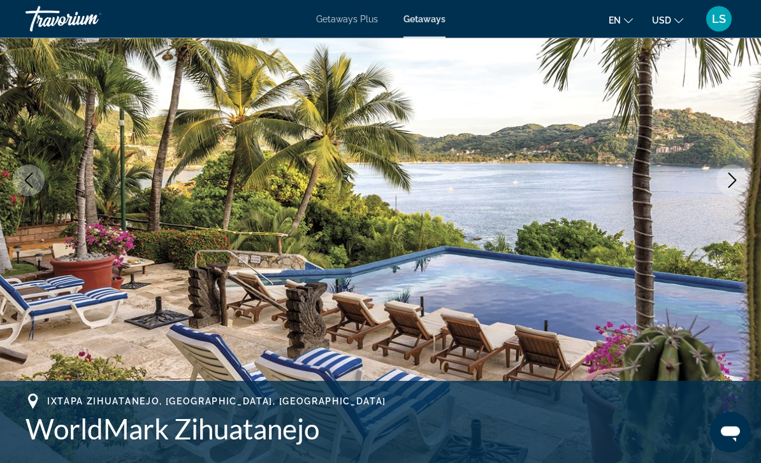
click at [741, 171] on button "Next image" at bounding box center [733, 181] width 32 height 32
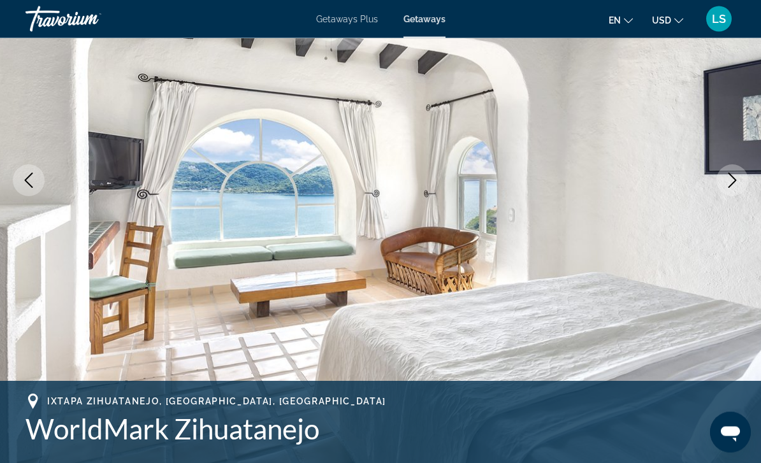
click at [733, 172] on button "Next image" at bounding box center [733, 181] width 32 height 32
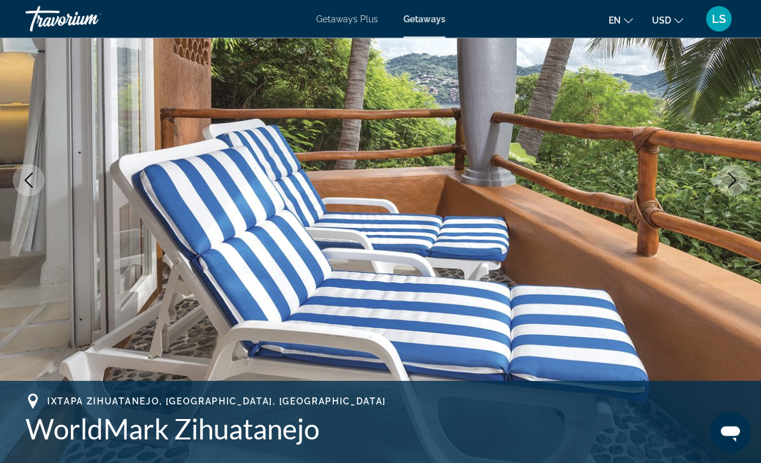
click at [734, 173] on icon "Next image" at bounding box center [732, 180] width 15 height 15
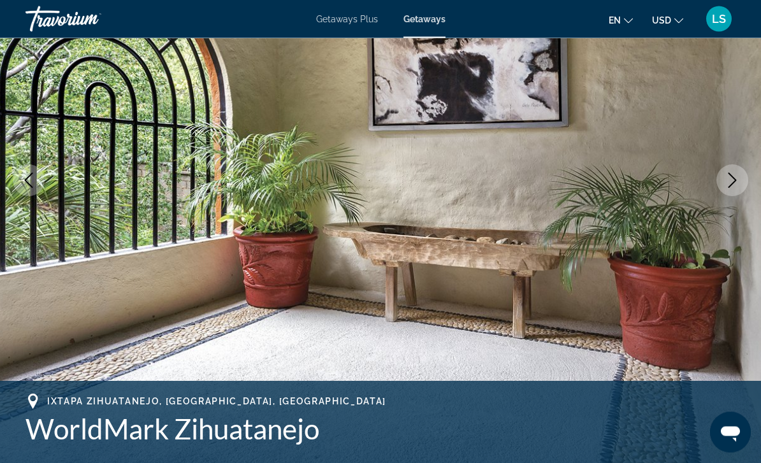
click at [739, 179] on icon "Next image" at bounding box center [732, 180] width 15 height 15
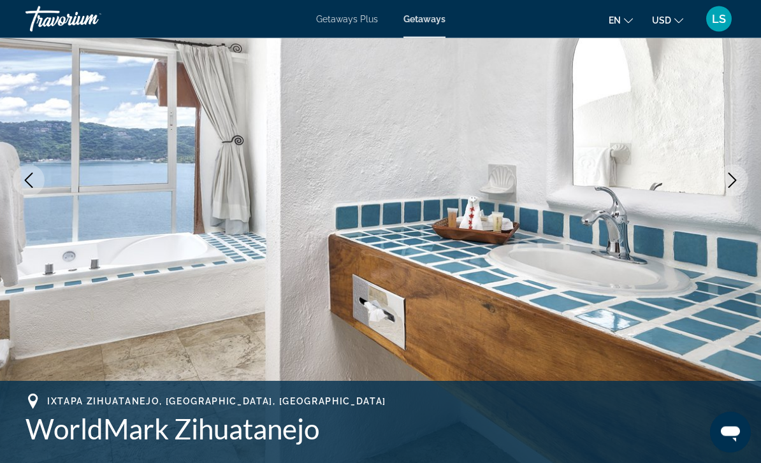
click at [738, 173] on icon "Next image" at bounding box center [732, 180] width 15 height 15
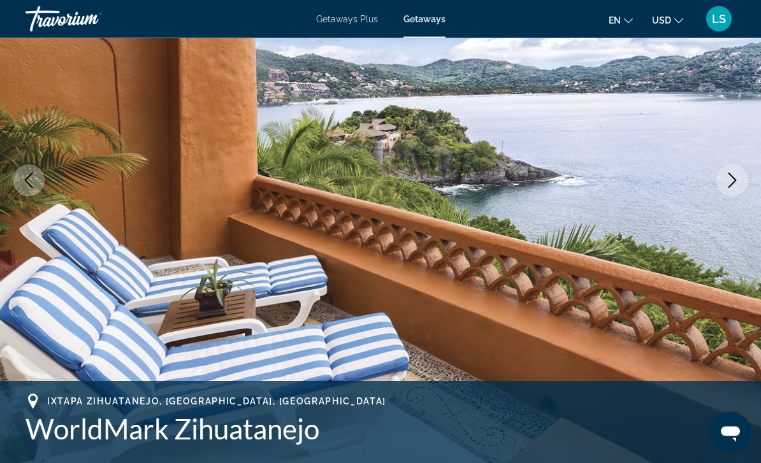
click at [733, 172] on button "Next image" at bounding box center [733, 181] width 32 height 32
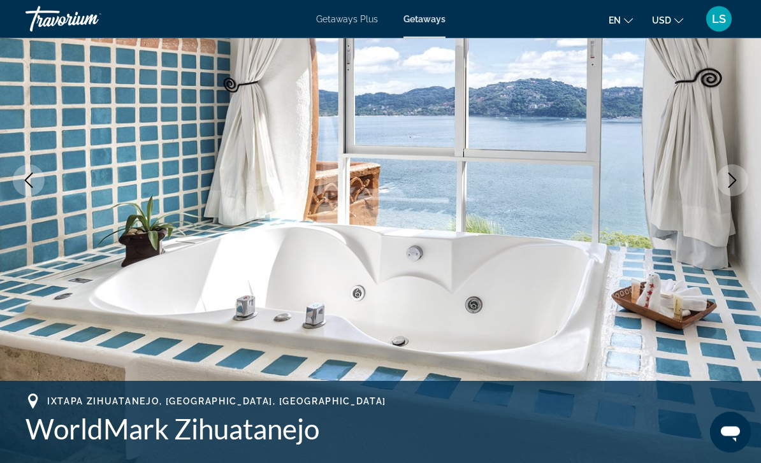
click at [737, 171] on button "Next image" at bounding box center [733, 181] width 32 height 32
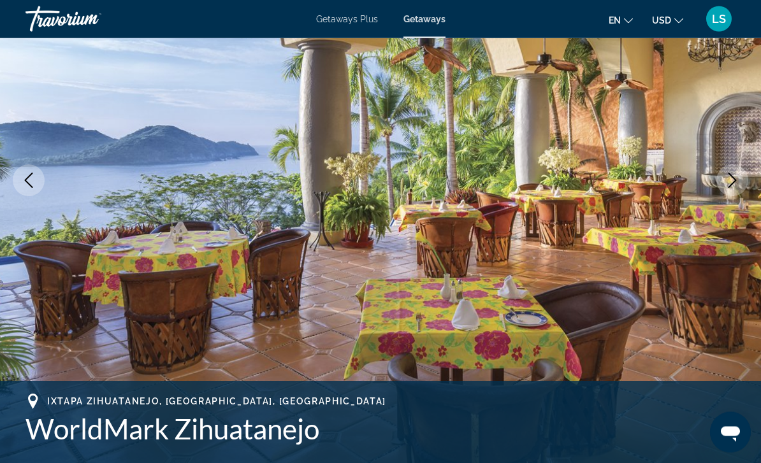
click at [738, 177] on icon "Next image" at bounding box center [732, 180] width 15 height 15
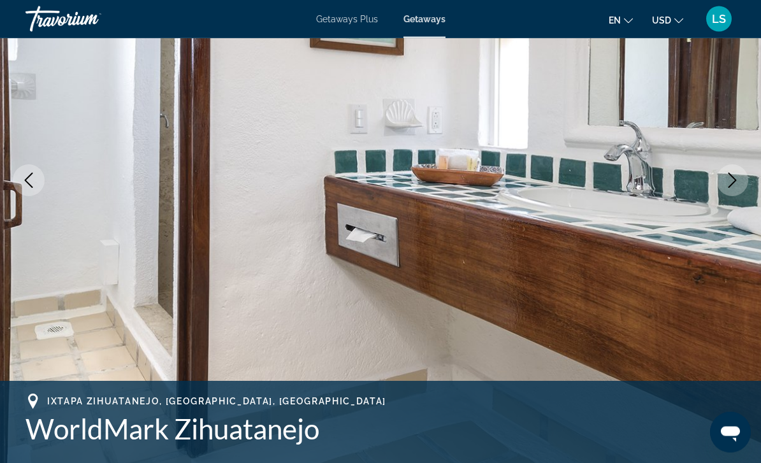
click at [734, 176] on icon "Next image" at bounding box center [732, 180] width 15 height 15
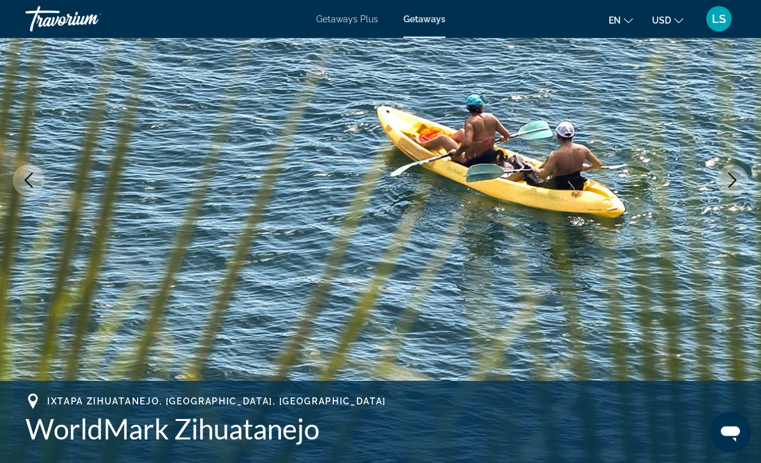
click at [737, 175] on icon "Next image" at bounding box center [732, 180] width 15 height 15
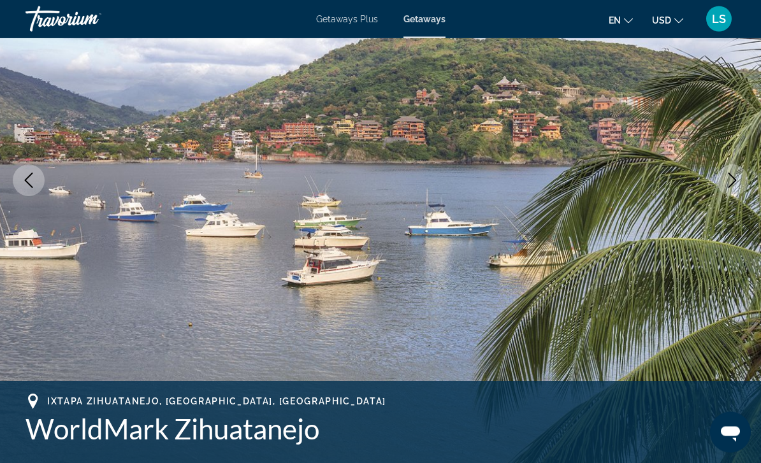
click at [735, 173] on icon "Next image" at bounding box center [732, 180] width 15 height 15
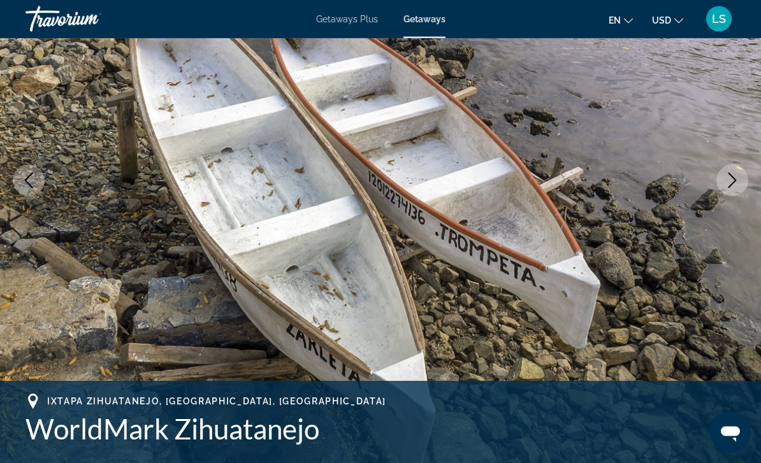
click at [731, 172] on button "Next image" at bounding box center [733, 181] width 32 height 32
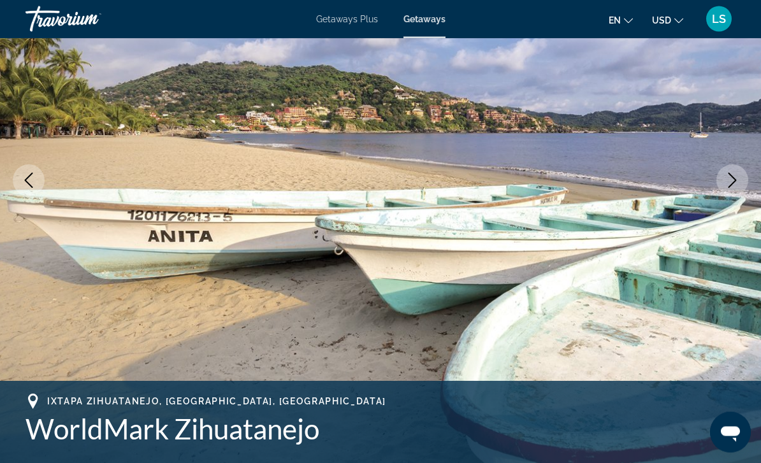
click at [731, 173] on icon "Next image" at bounding box center [732, 180] width 15 height 15
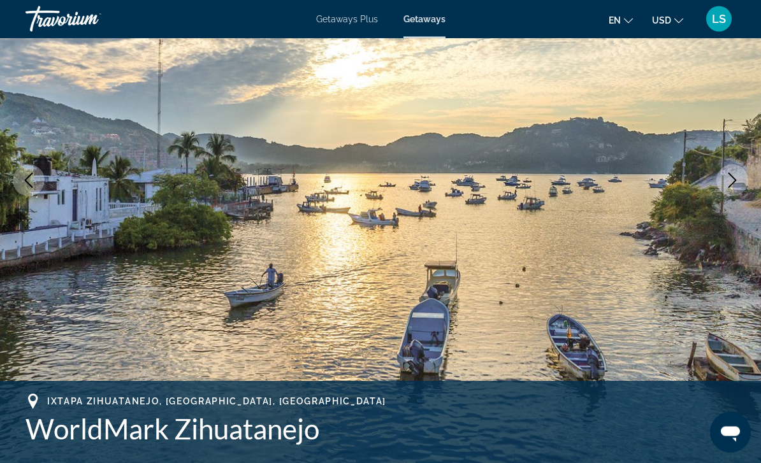
click at [734, 174] on icon "Next image" at bounding box center [732, 180] width 15 height 15
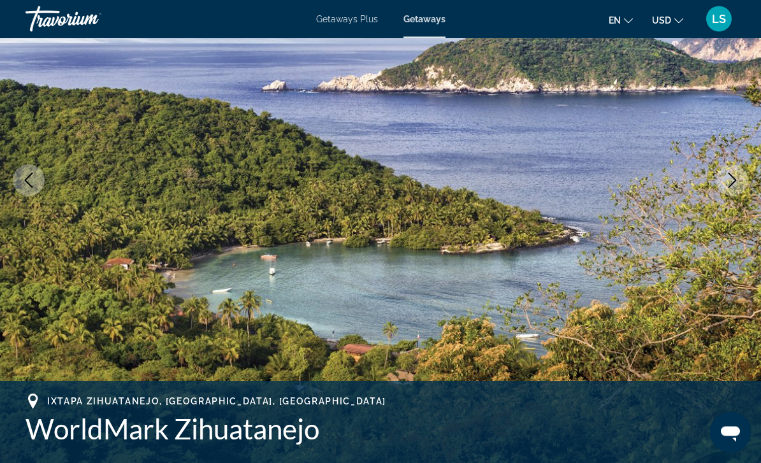
click at [738, 174] on icon "Next image" at bounding box center [732, 180] width 15 height 15
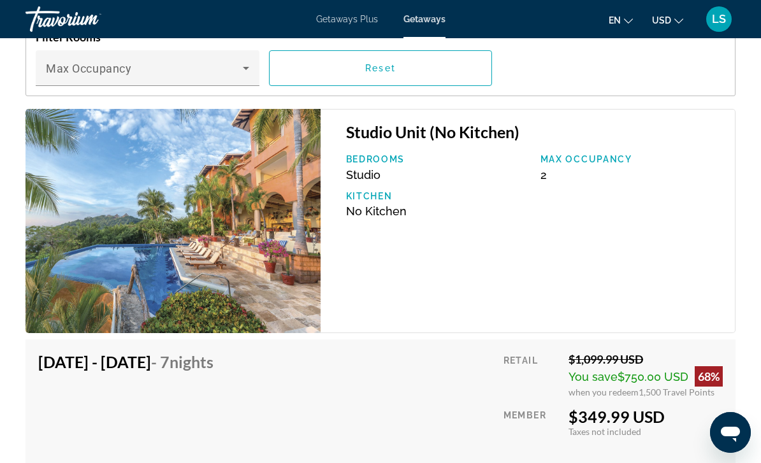
scroll to position [2634, 0]
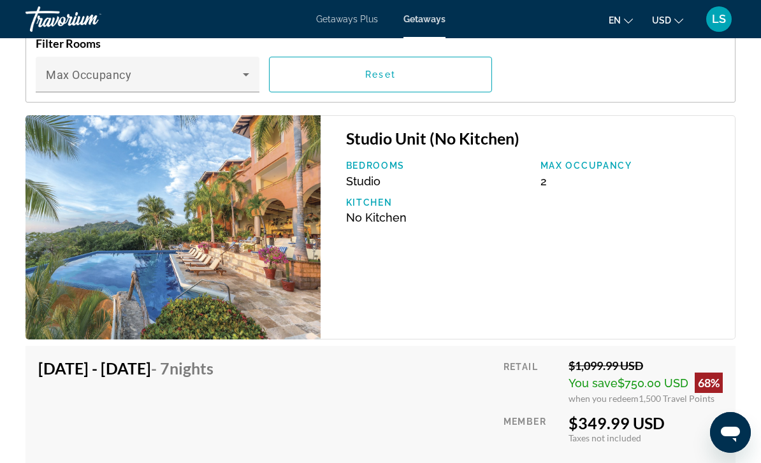
click at [69, 201] on img "Main content" at bounding box center [173, 227] width 295 height 224
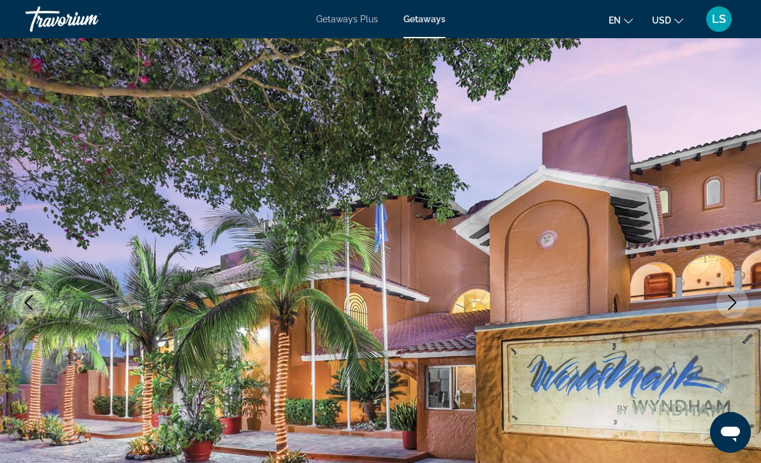
scroll to position [0, 0]
